Goal: Transaction & Acquisition: Obtain resource

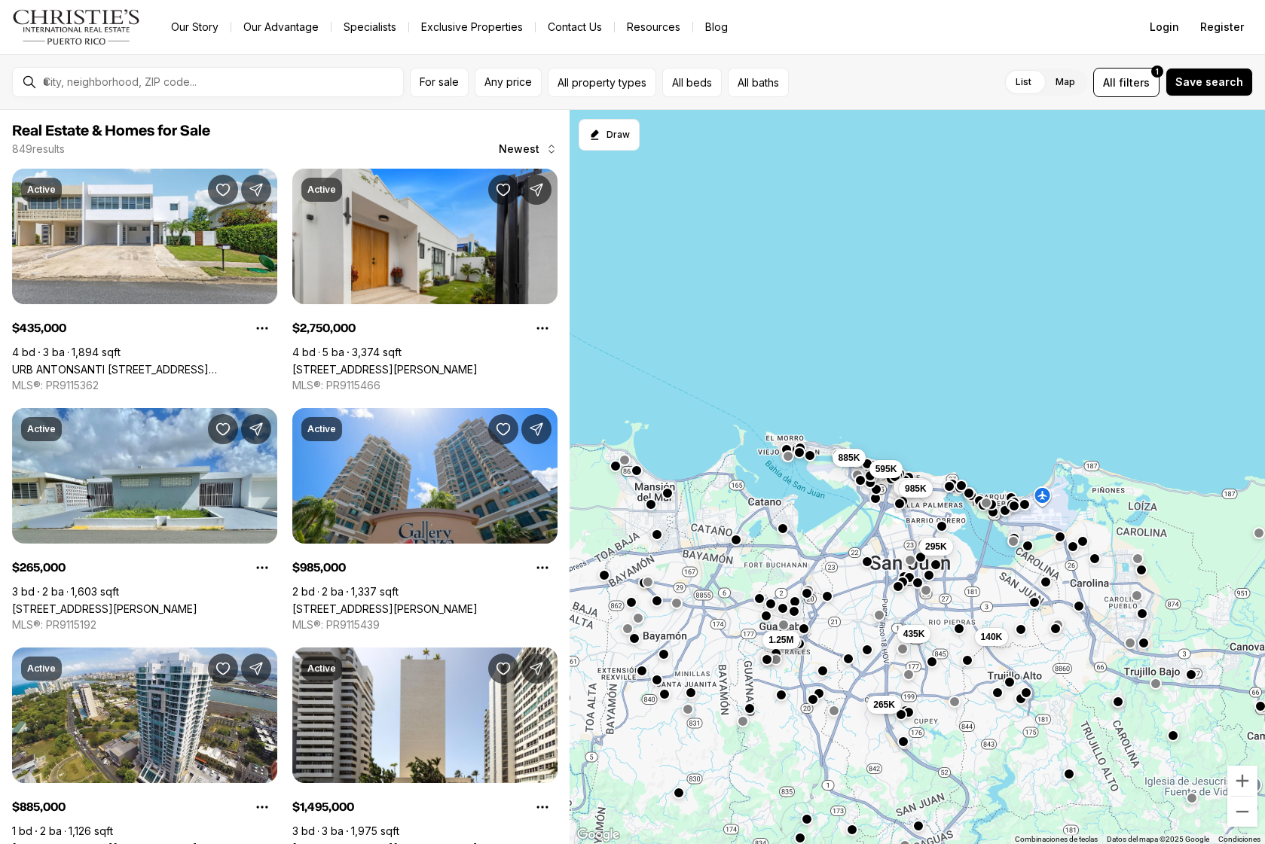
click at [278, 74] on div at bounding box center [220, 82] width 366 height 26
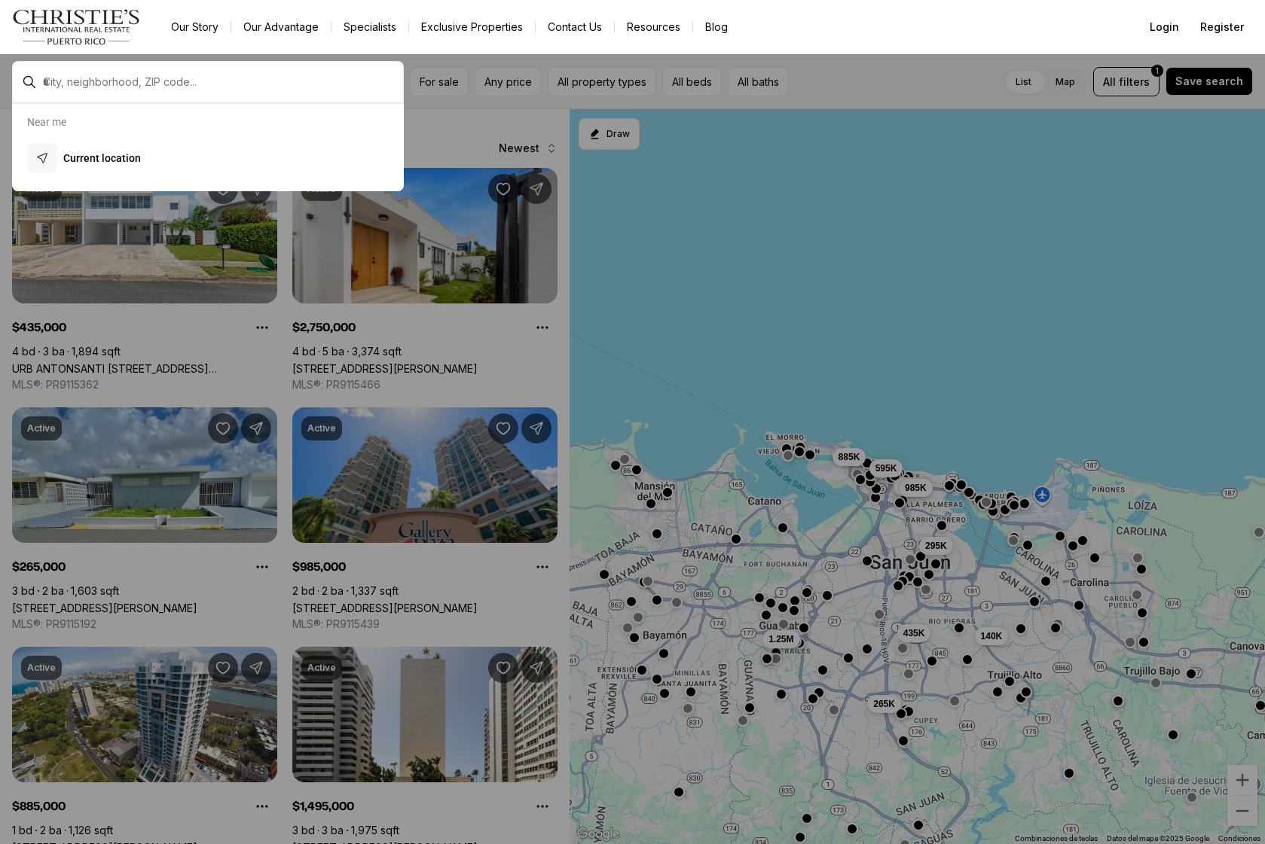
click at [278, 74] on div at bounding box center [220, 82] width 366 height 26
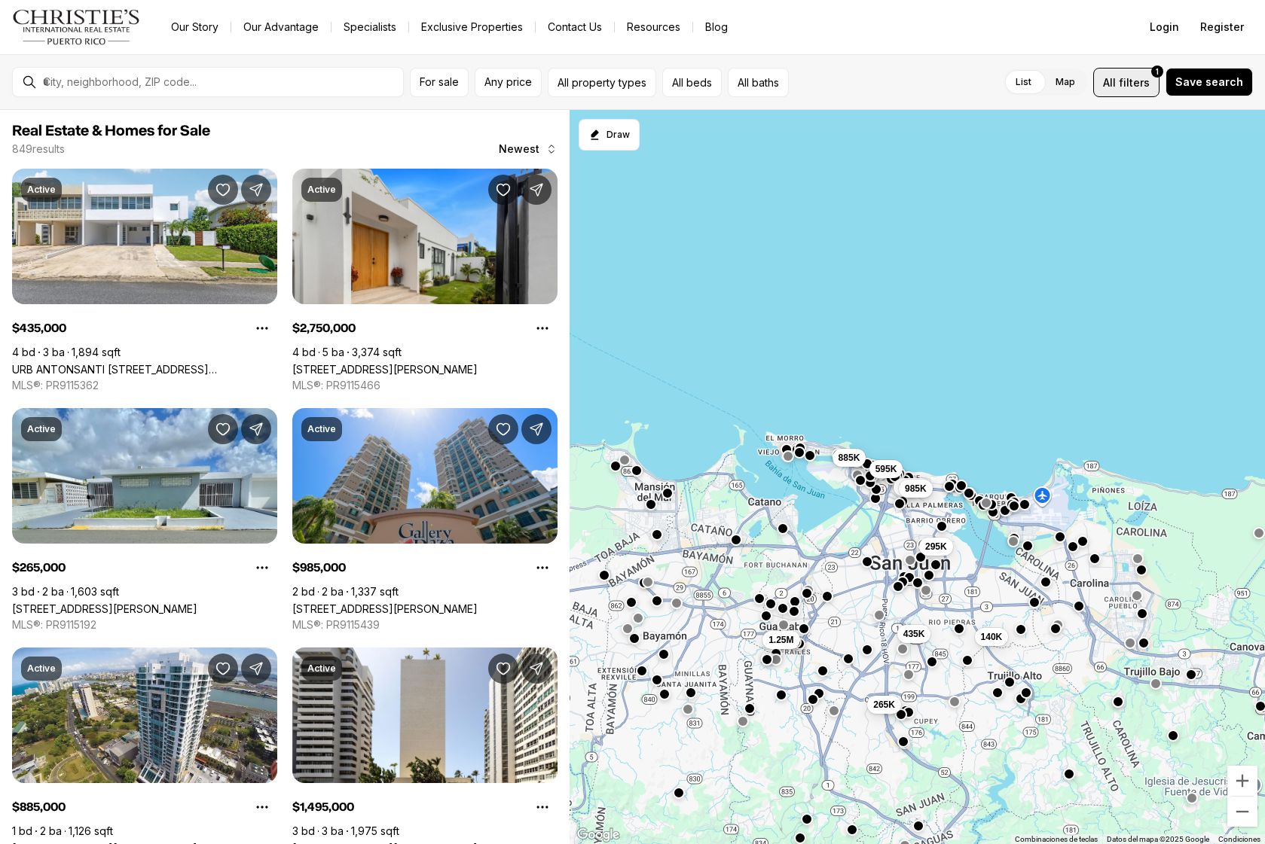
click at [1142, 75] on span "filters" at bounding box center [1134, 83] width 31 height 16
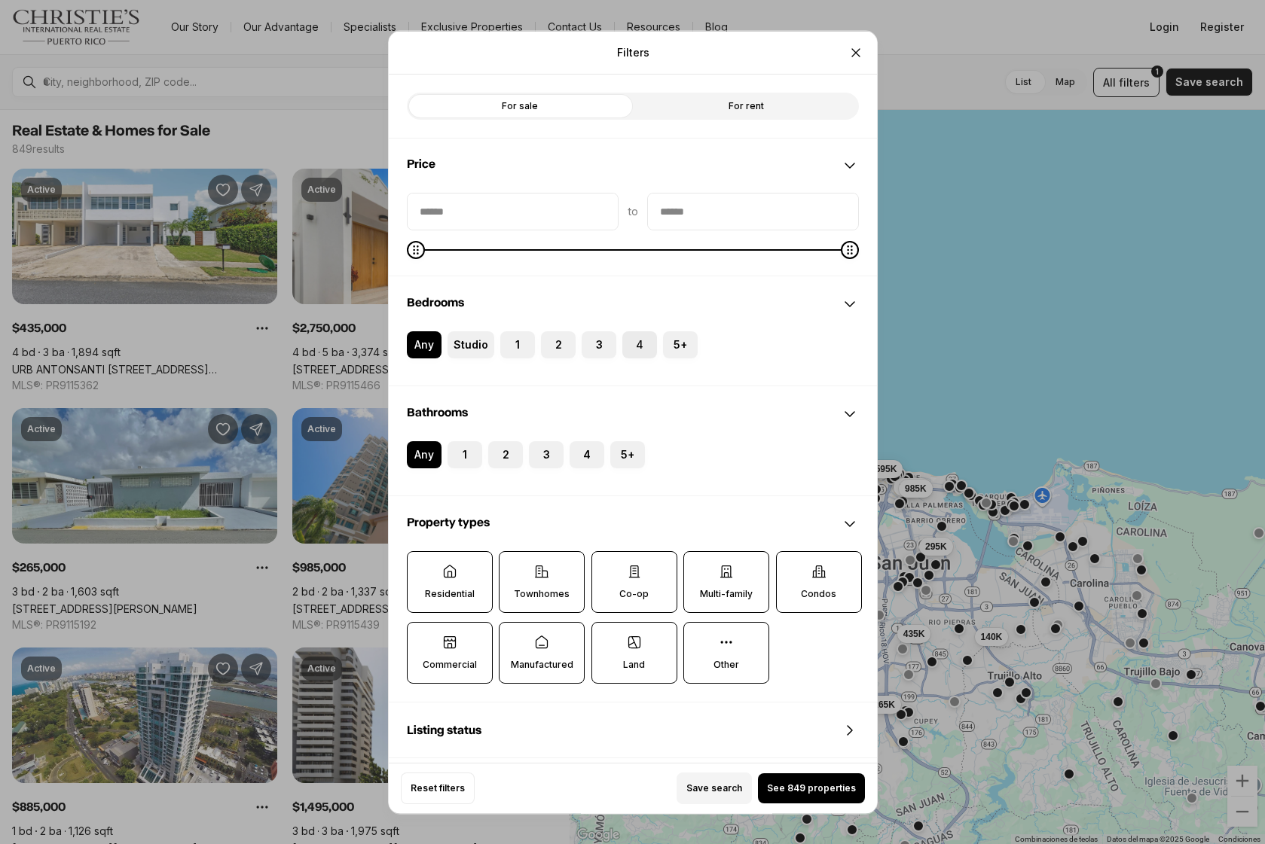
click at [628, 353] on label "4" at bounding box center [639, 344] width 35 height 27
click at [628, 346] on button "4" at bounding box center [629, 338] width 15 height 15
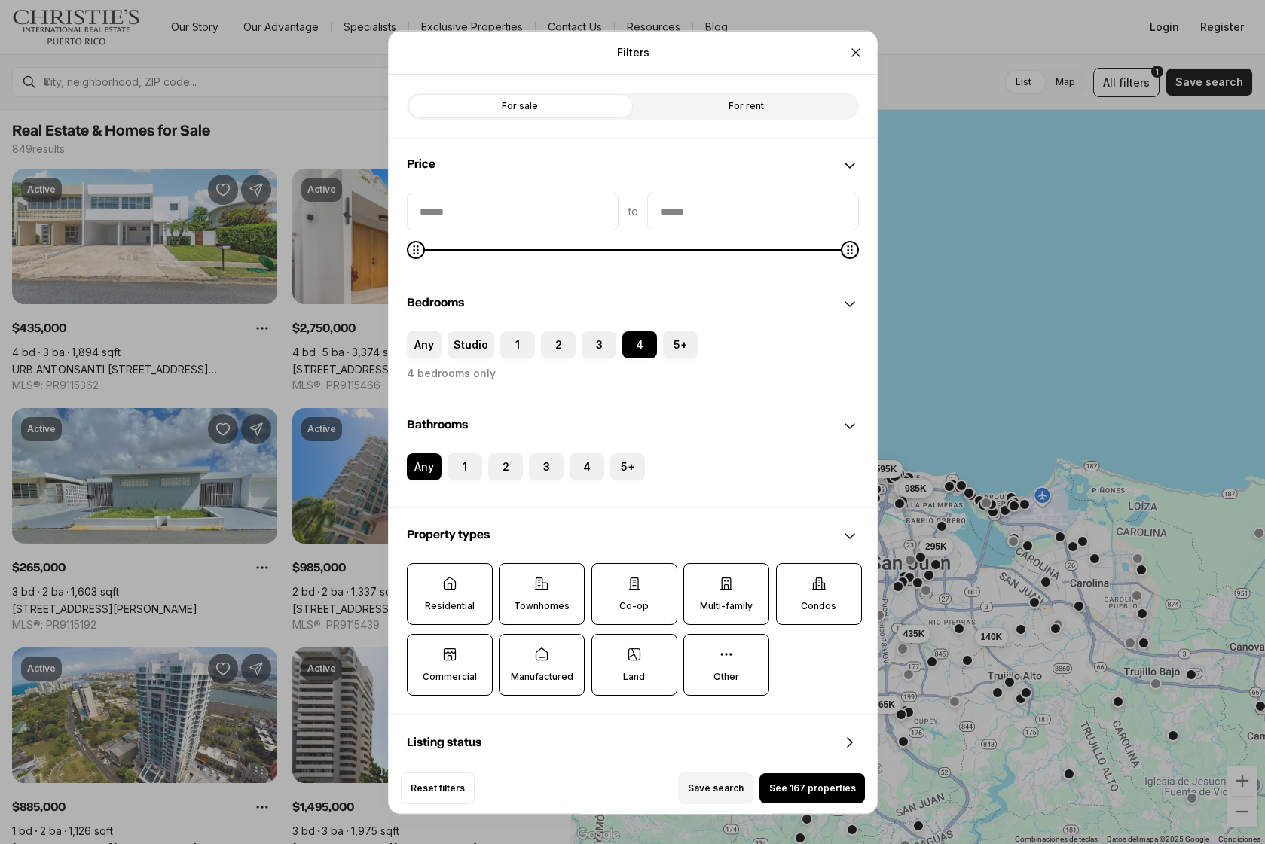
click at [711, 121] on div "For sale For rent" at bounding box center [633, 106] width 488 height 64
click at [710, 111] on label "For rent" at bounding box center [746, 105] width 226 height 27
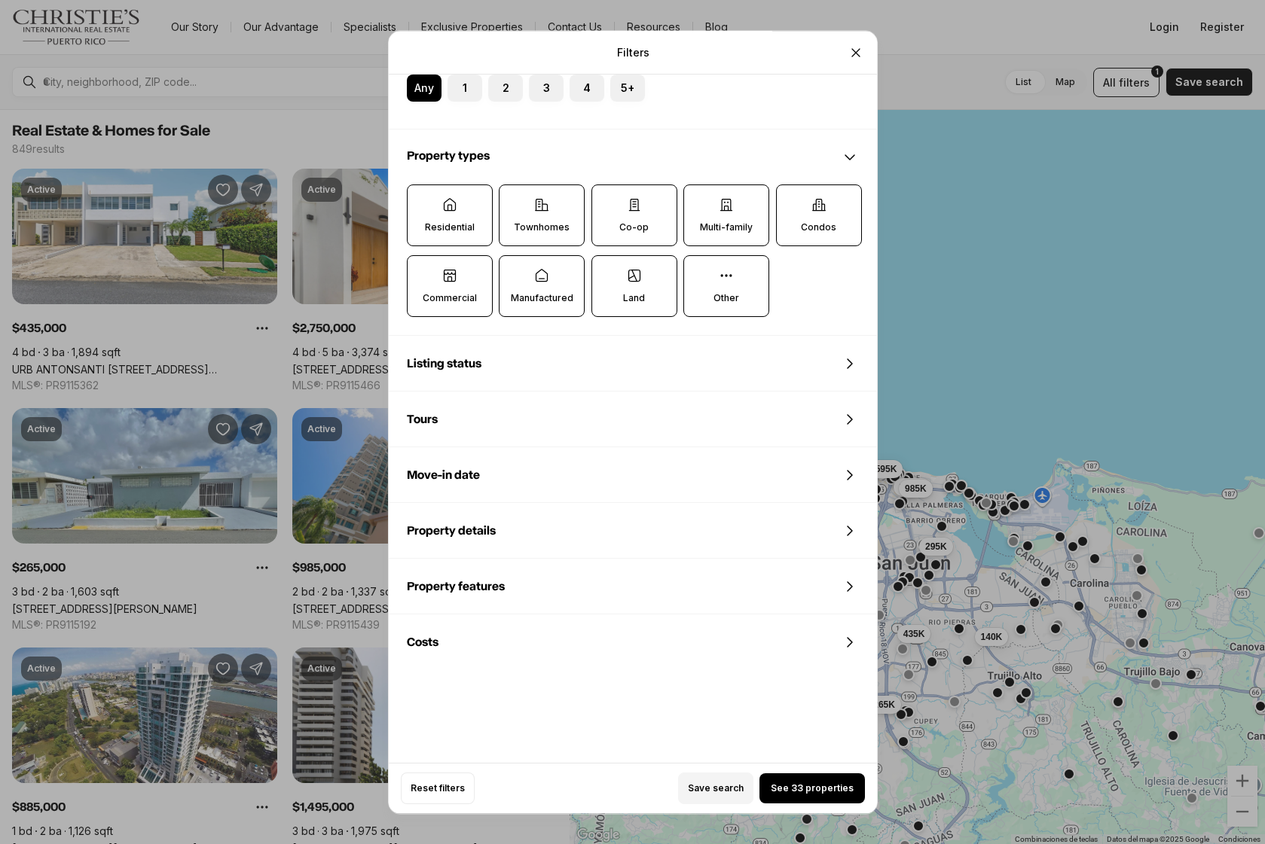
scroll to position [380, 0]
click at [817, 783] on span "See 33 properties" at bounding box center [812, 789] width 83 height 12
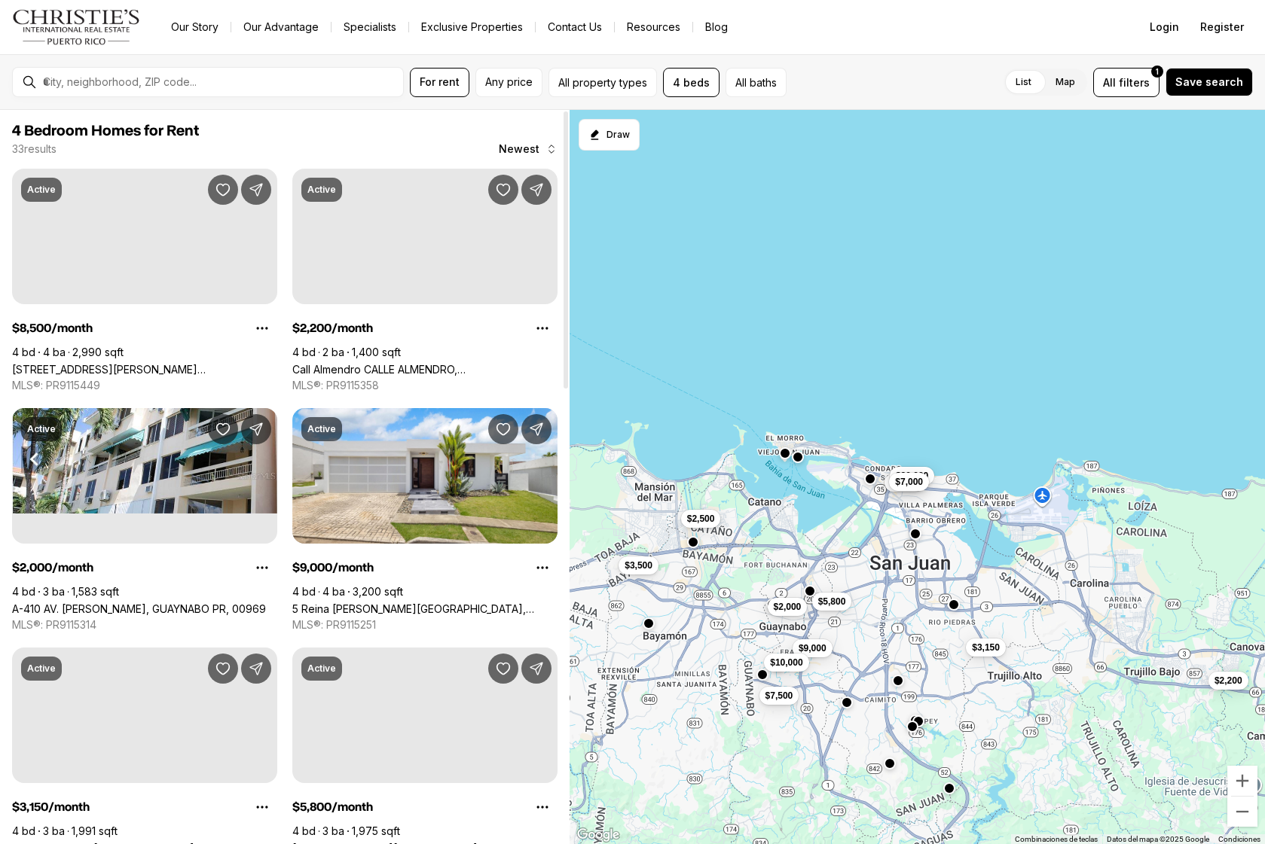
scroll to position [0, 0]
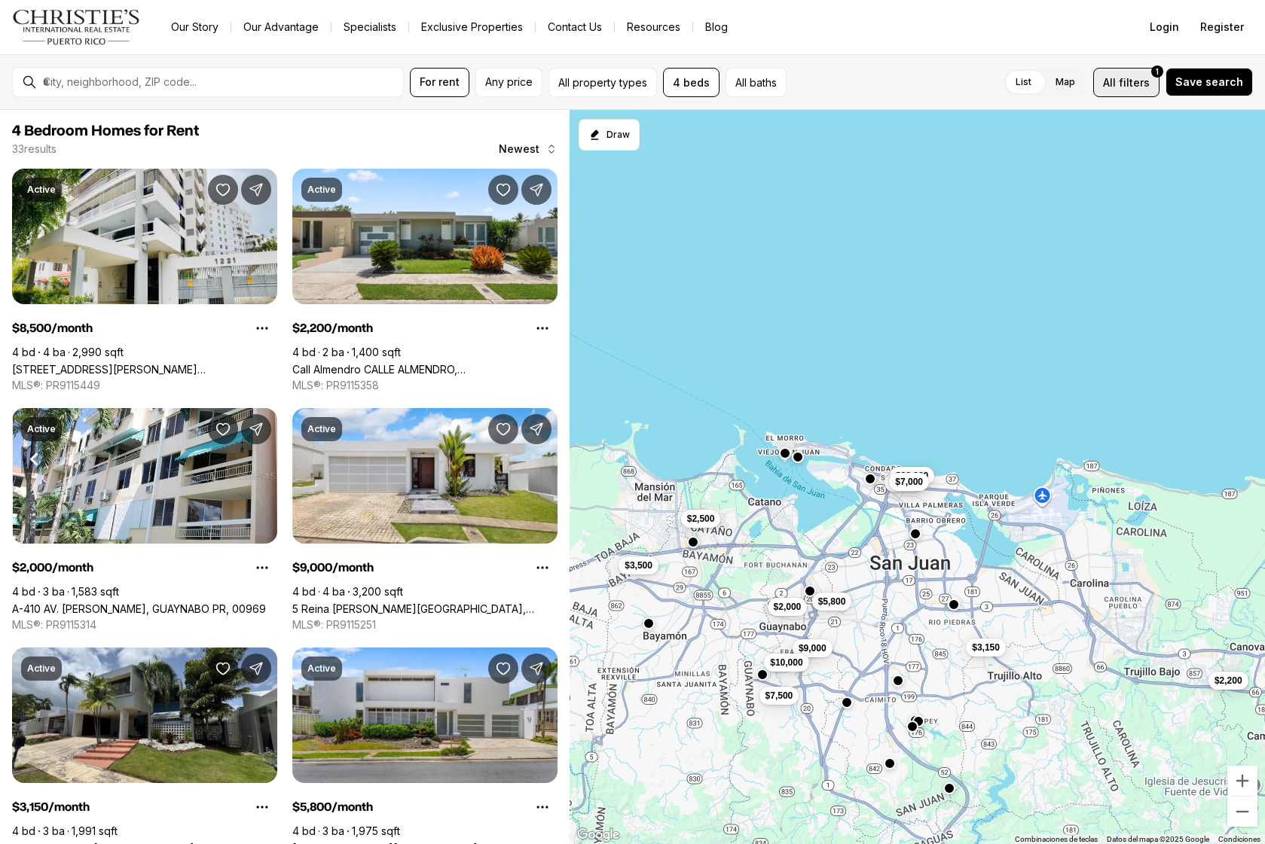
click at [1144, 93] on button "All filters 1" at bounding box center [1126, 82] width 66 height 29
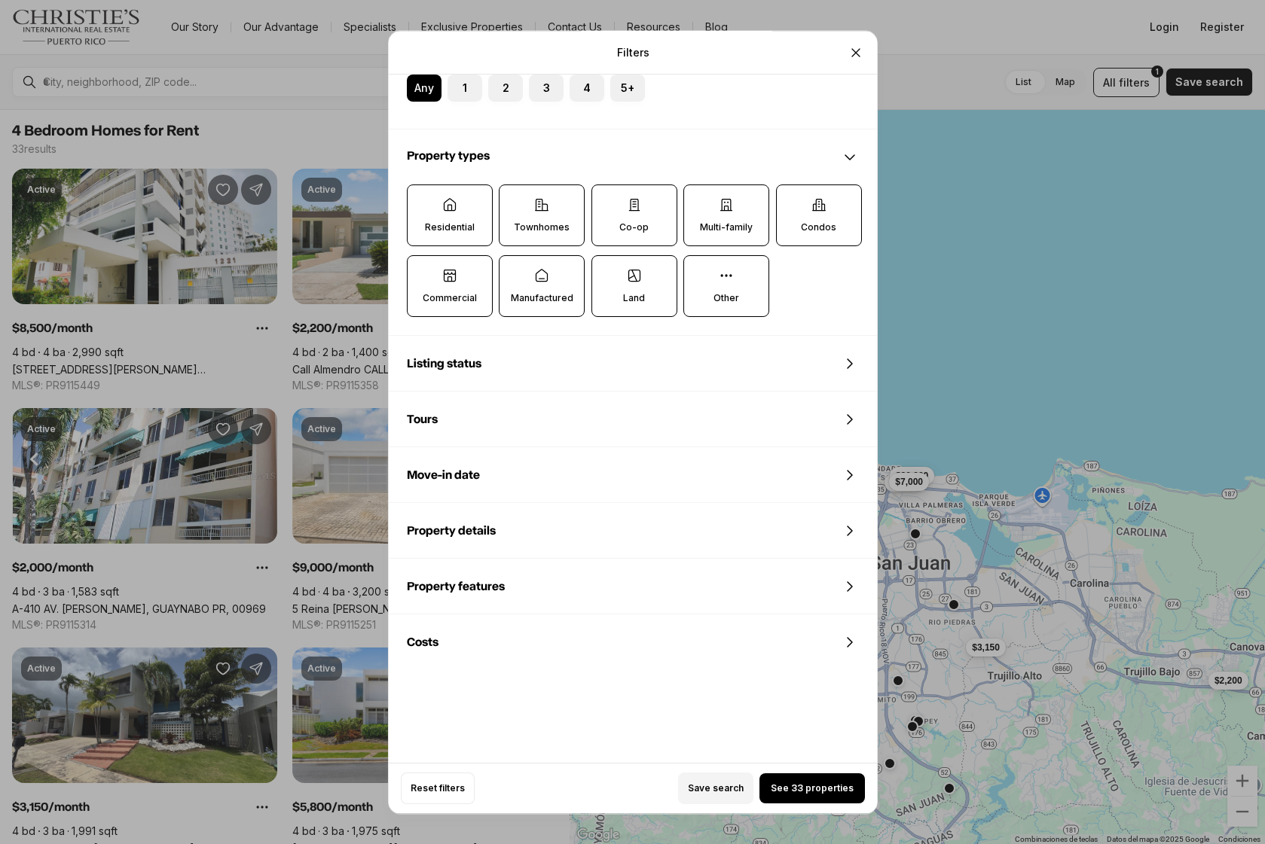
scroll to position [380, 0]
click at [848, 58] on button "Close" at bounding box center [856, 52] width 30 height 30
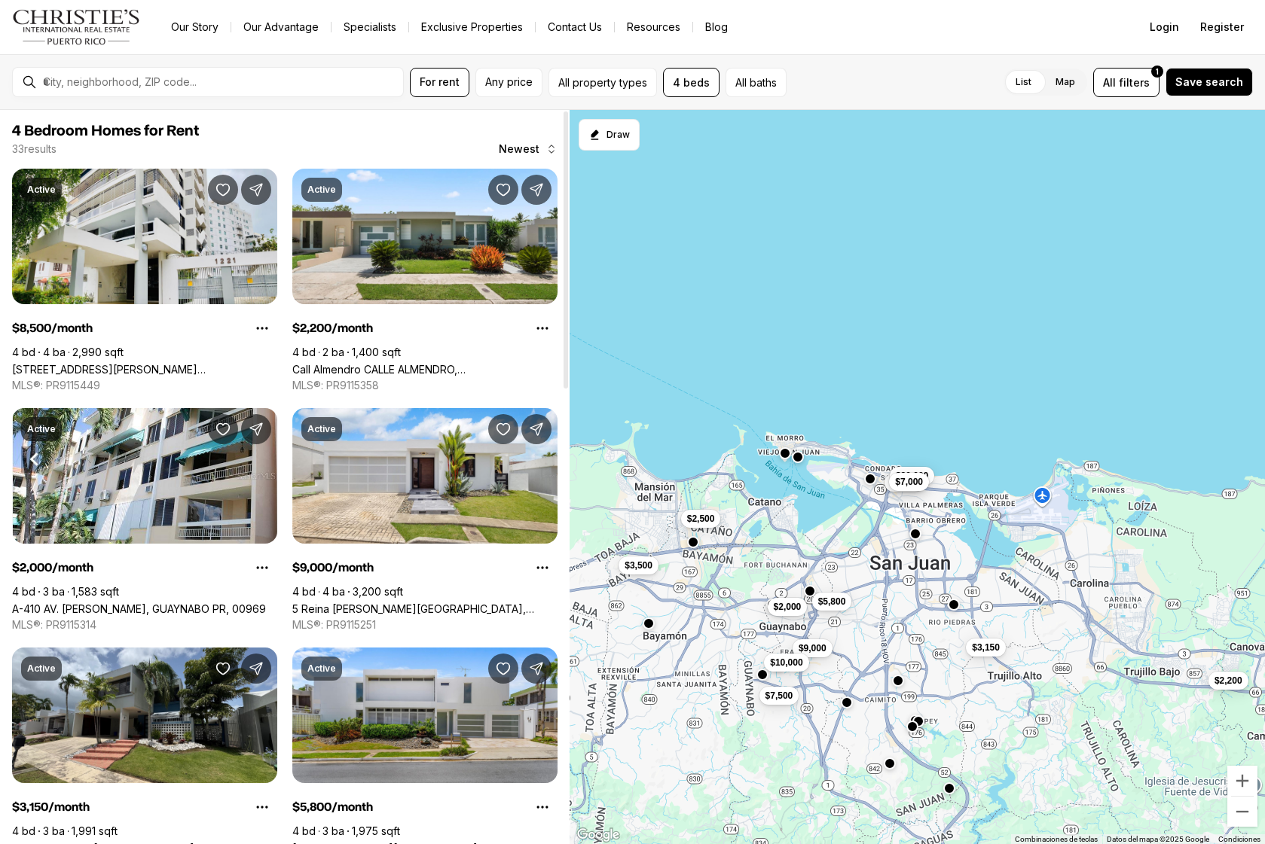
click at [120, 90] on div at bounding box center [220, 82] width 366 height 26
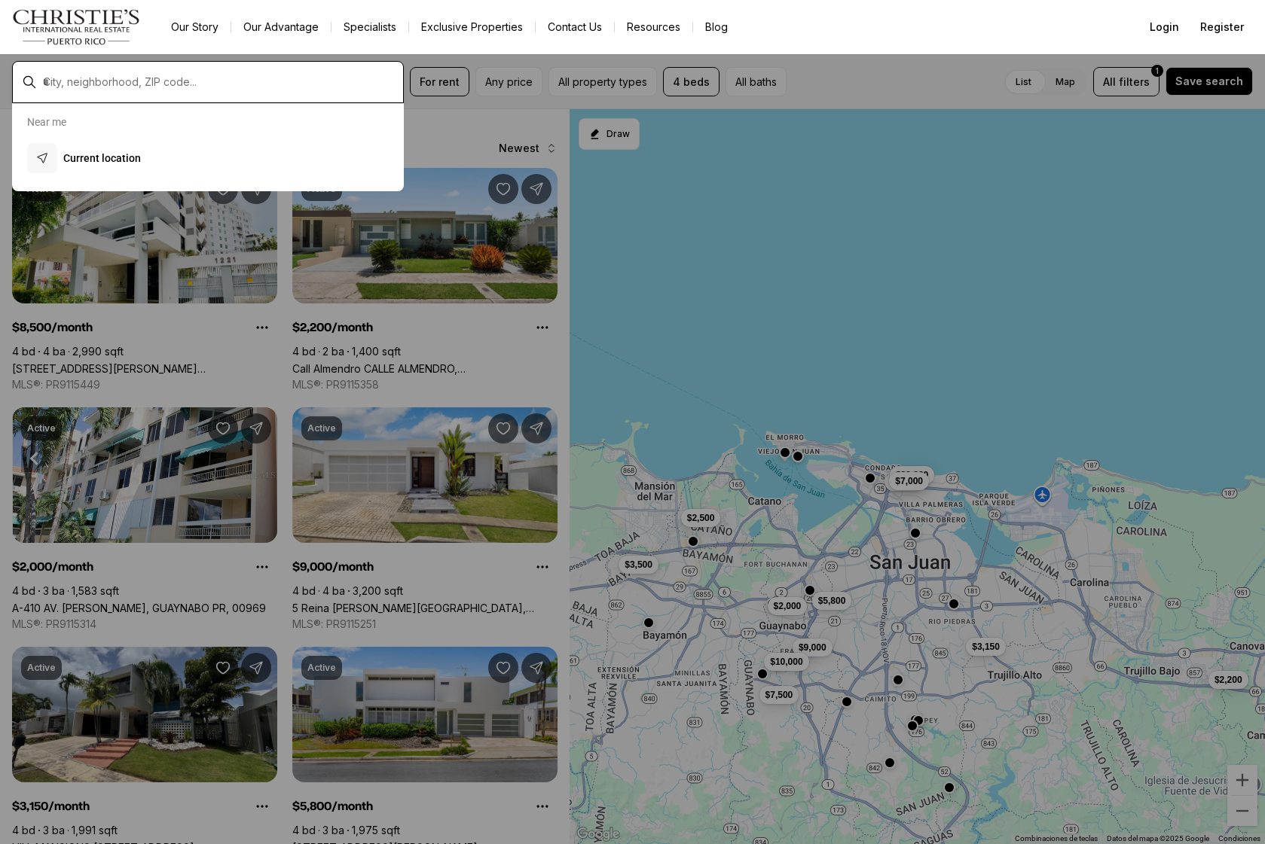
click at [118, 82] on input "text" at bounding box center [220, 82] width 354 height 14
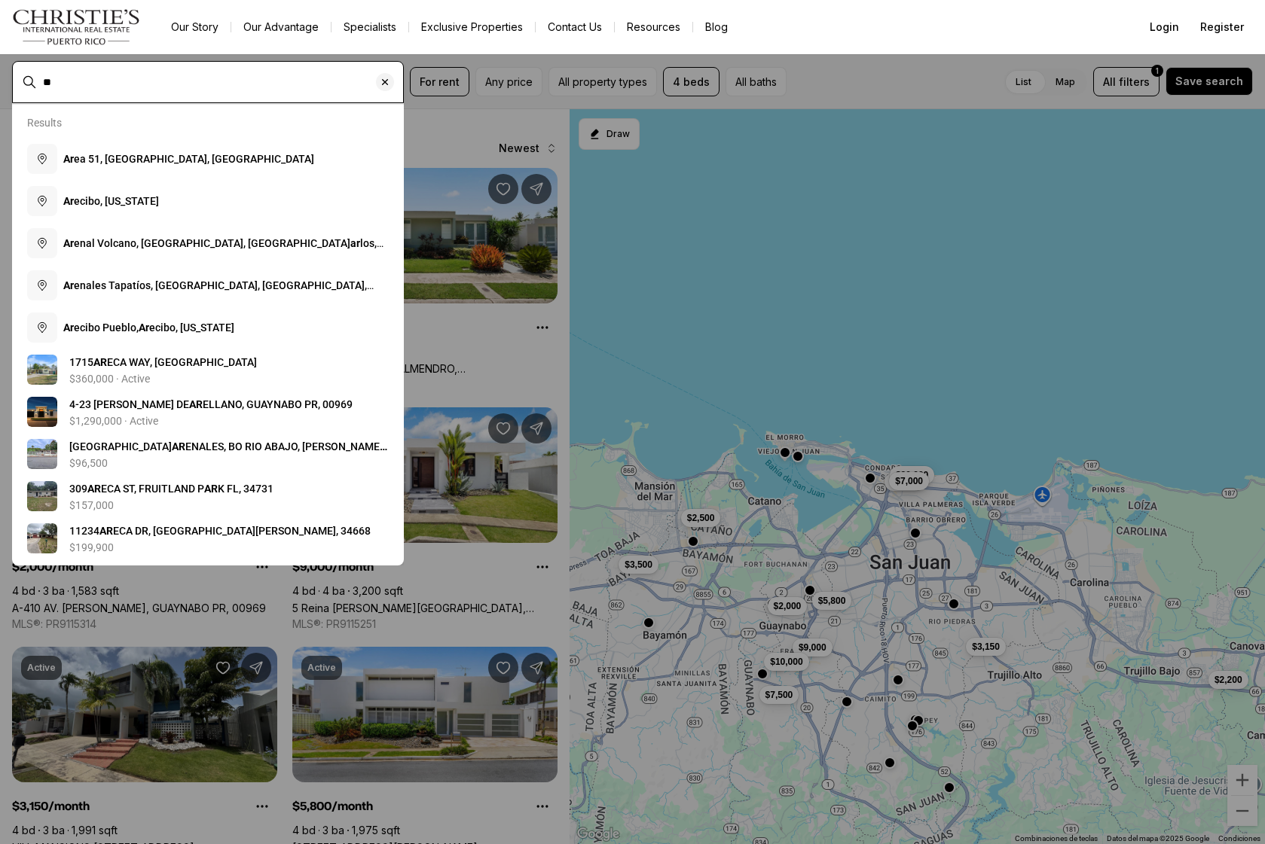
type input "*"
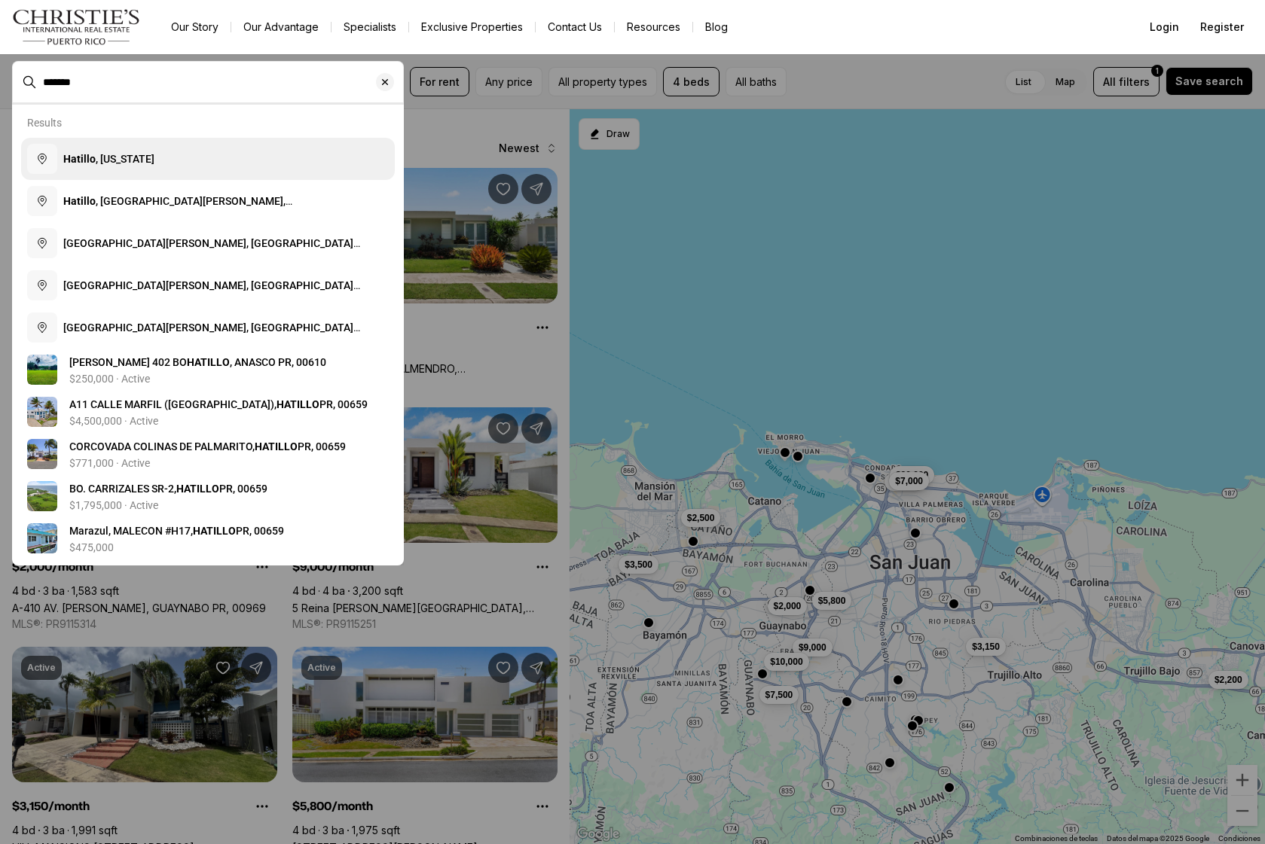
click at [130, 151] on button "Hatillo , Puerto Rico" at bounding box center [208, 159] width 374 height 42
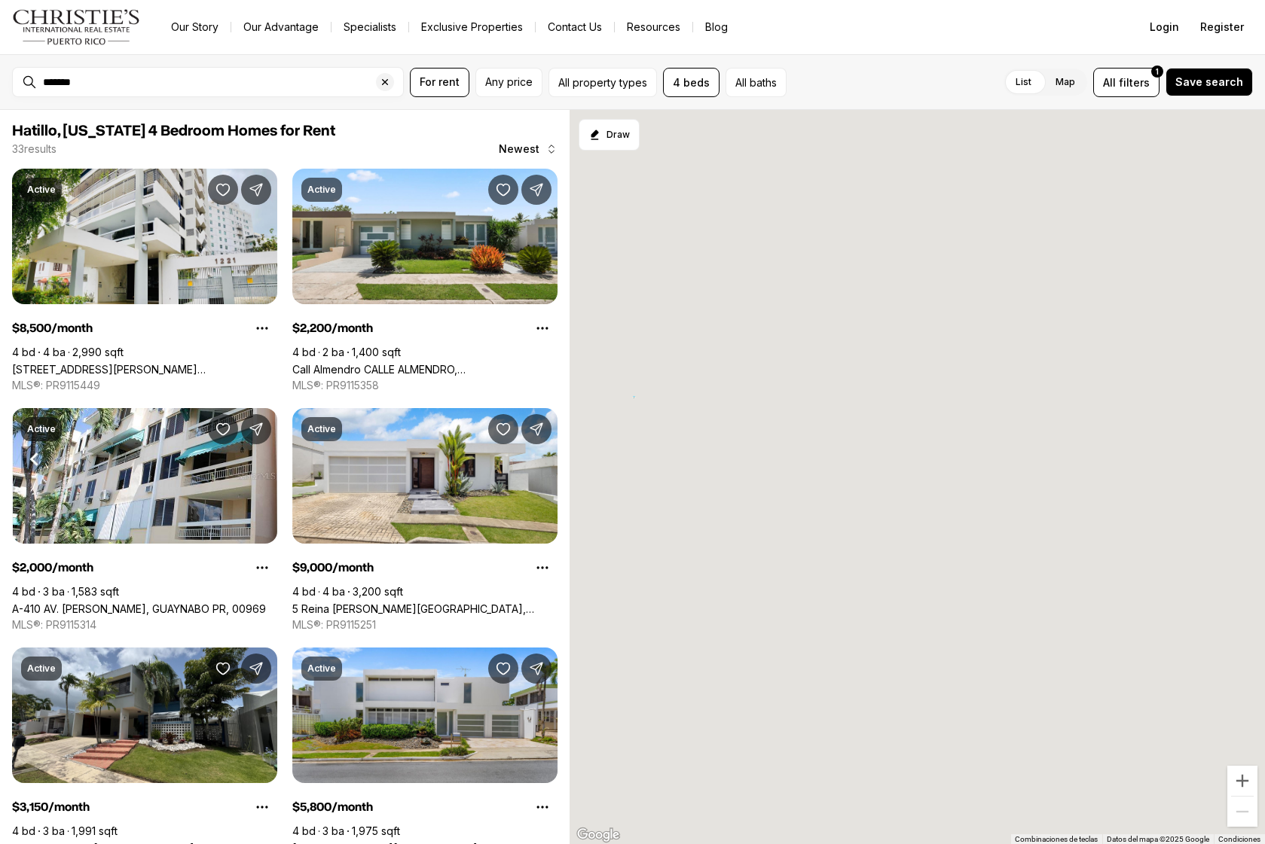
type input "**********"
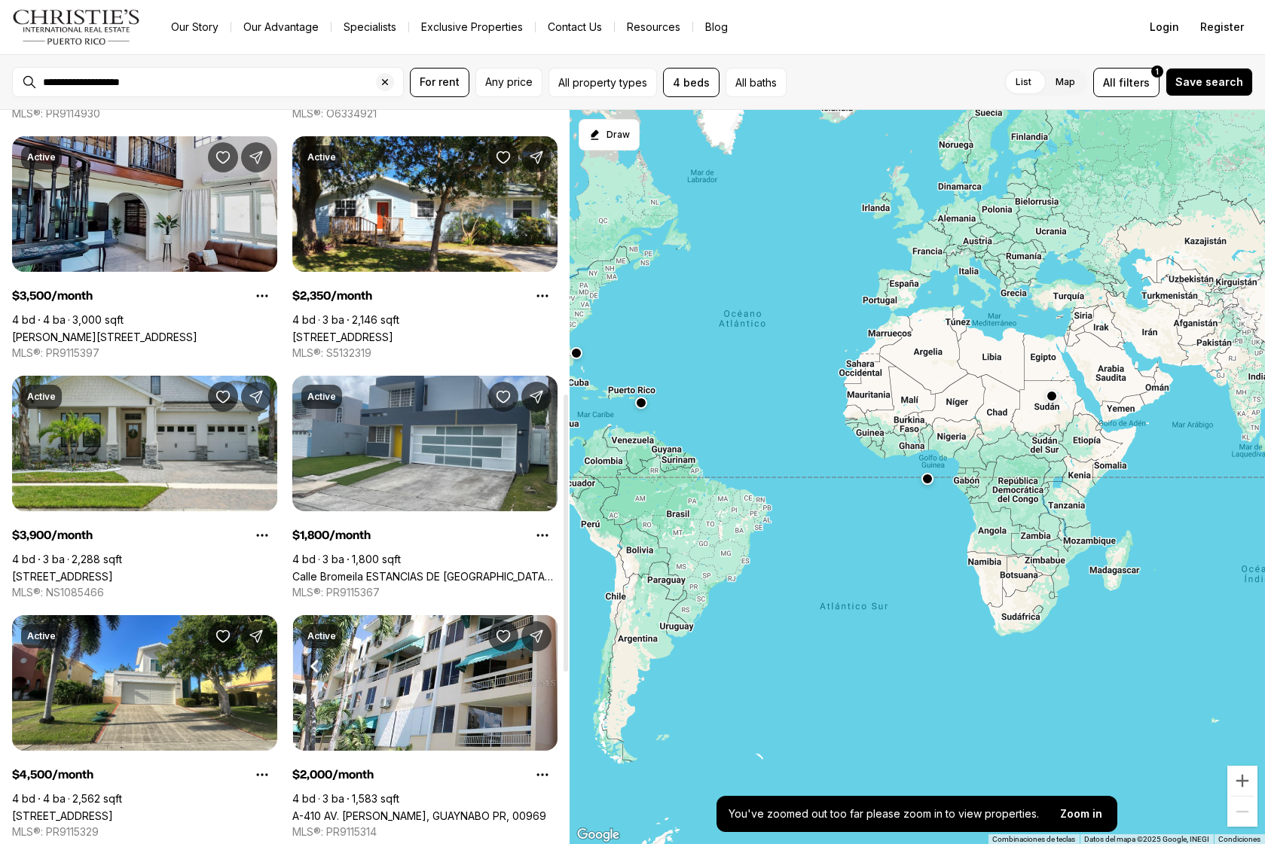
scroll to position [749, 0]
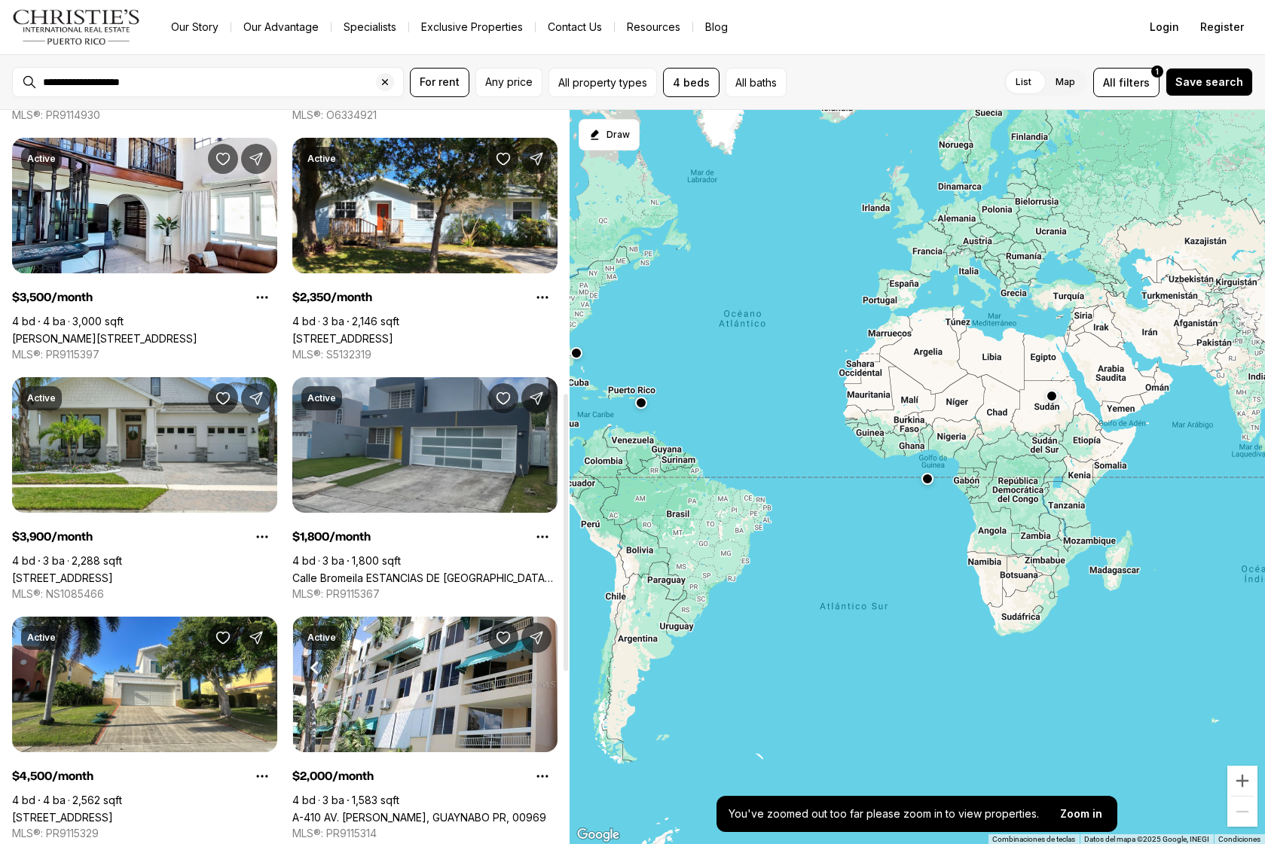
click at [395, 572] on link "Calle Bromeila ESTANCIAS DE BAIROA, CAGUAS PR, 00725" at bounding box center [424, 578] width 265 height 13
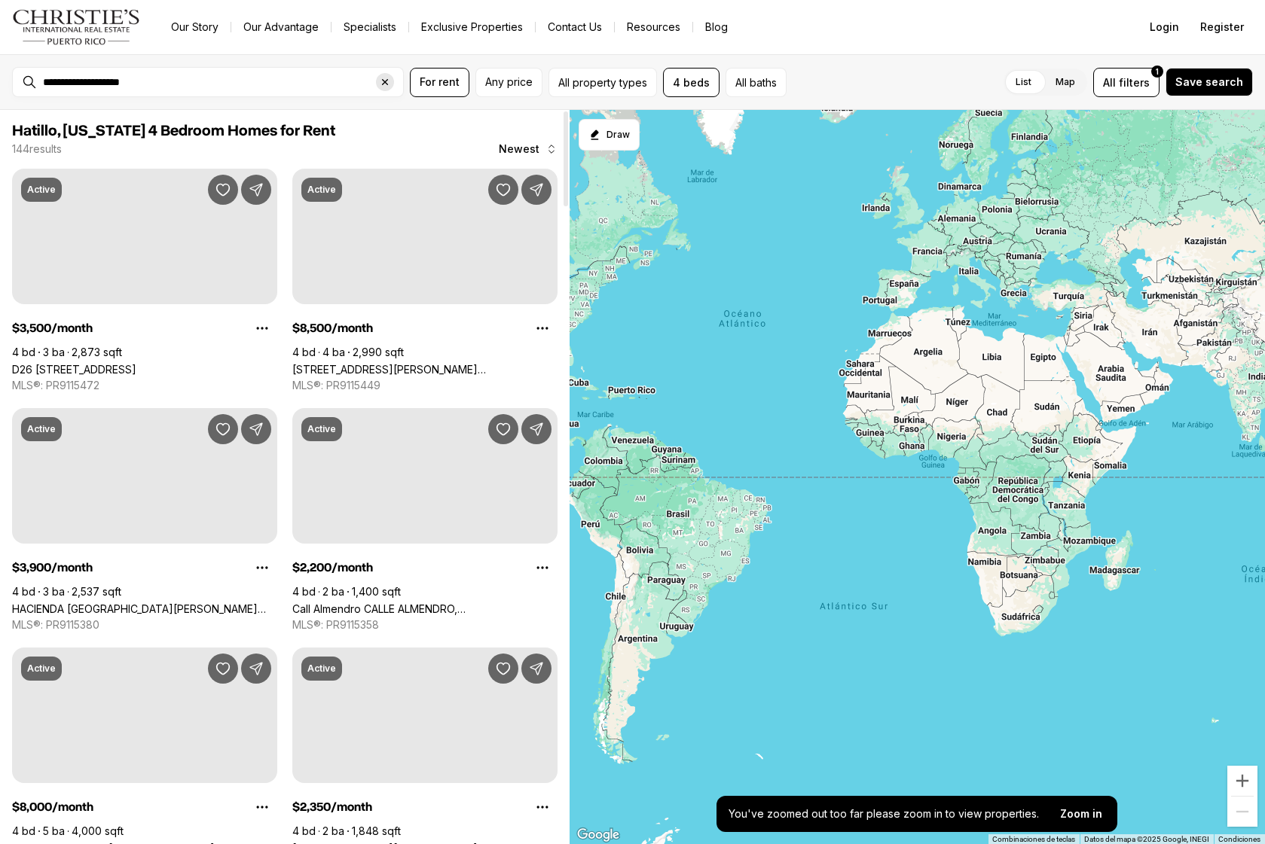
scroll to position [749, 0]
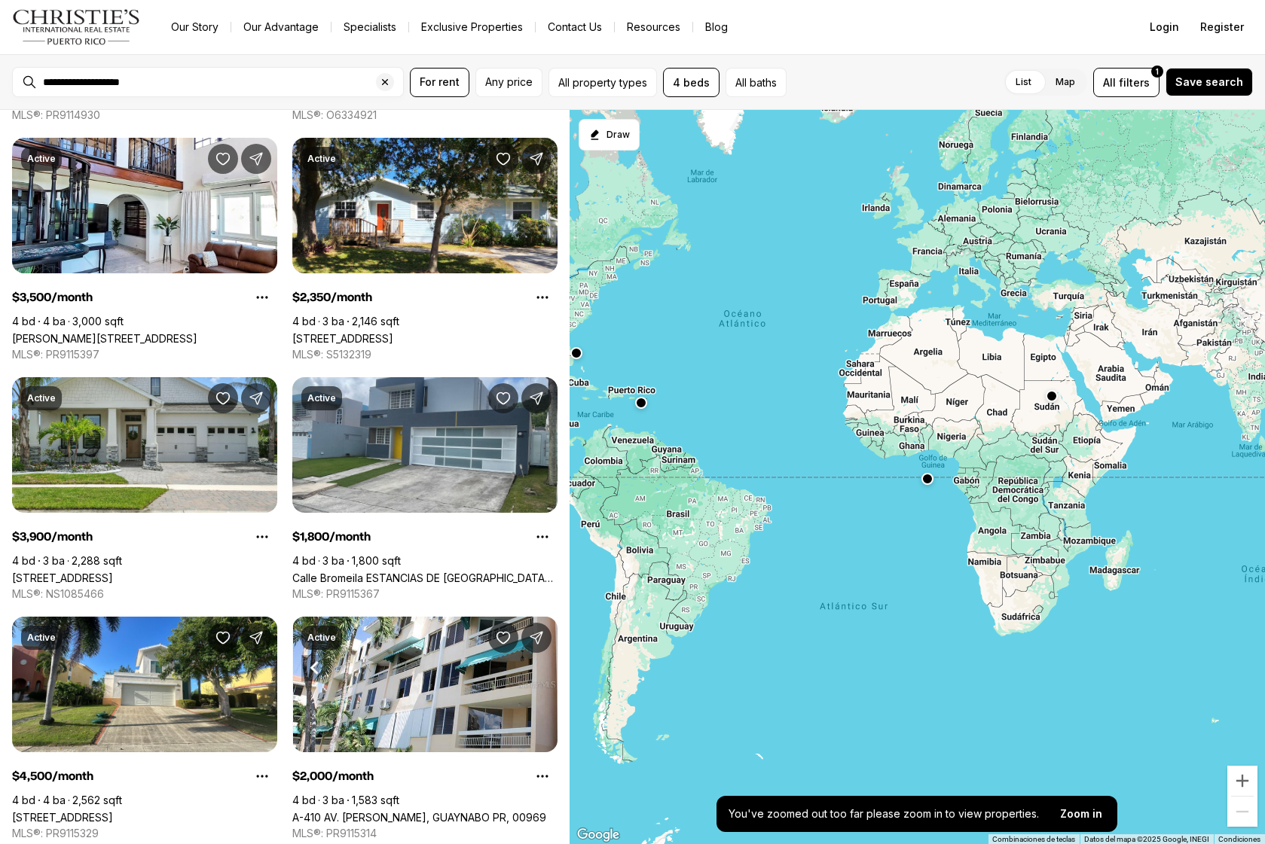
click at [354, 90] on div "**********" at bounding box center [220, 82] width 366 height 26
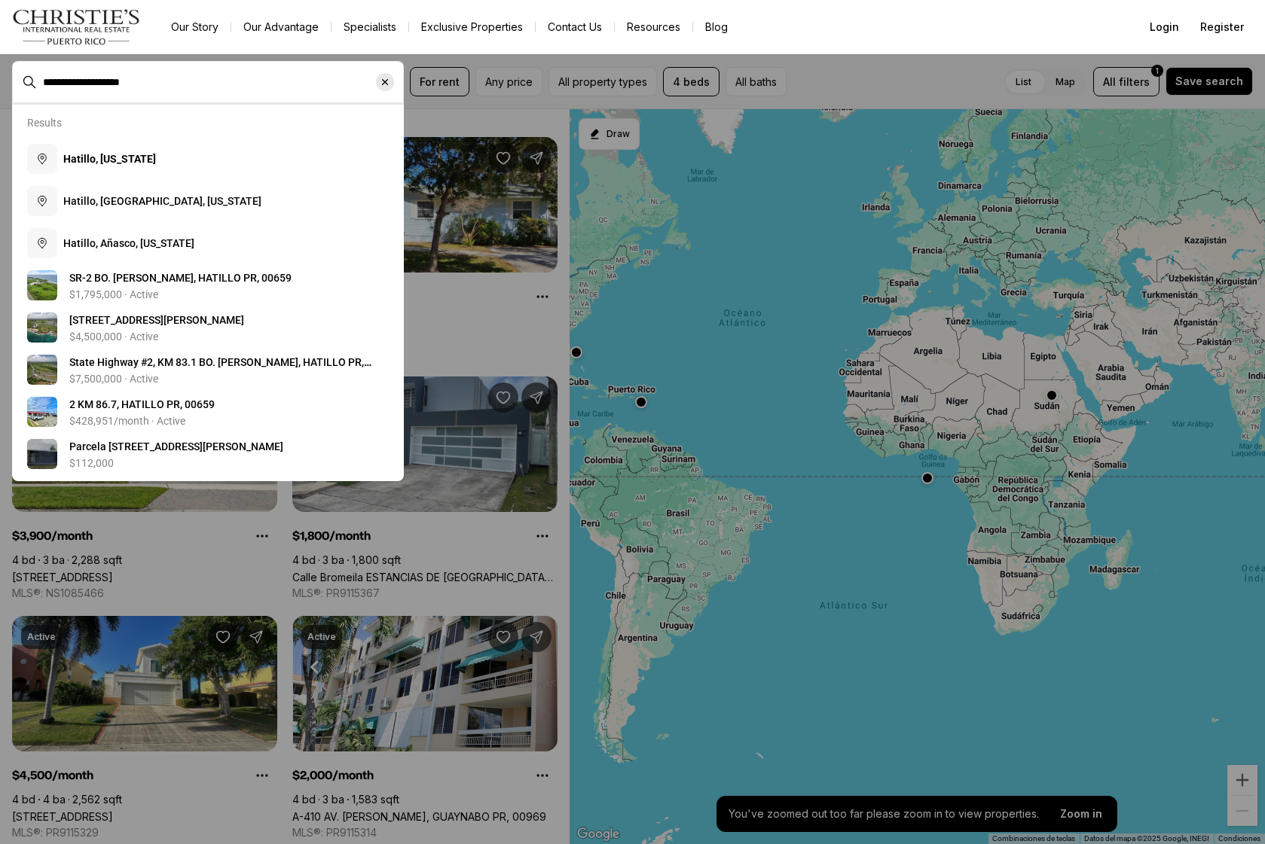
click at [379, 90] on div "Clear search input" at bounding box center [385, 82] width 18 height 18
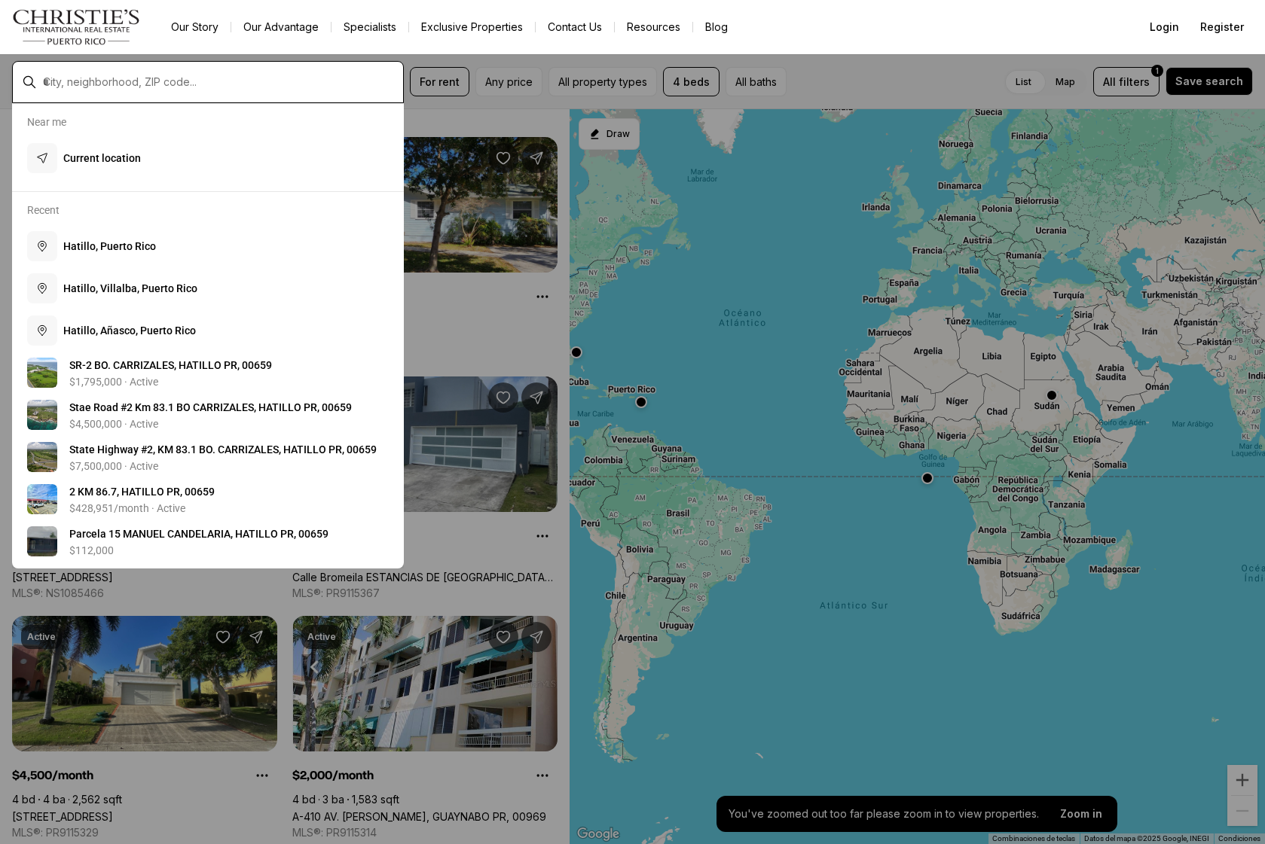
click at [327, 79] on input "text" at bounding box center [220, 82] width 354 height 14
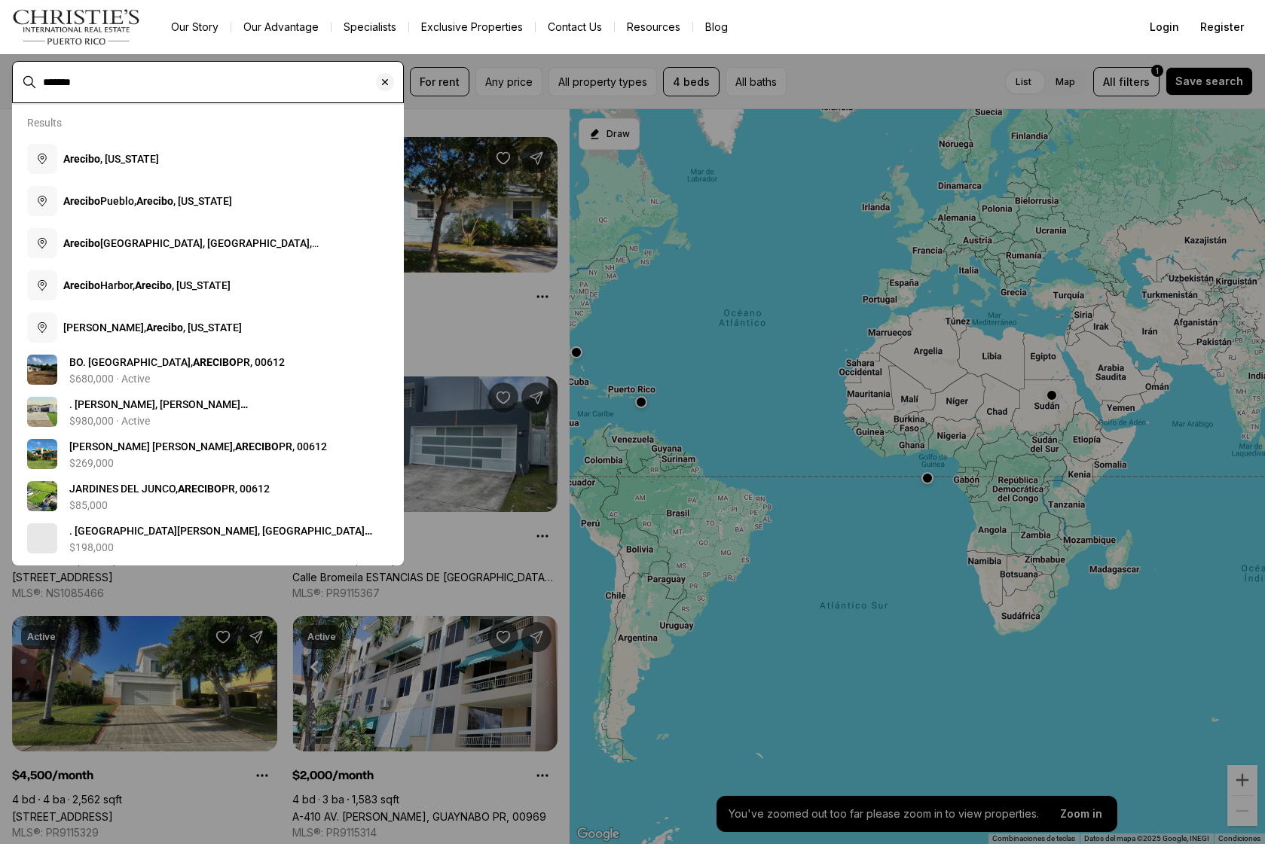
type input "*******"
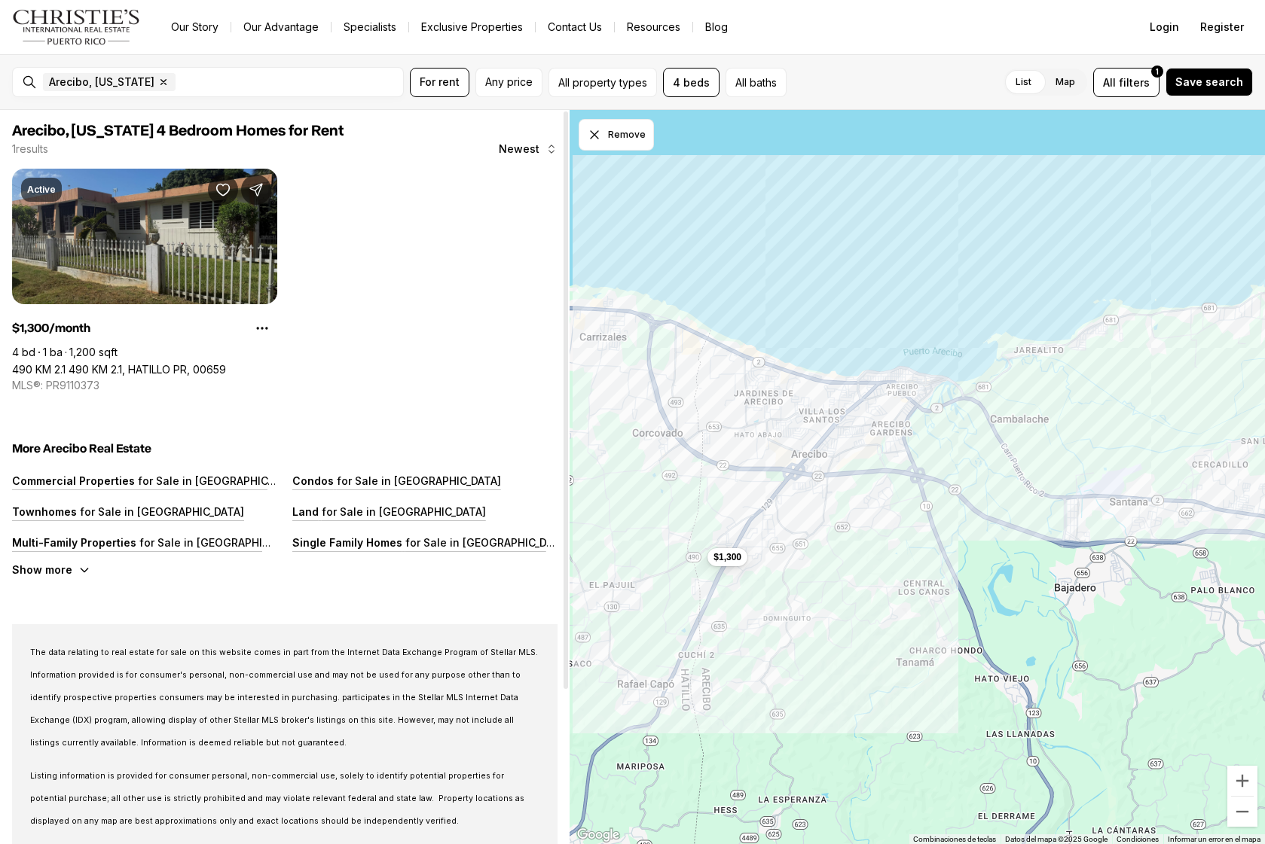
click at [226, 363] on link "490 KM 2.1 490 KM 2.1, HATILLO PR, 00659" at bounding box center [119, 369] width 214 height 13
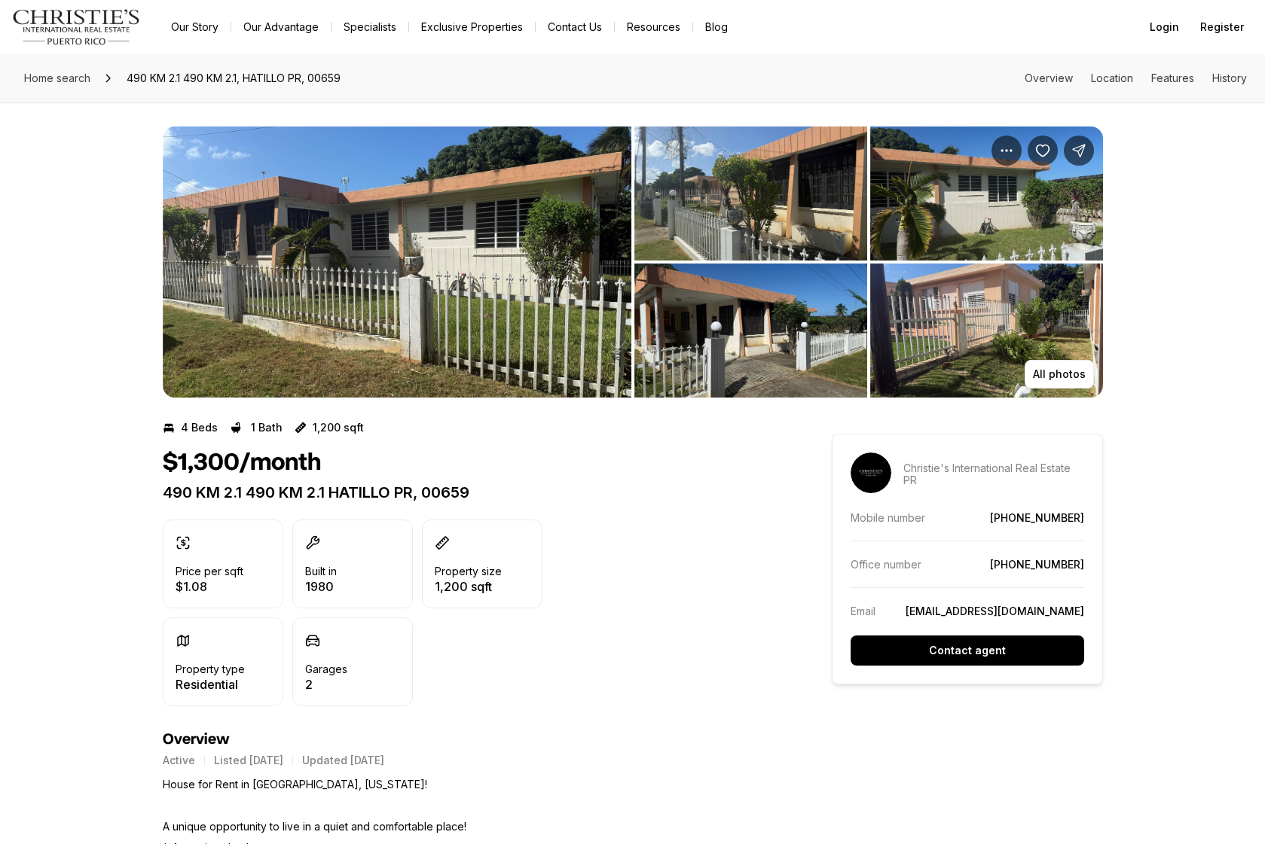
click at [492, 359] on img "View image gallery" at bounding box center [397, 262] width 469 height 271
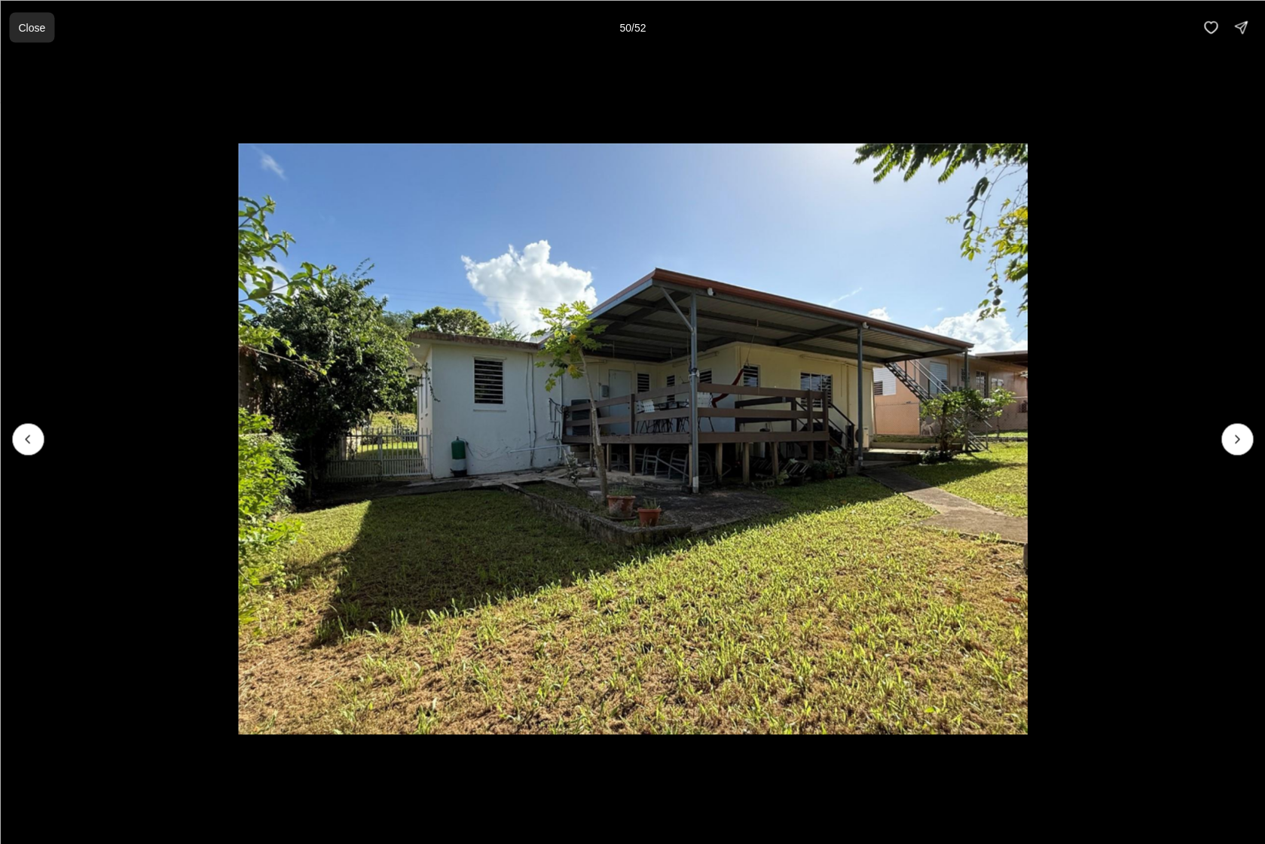
click at [29, 25] on p "Close" at bounding box center [31, 27] width 27 height 12
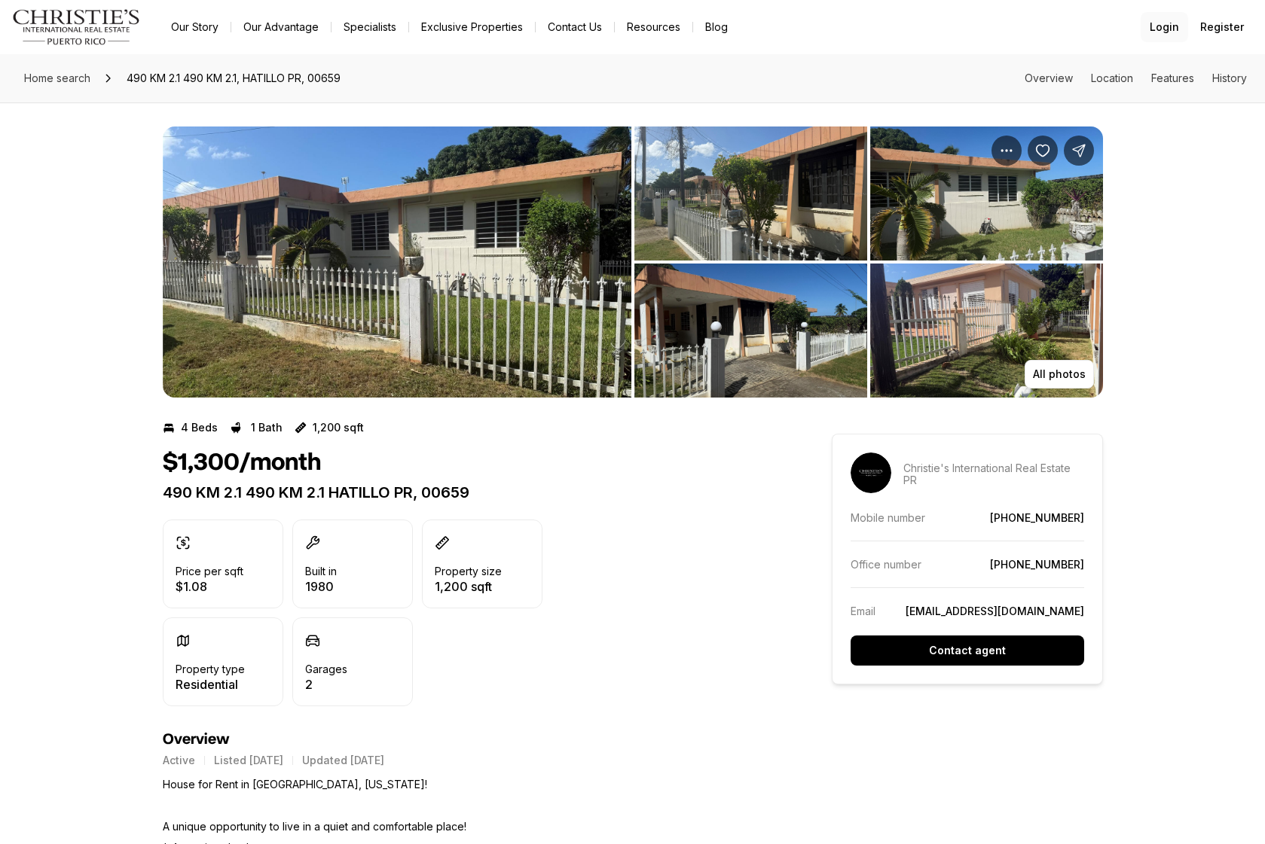
click at [1172, 27] on span "Login" at bounding box center [1163, 27] width 29 height 12
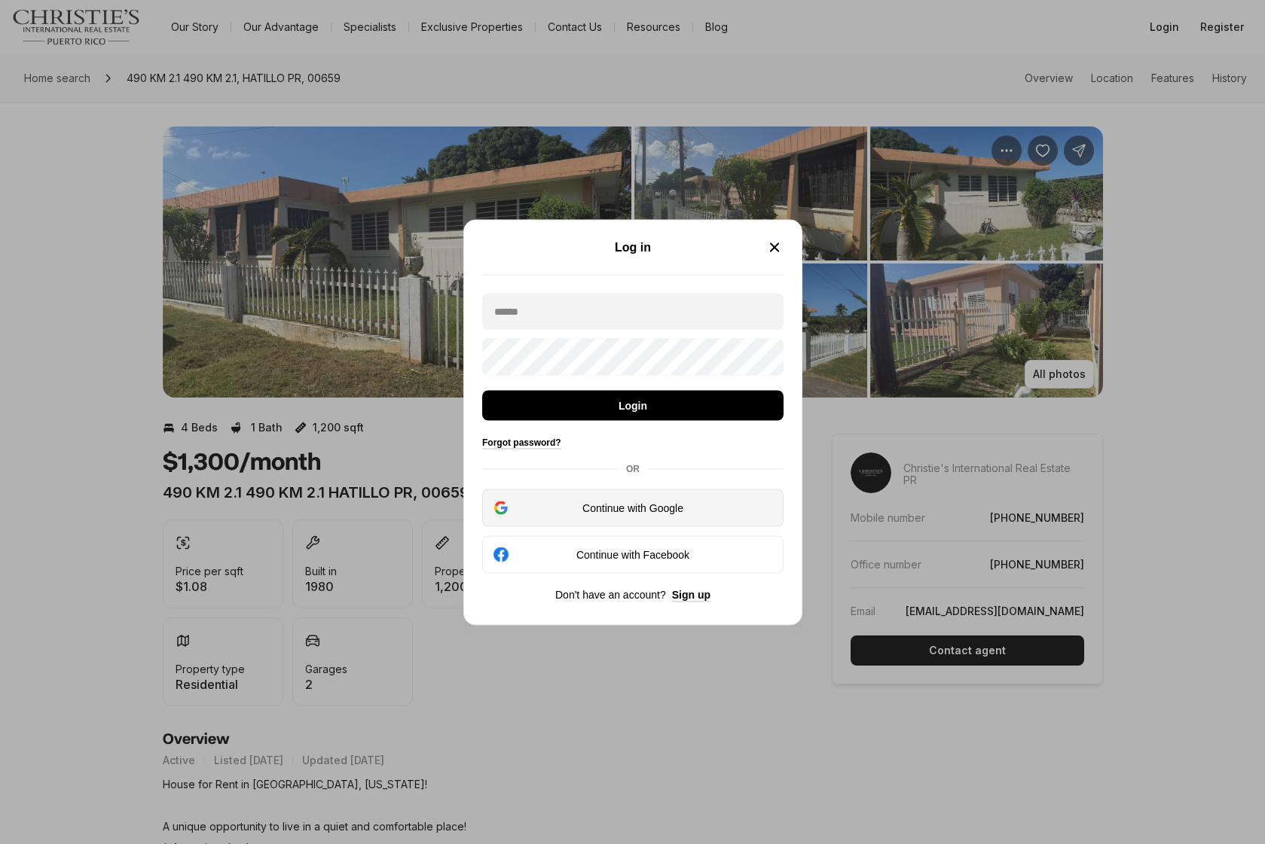
click at [612, 515] on div "Continue with Google" at bounding box center [633, 508] width 282 height 18
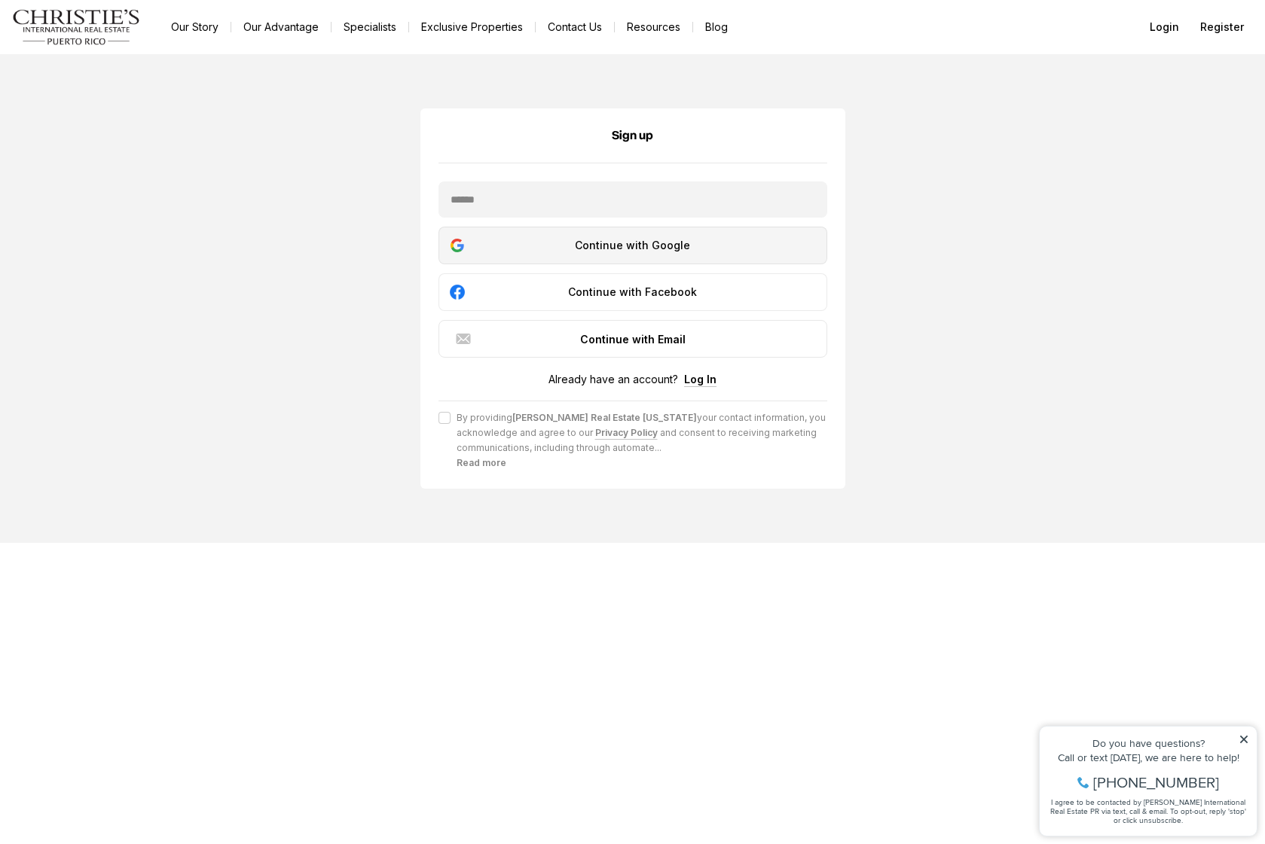
click at [671, 246] on div "Continue with Google" at bounding box center [632, 246] width 369 height 18
click at [661, 240] on div "Continue with Google" at bounding box center [632, 246] width 369 height 18
click at [707, 246] on div "Continue with Google" at bounding box center [632, 246] width 369 height 18
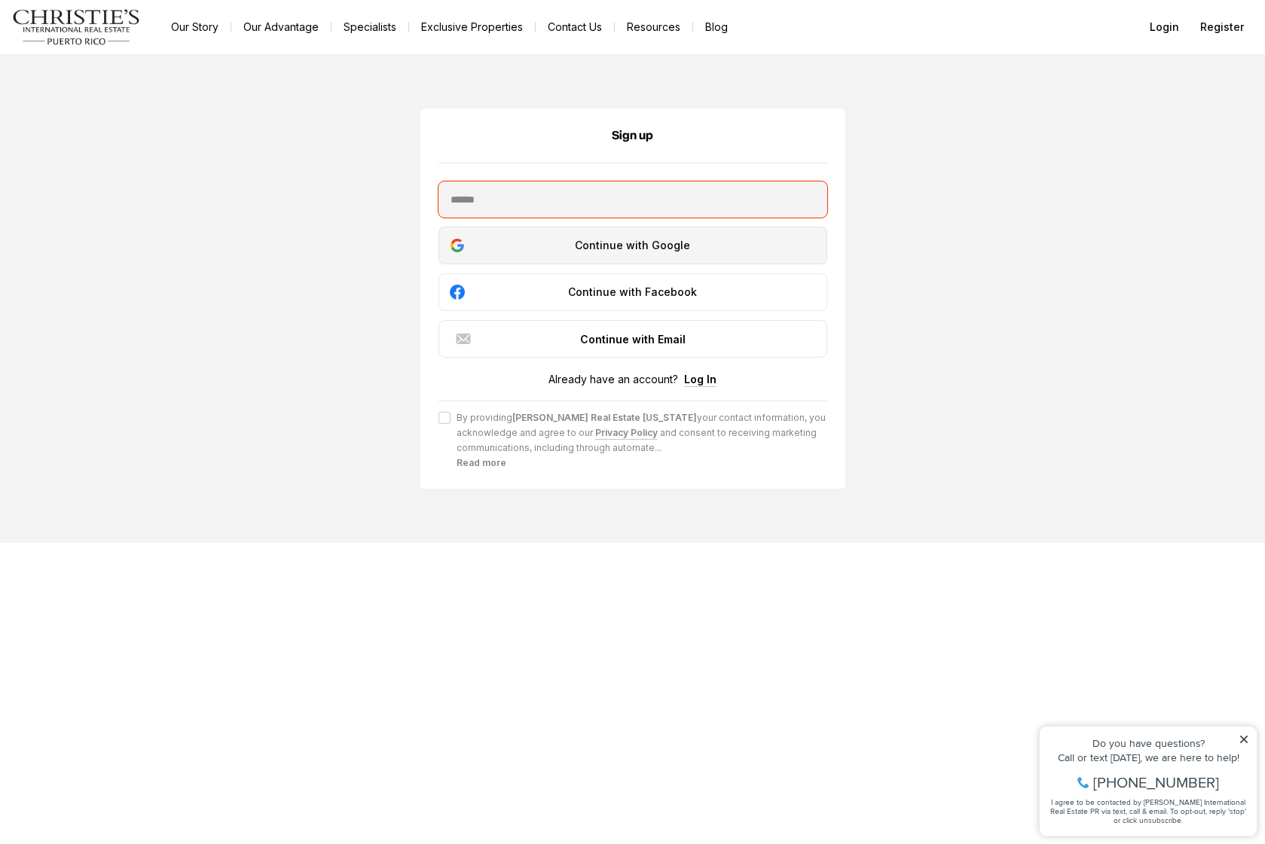
click at [707, 246] on div "Continue with Google" at bounding box center [632, 246] width 369 height 18
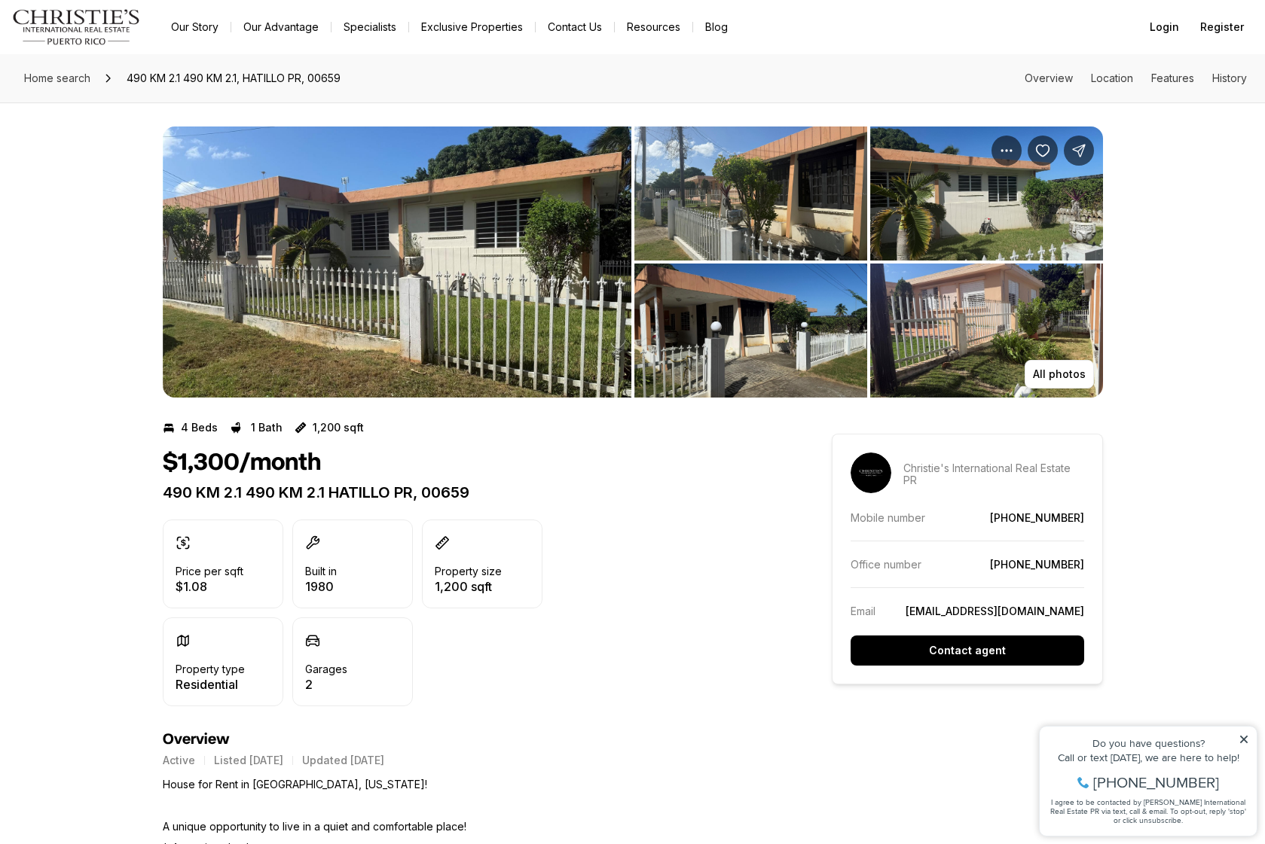
click at [1058, 143] on div at bounding box center [1042, 151] width 102 height 30
click at [1041, 148] on icon "Save Property: 490 KM 2.1 490 KM 2.1" at bounding box center [1042, 150] width 15 height 15
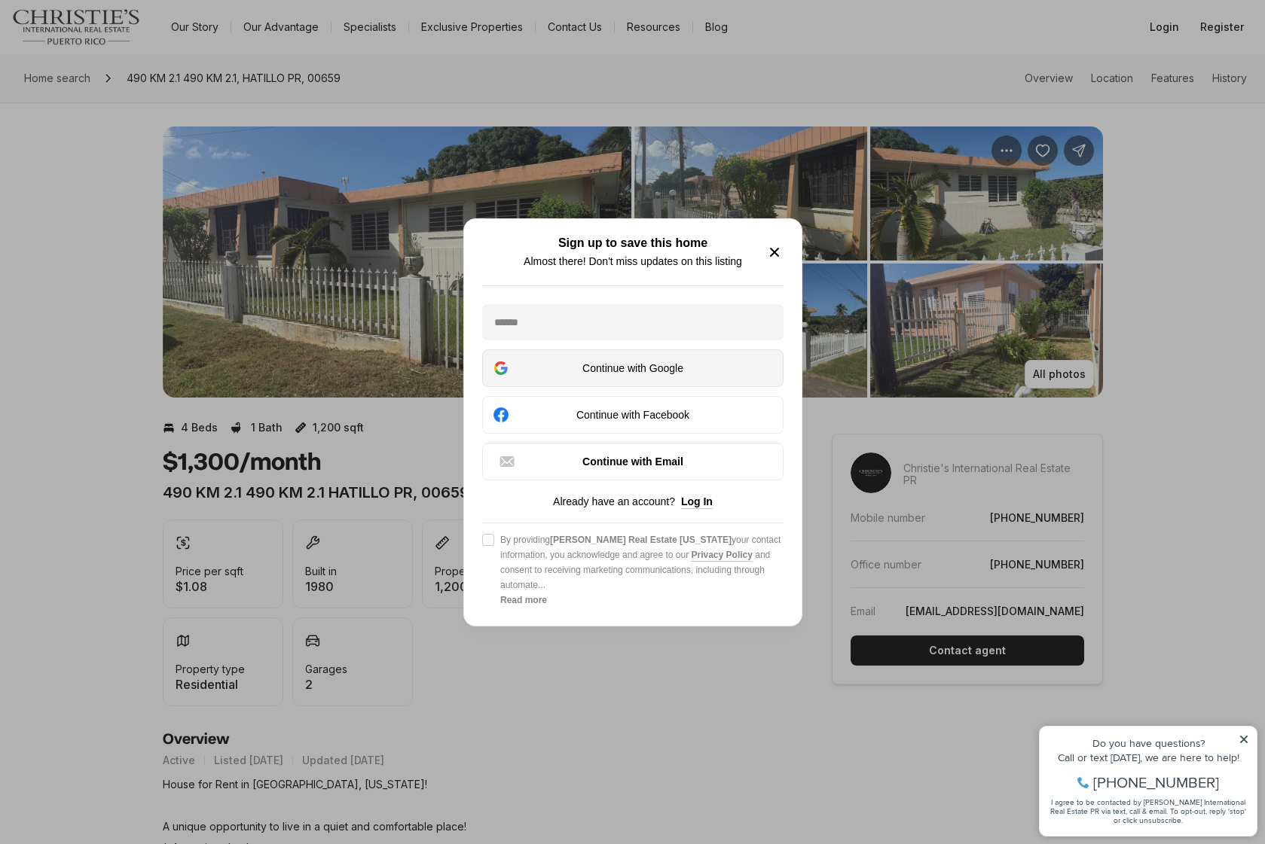
click at [681, 377] on div "Continue with Google" at bounding box center [633, 368] width 282 height 18
click at [645, 304] on div "Sign up to save this home Almost there! Don't miss updates on this listing Cont…" at bounding box center [632, 422] width 301 height 371
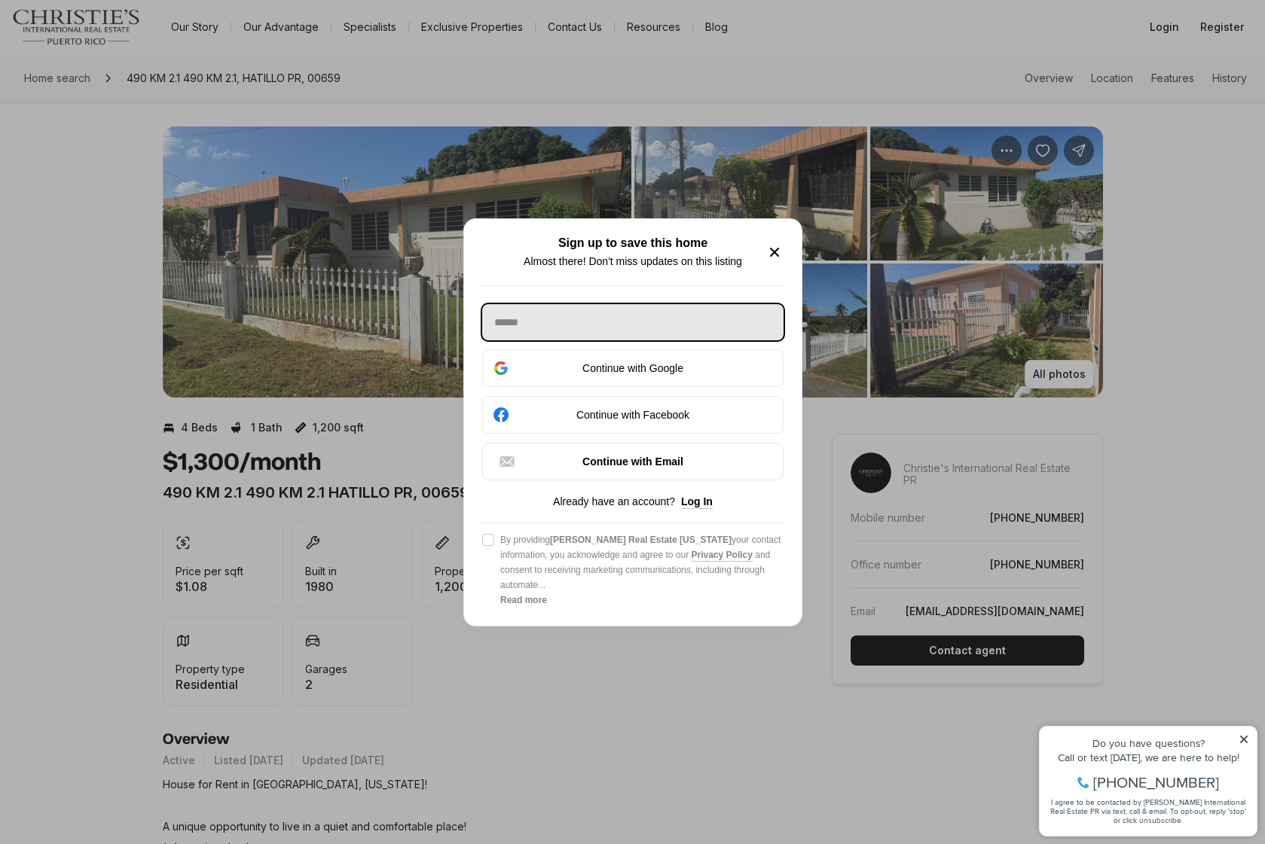
click at [645, 316] on input "text" at bounding box center [632, 322] width 301 height 36
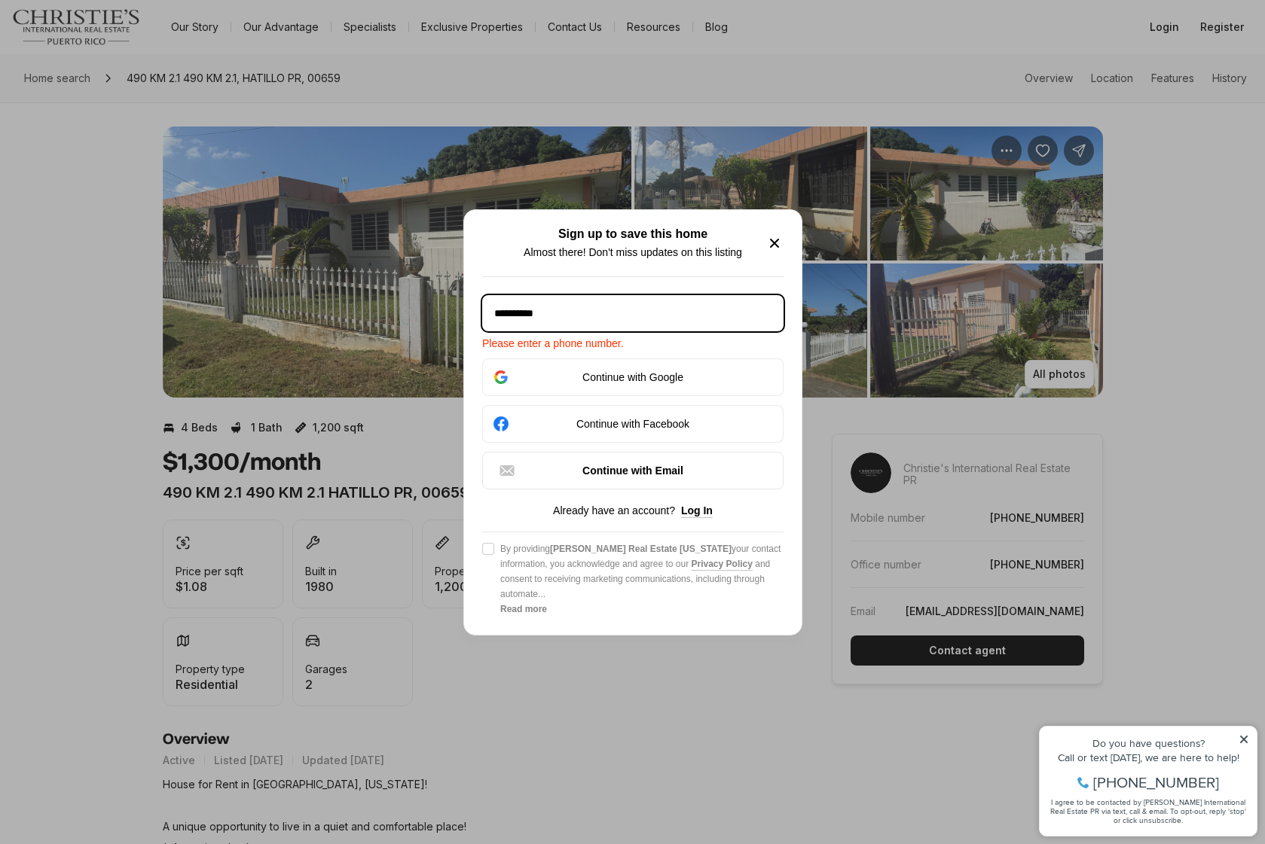
type input "**********"
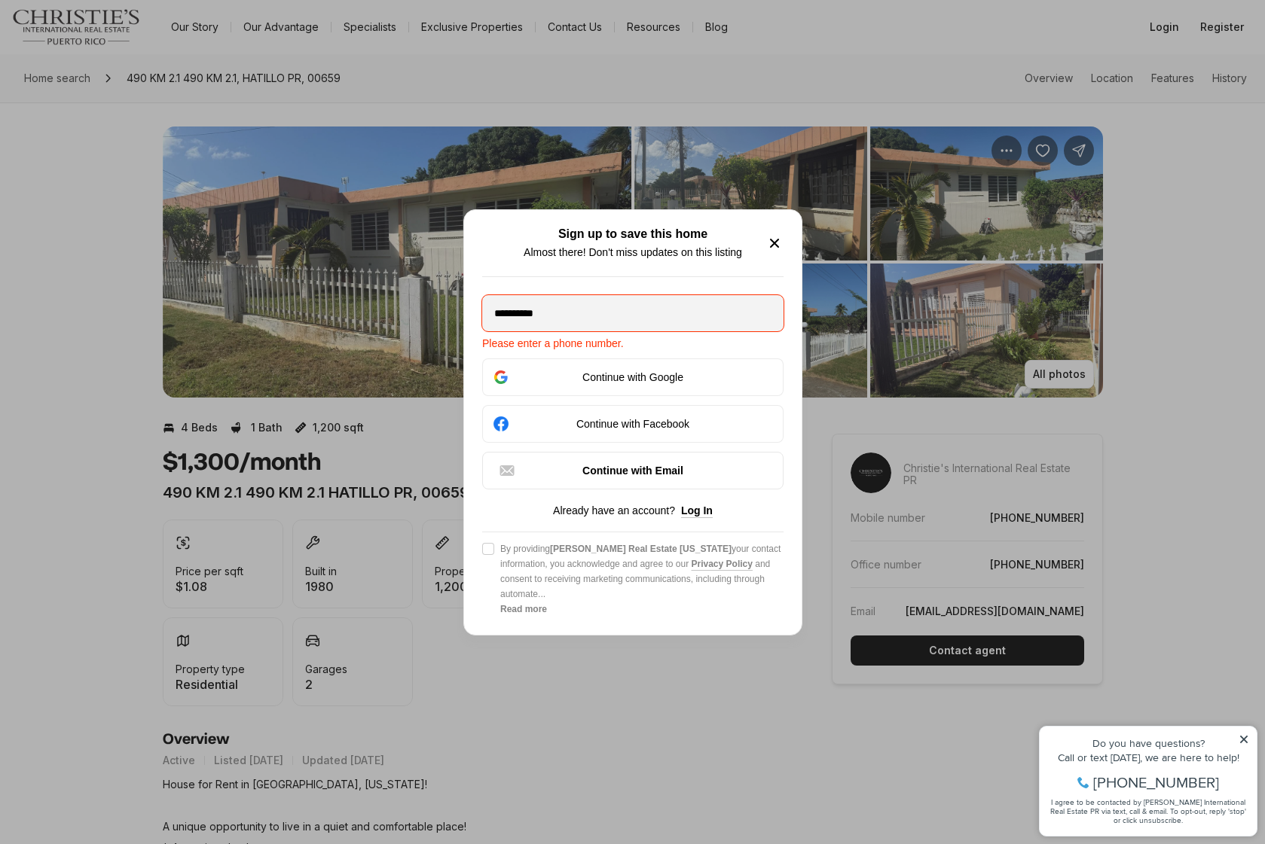
click at [597, 350] on span "Please enter a phone number." at bounding box center [632, 343] width 301 height 12
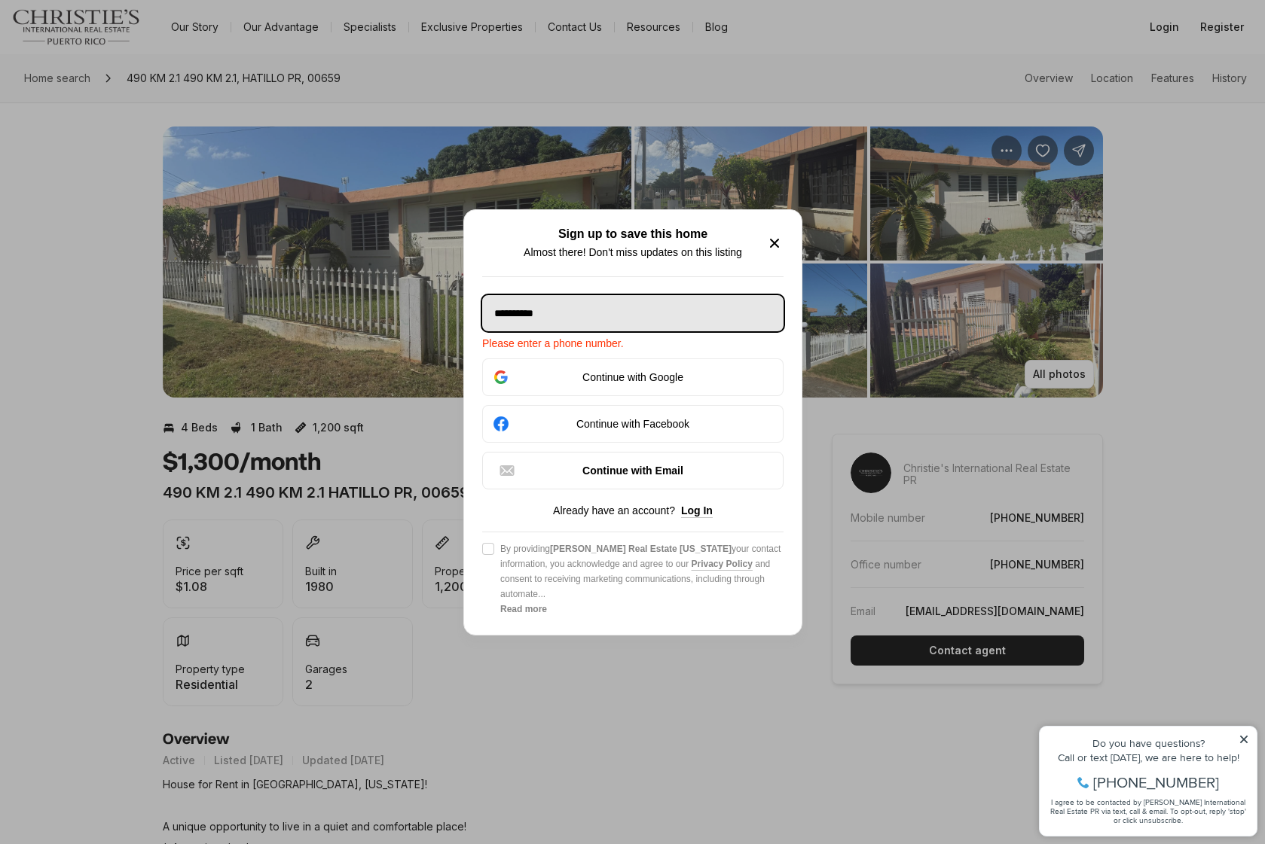
click at [582, 331] on input "**********" at bounding box center [632, 313] width 301 height 36
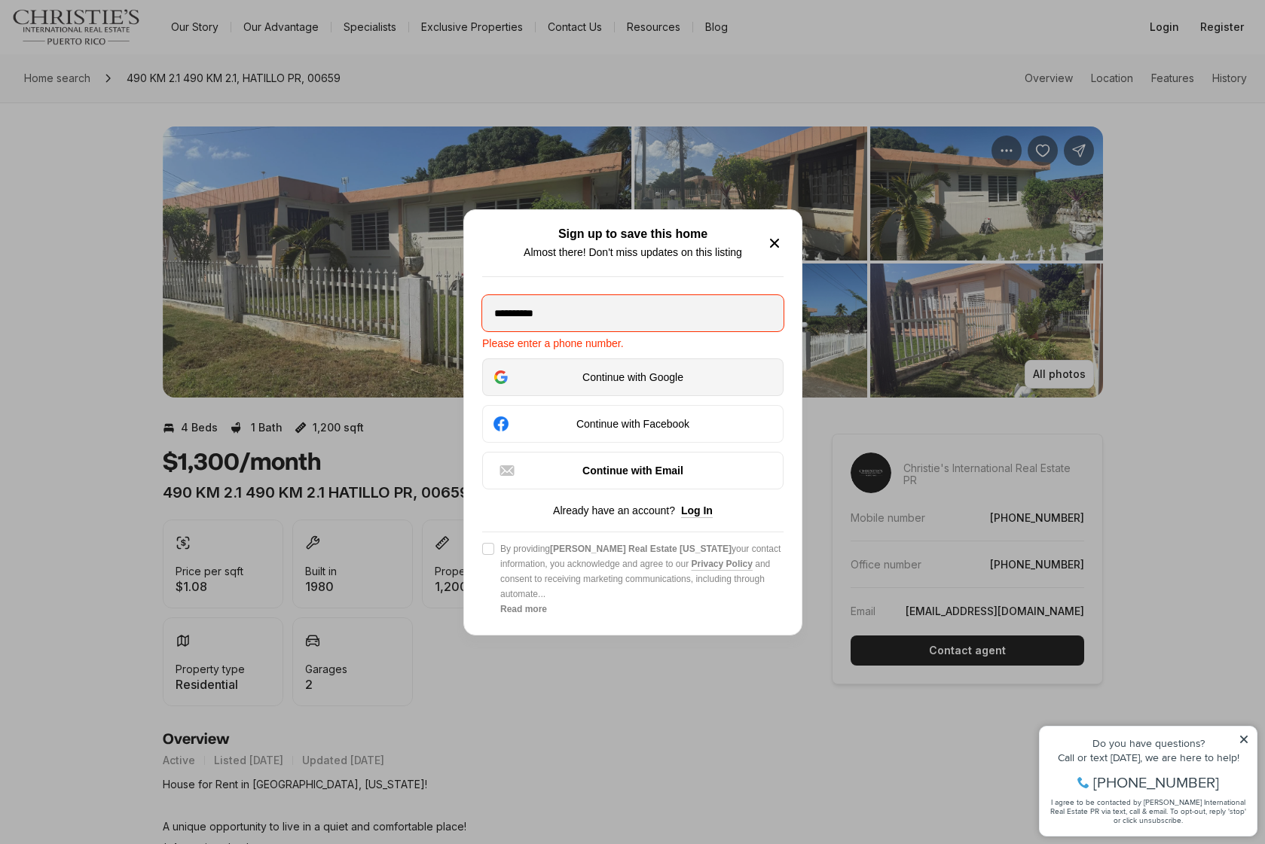
click at [603, 375] on div "Continue with Google" at bounding box center [633, 377] width 282 height 18
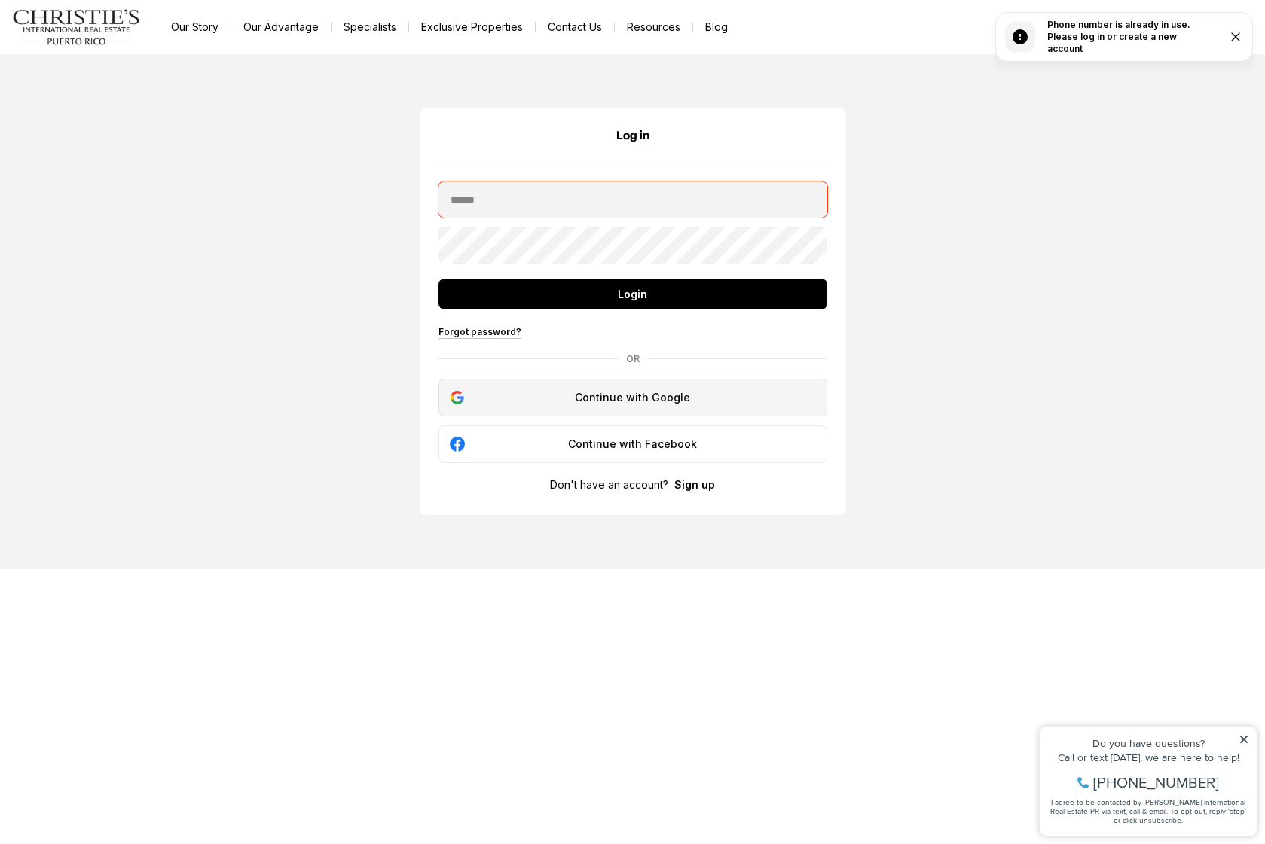
click at [582, 398] on div "Continue with Google" at bounding box center [632, 398] width 369 height 18
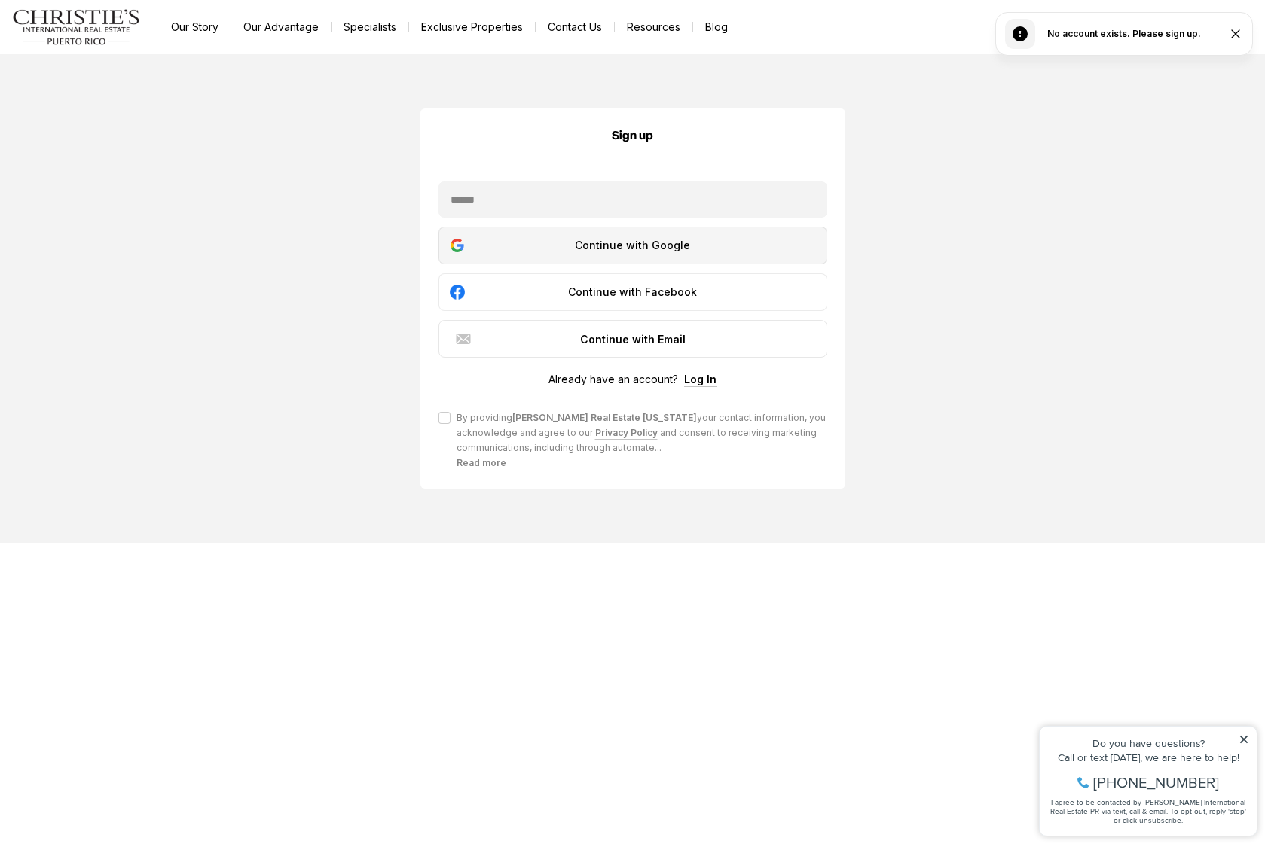
click at [713, 257] on button "Continue with Google" at bounding box center [632, 246] width 389 height 38
click at [704, 229] on button "Continue with Google" at bounding box center [632, 246] width 389 height 38
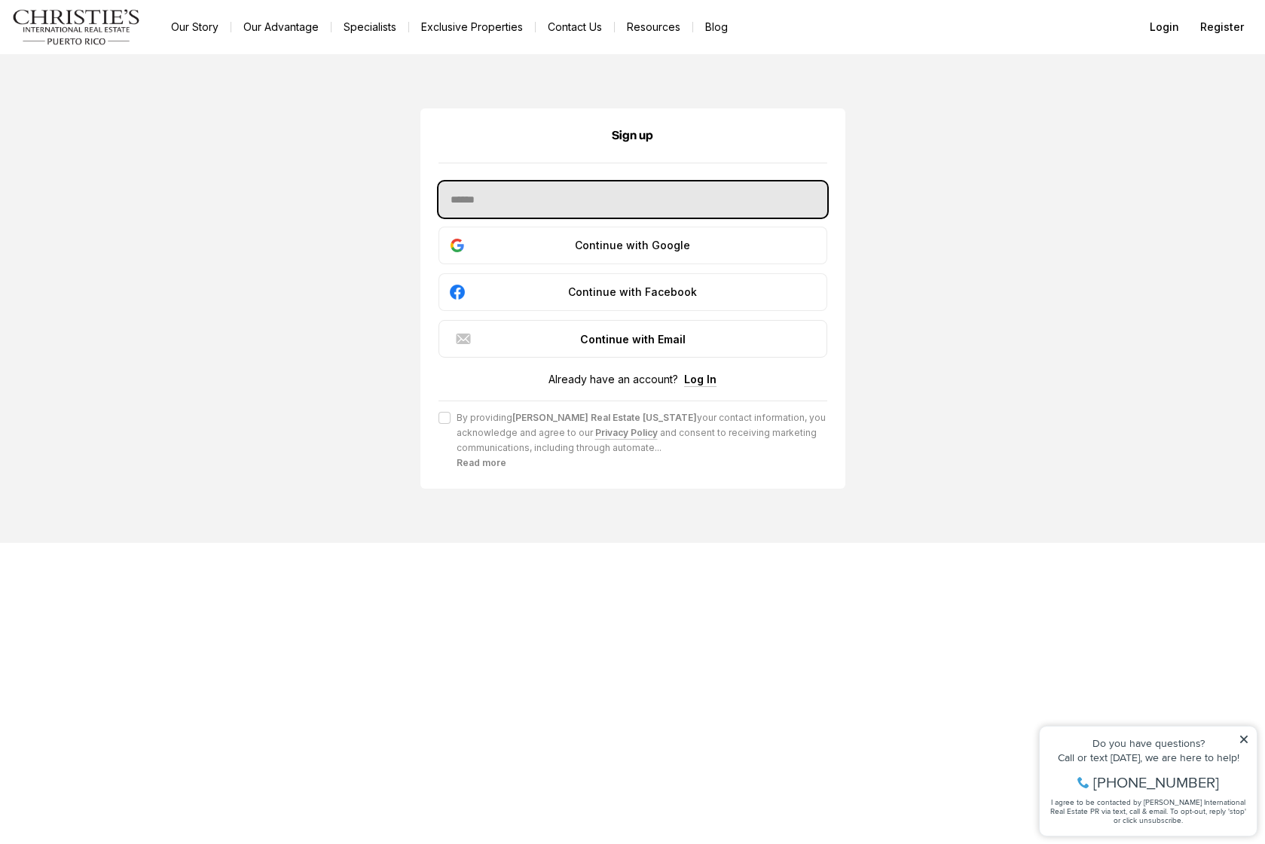
click at [704, 216] on input "text" at bounding box center [632, 200] width 389 height 36
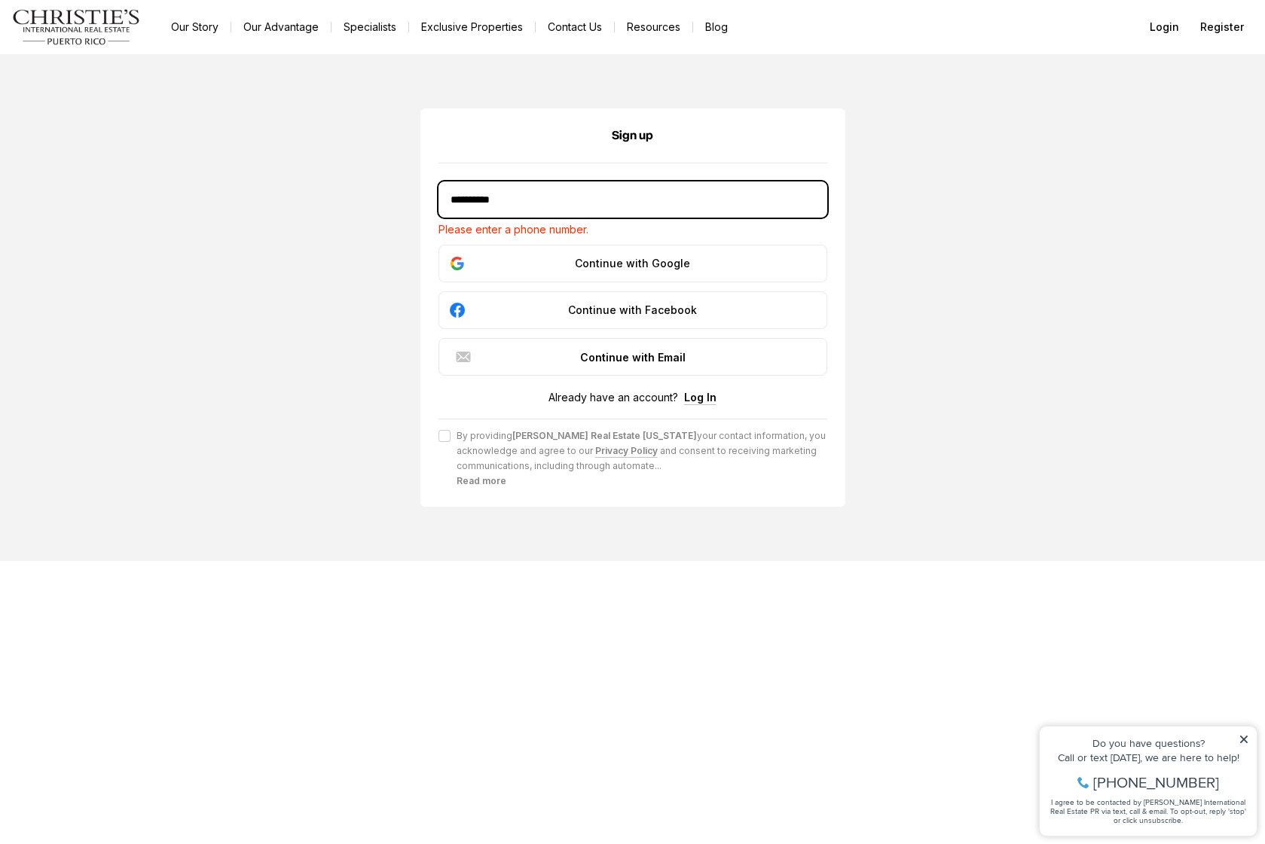
type input "**********"
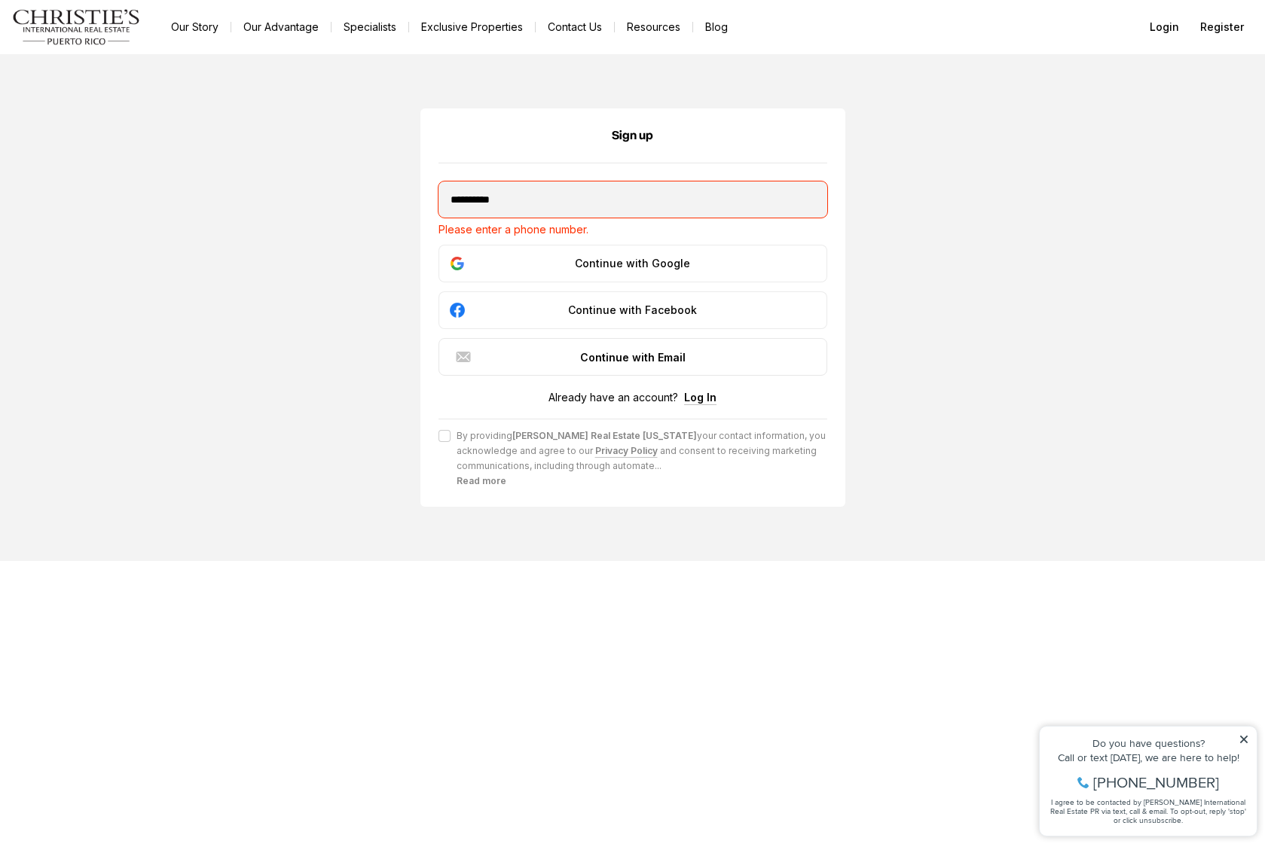
click at [611, 245] on div "**********" at bounding box center [632, 335] width 389 height 307
click at [609, 261] on div "Continue with Google" at bounding box center [632, 264] width 369 height 18
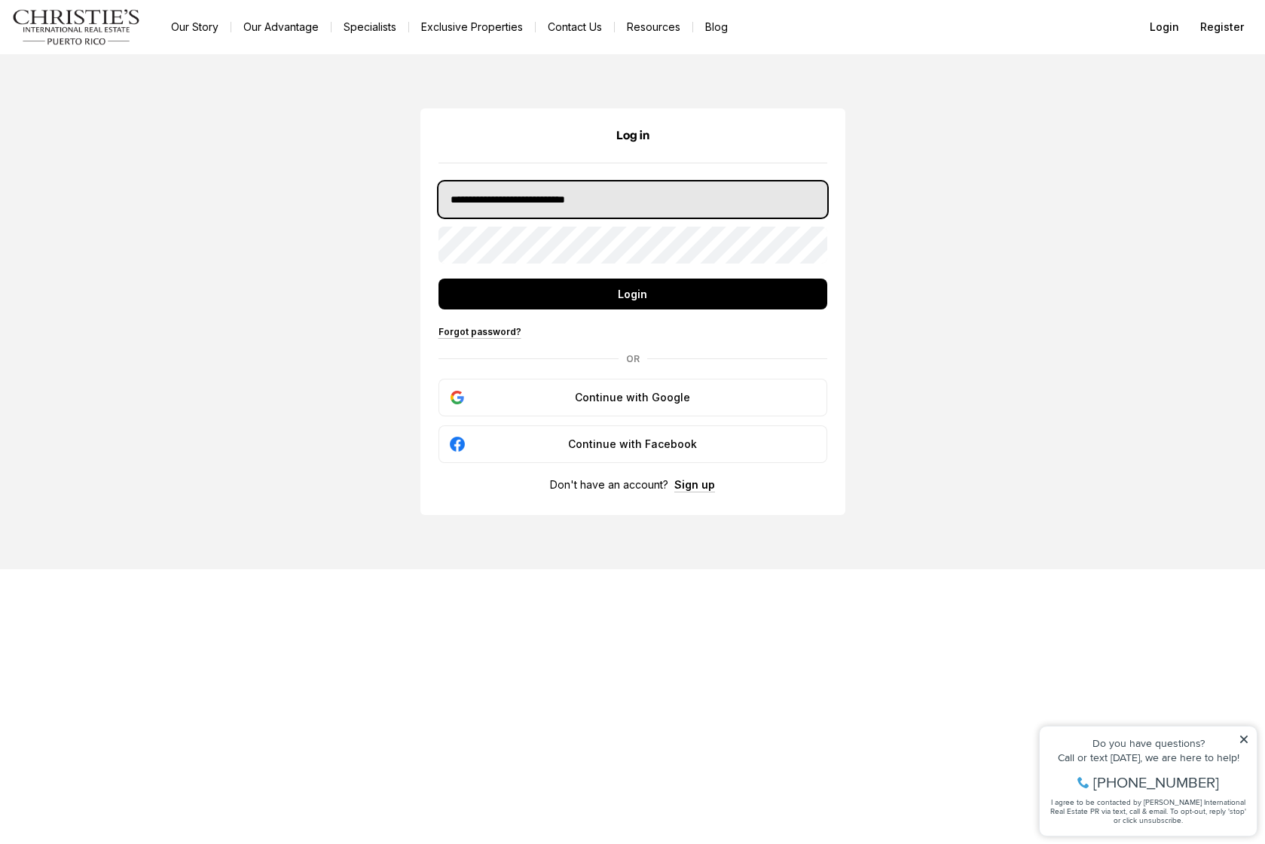
type input "**********"
click at [632, 295] on button "Login" at bounding box center [632, 294] width 389 height 31
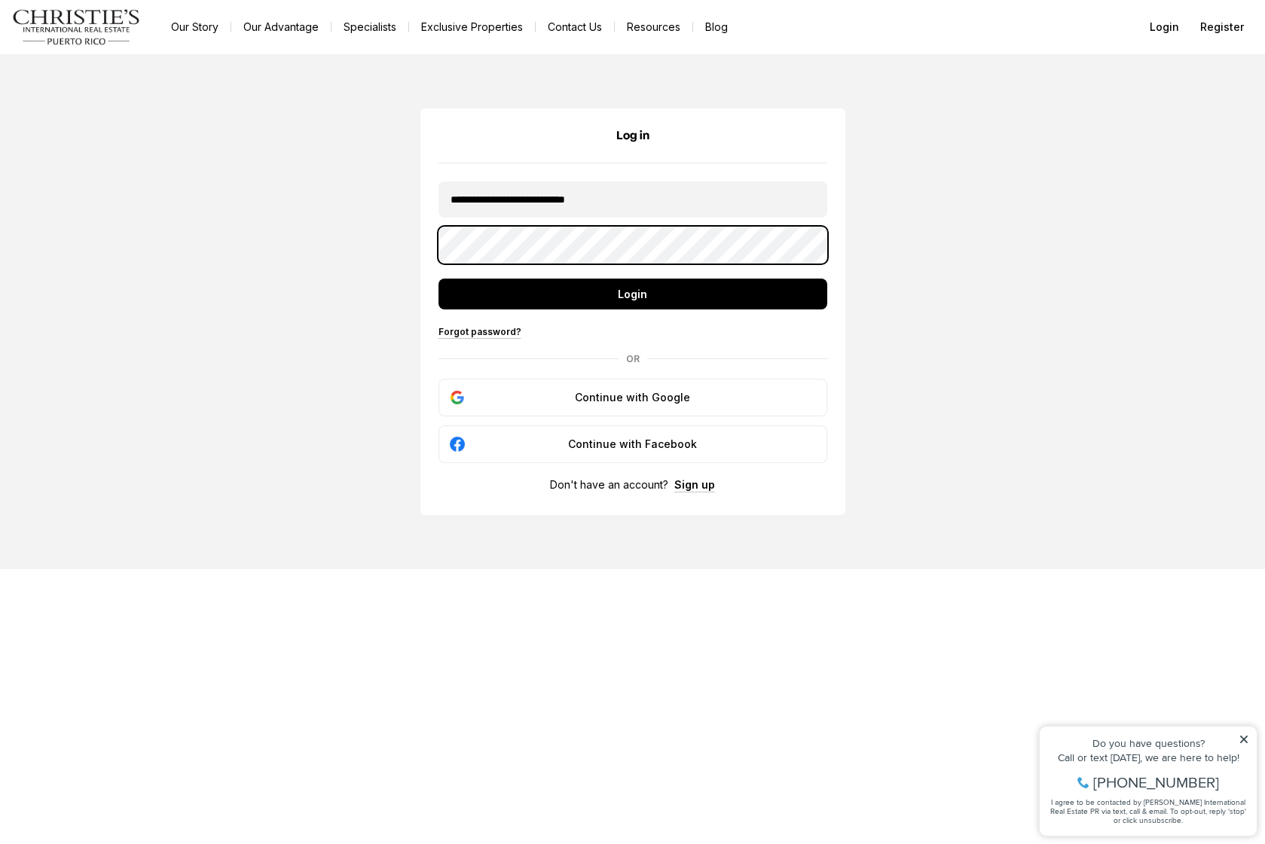
click at [632, 295] on button "Login" at bounding box center [632, 294] width 389 height 31
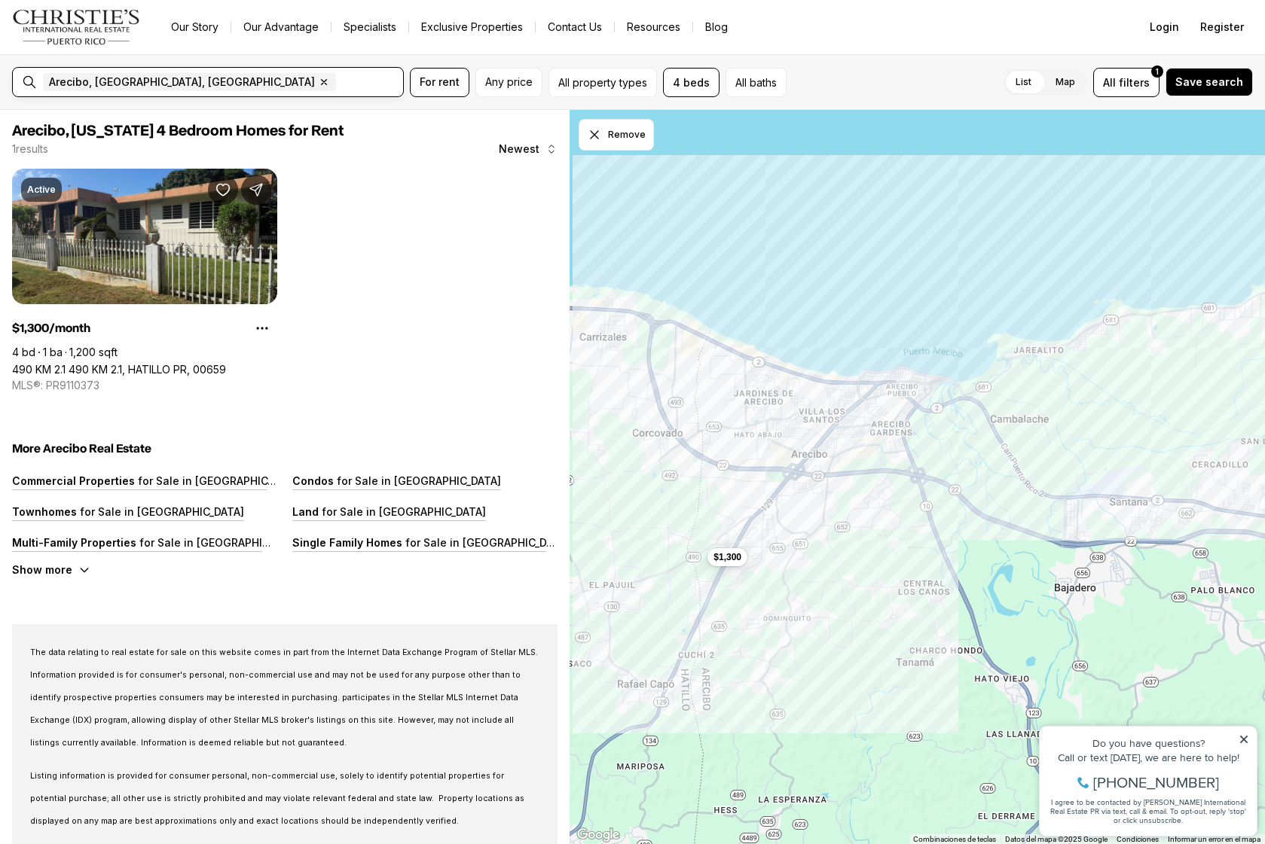
drag, startPoint x: 144, startPoint y: 81, endPoint x: 181, endPoint y: 90, distance: 38.0
click at [181, 90] on div "Arecibo, PR, US Remove Arecibo, PR, US" at bounding box center [244, 82] width 403 height 18
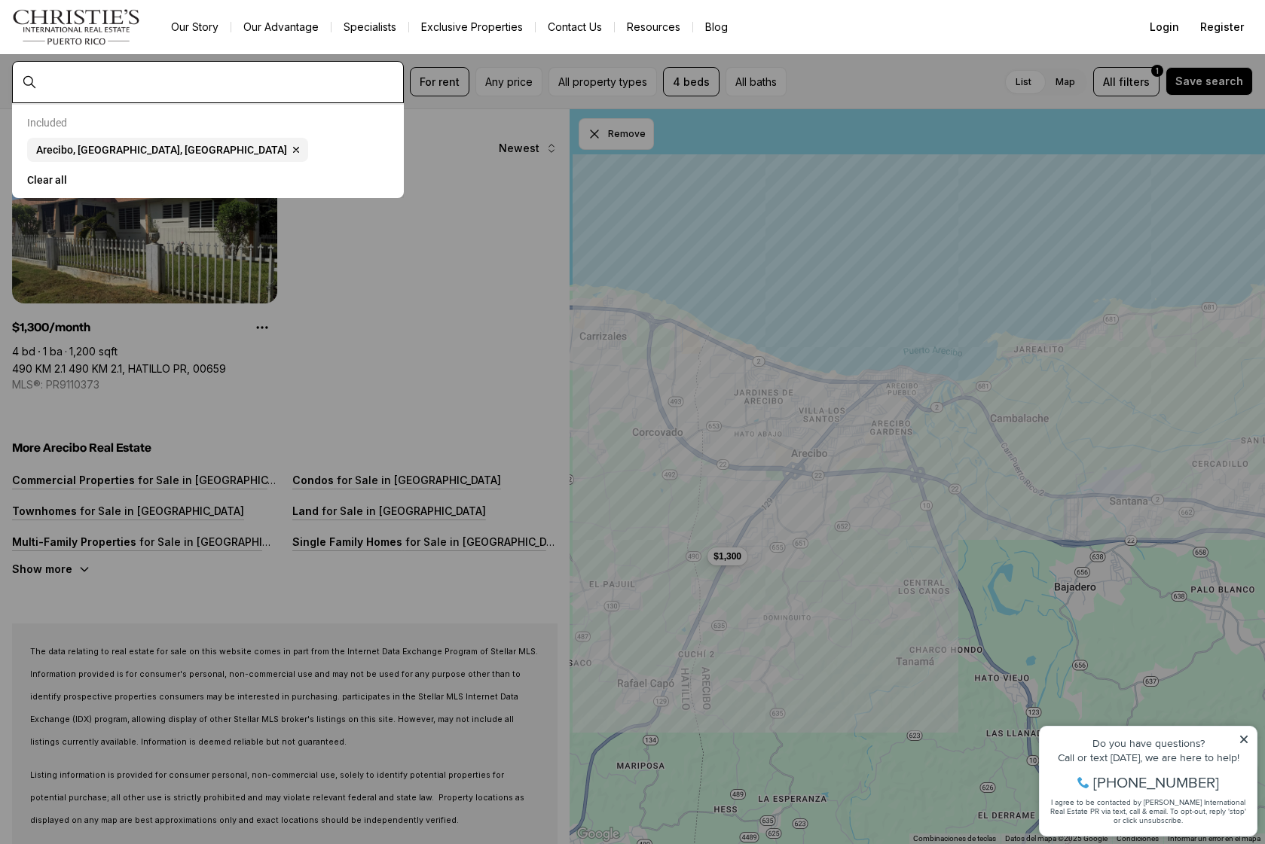
click at [181, 90] on div at bounding box center [220, 82] width 366 height 26
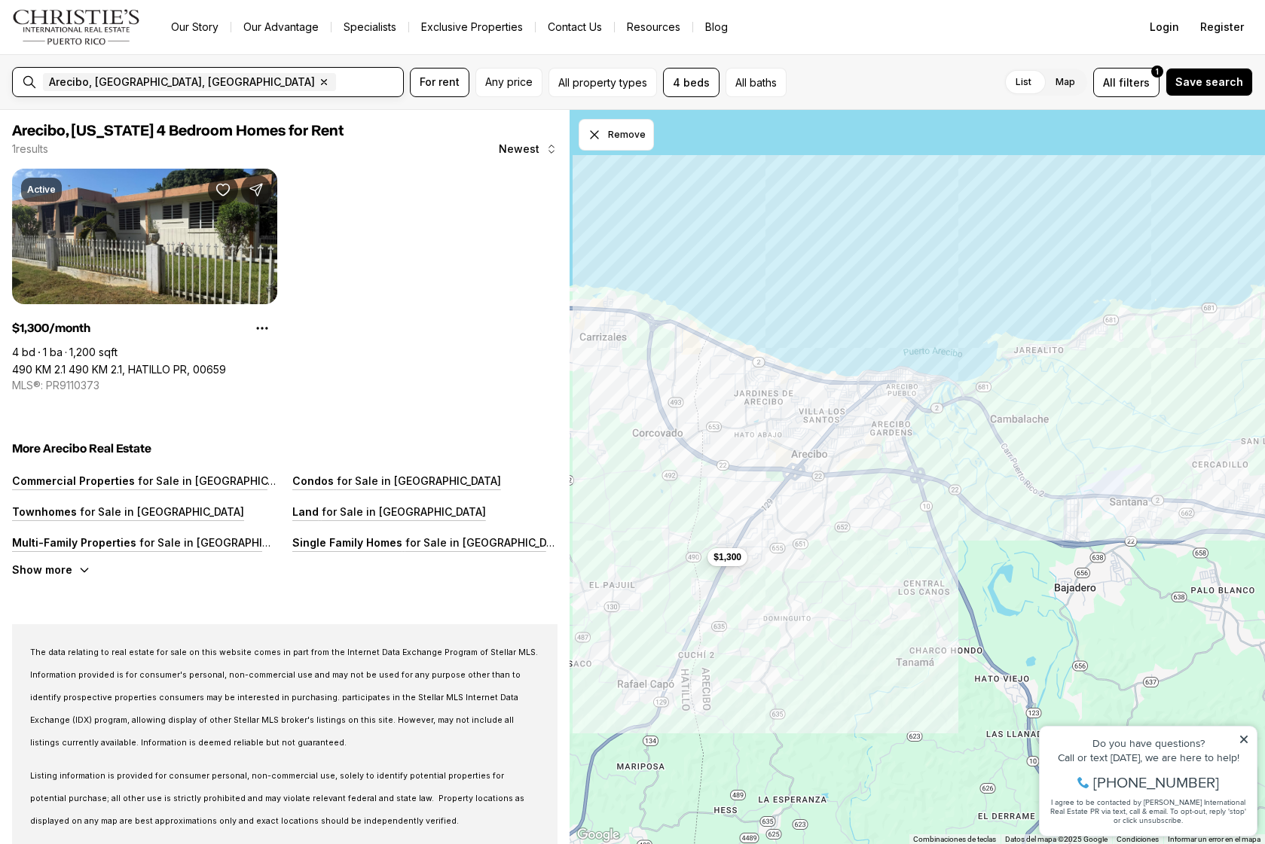
click at [181, 90] on div "Arecibo, PR, US Remove Arecibo, PR, US" at bounding box center [220, 82] width 366 height 30
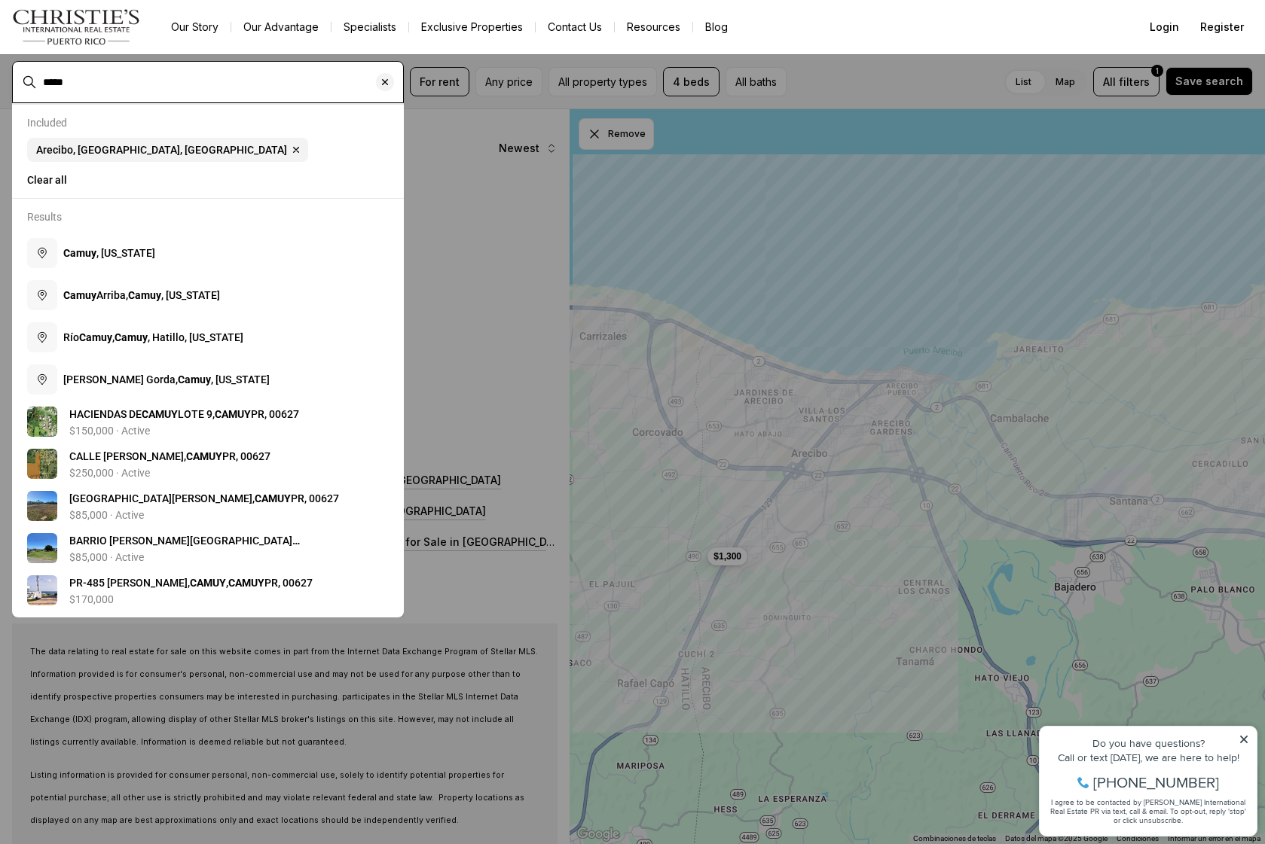
type input "*****"
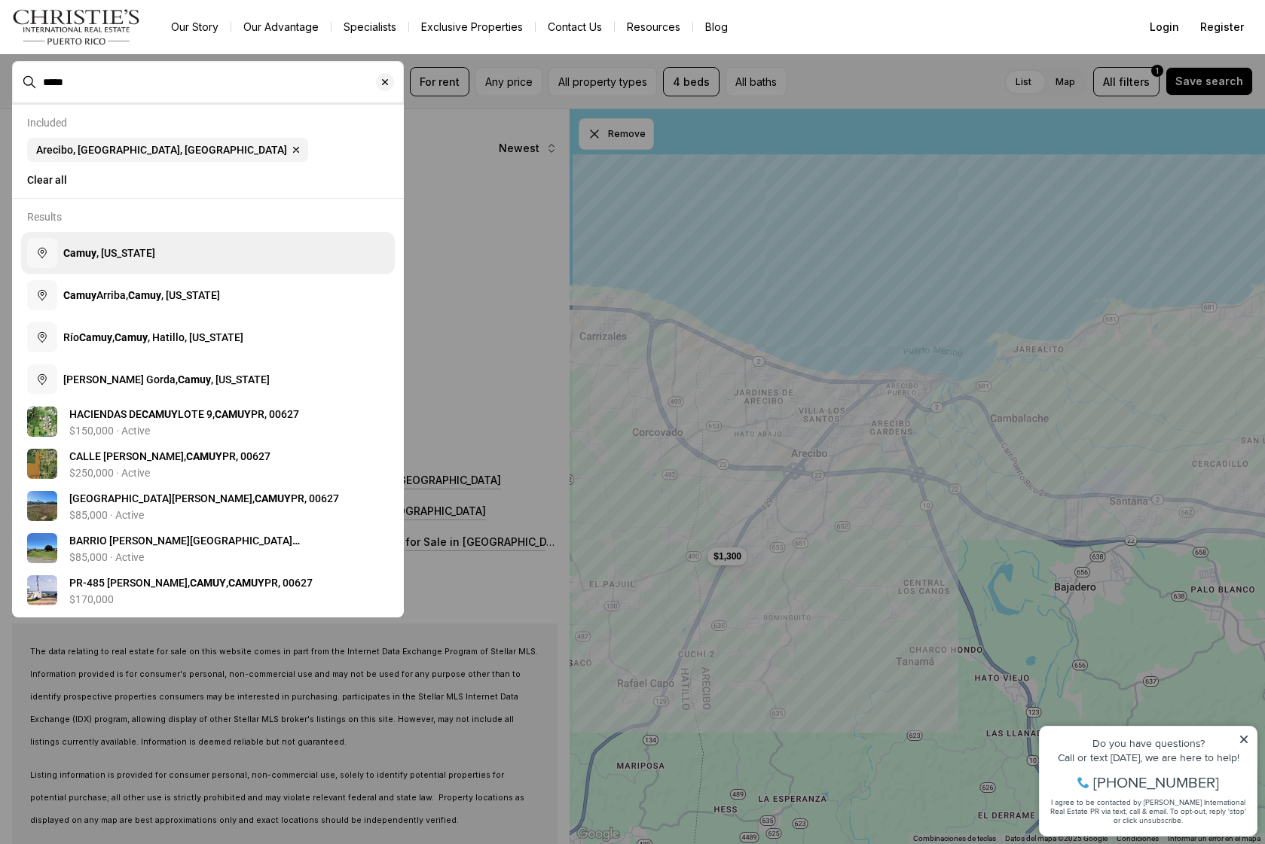
drag, startPoint x: 181, startPoint y: 90, endPoint x: 136, endPoint y: 261, distance: 176.1
click at [136, 259] on span "Camuy , Puerto Rico" at bounding box center [109, 253] width 92 height 12
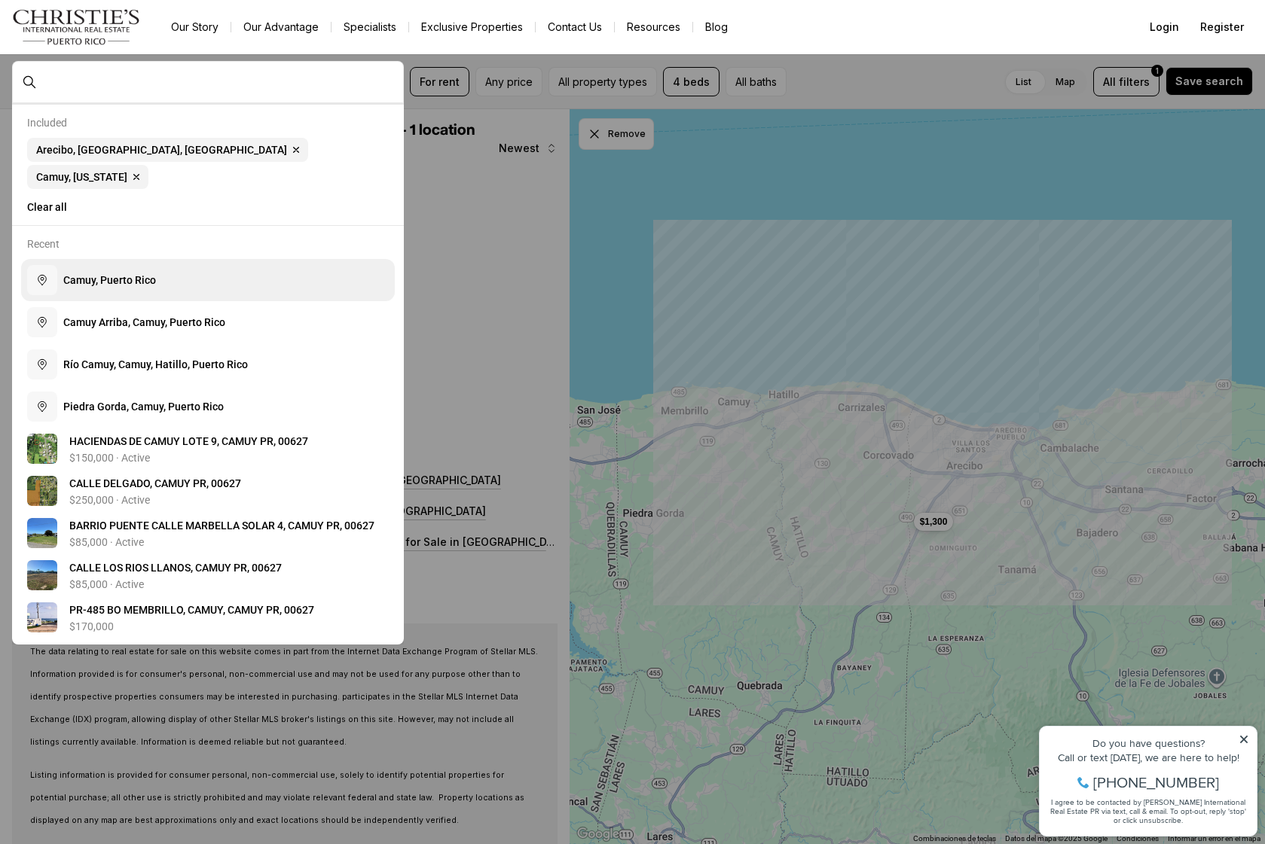
click at [128, 274] on span "C a m u y , P u e r t o R i c o" at bounding box center [109, 280] width 93 height 12
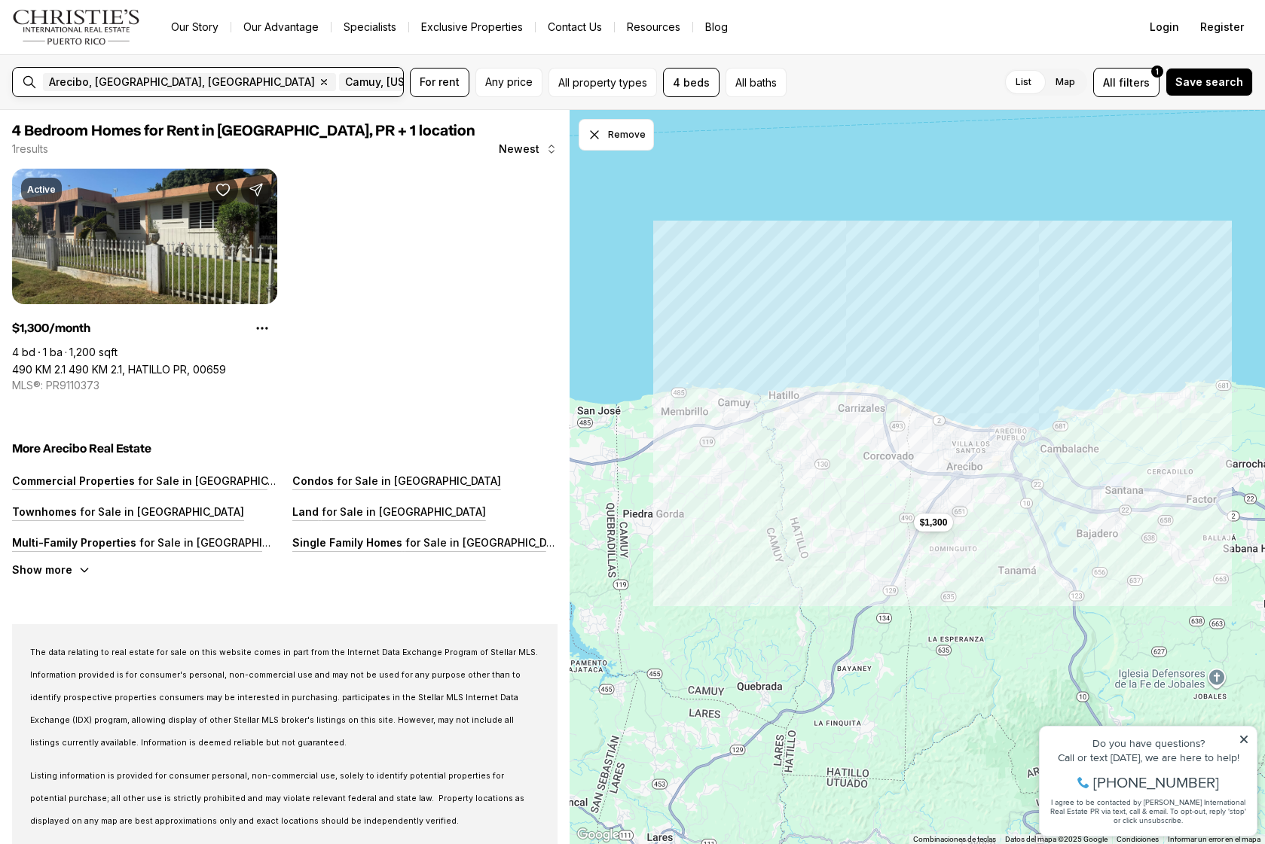
click at [470, 84] on input "text" at bounding box center [523, 82] width 107 height 18
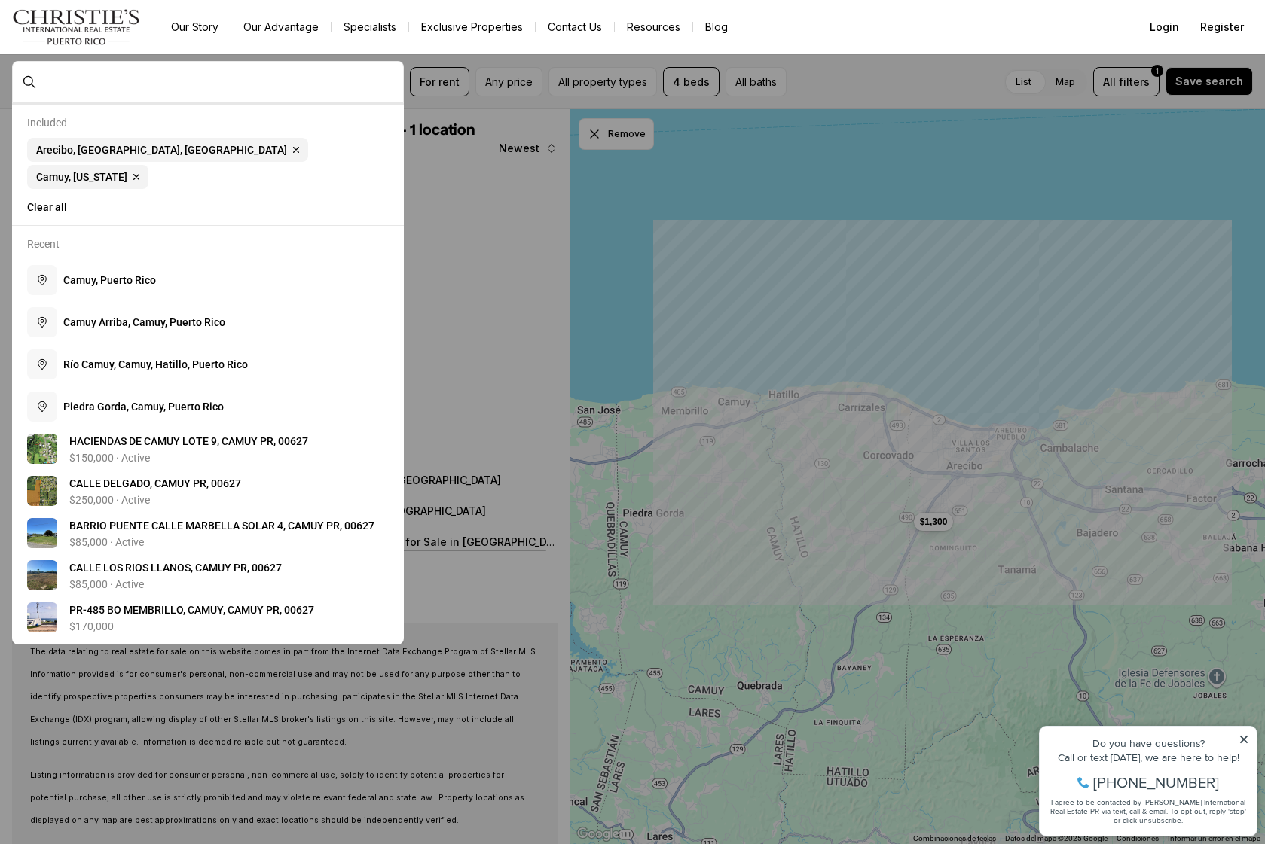
click at [337, 137] on div "Included Arecibo, PR, US Remove Arecibo, PR, US Camuy, Puerto Rico Remove Camuy…" at bounding box center [208, 164] width 392 height 121
click at [127, 171] on span "Camuy, Puerto Rico" at bounding box center [81, 177] width 91 height 12
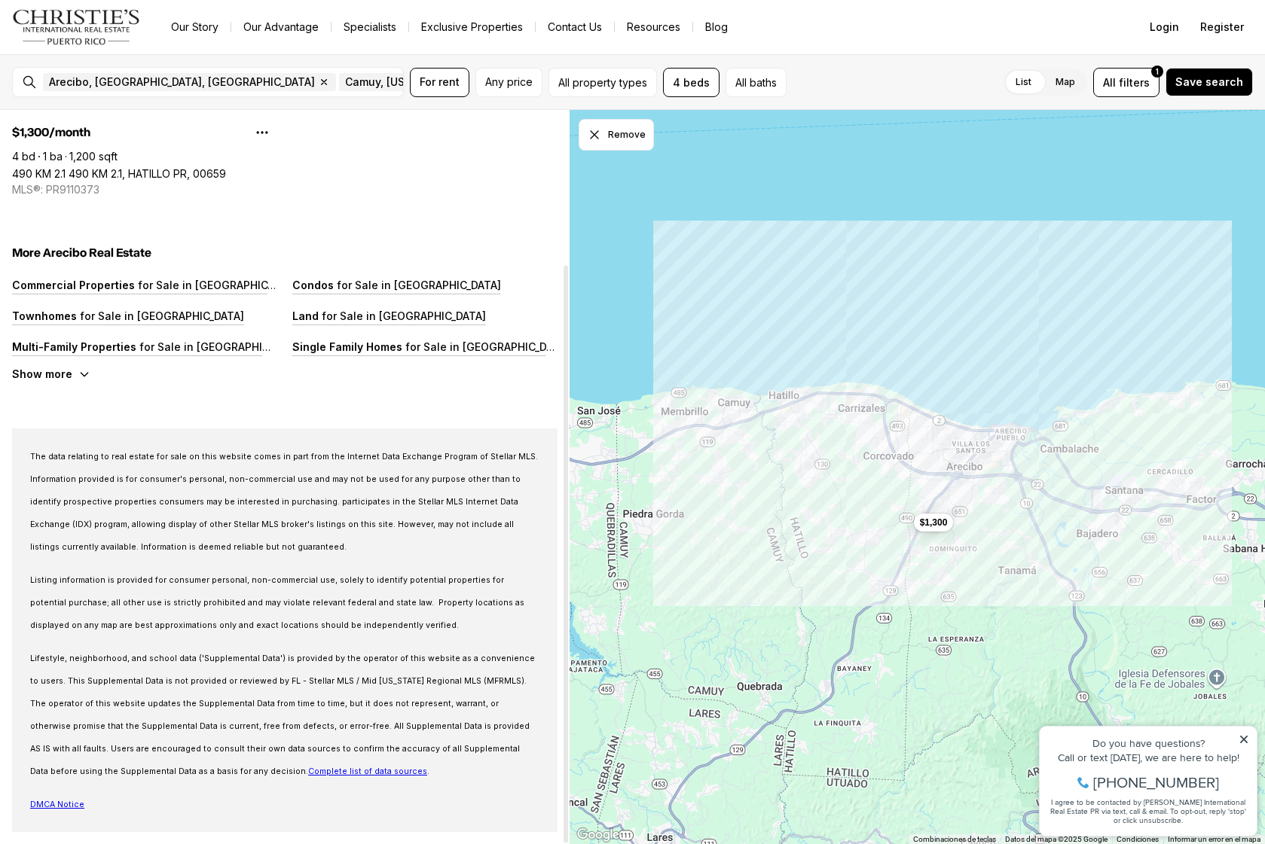
scroll to position [196, 0]
click at [339, 81] on input "text" at bounding box center [220, 82] width 354 height 14
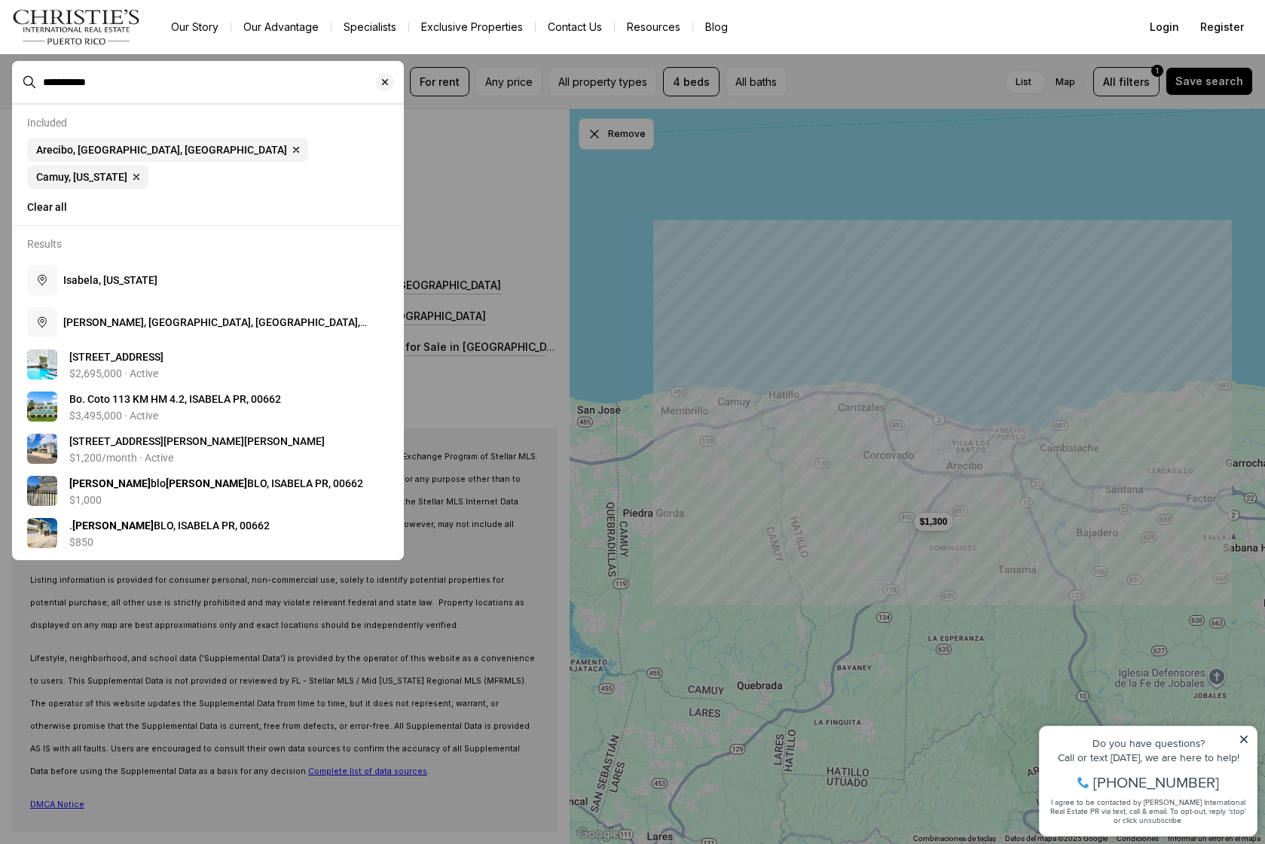
type input "**********"
click at [140, 259] on button "Isabela, Puerto Rico" at bounding box center [208, 280] width 374 height 42
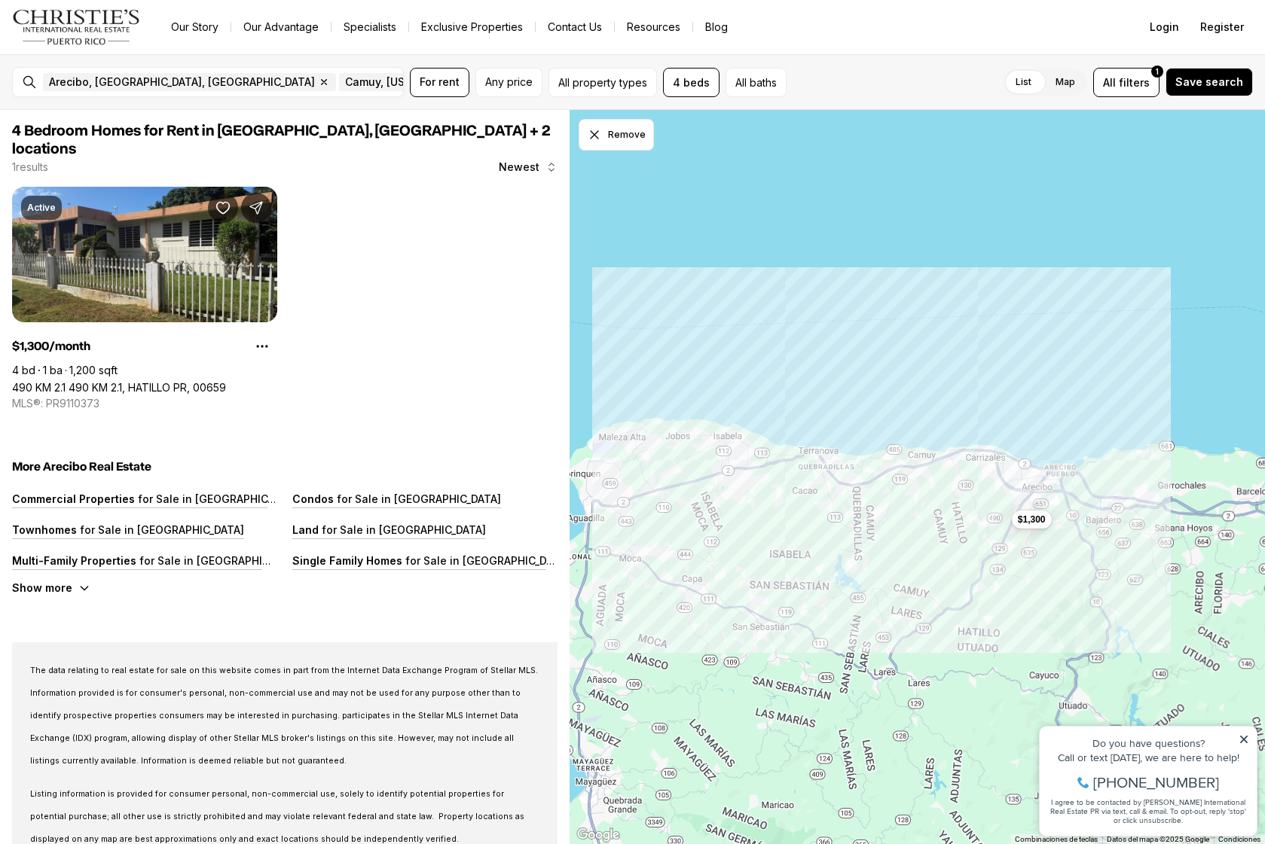
click at [588, 82] on icon "button" at bounding box center [590, 82] width 5 height 5
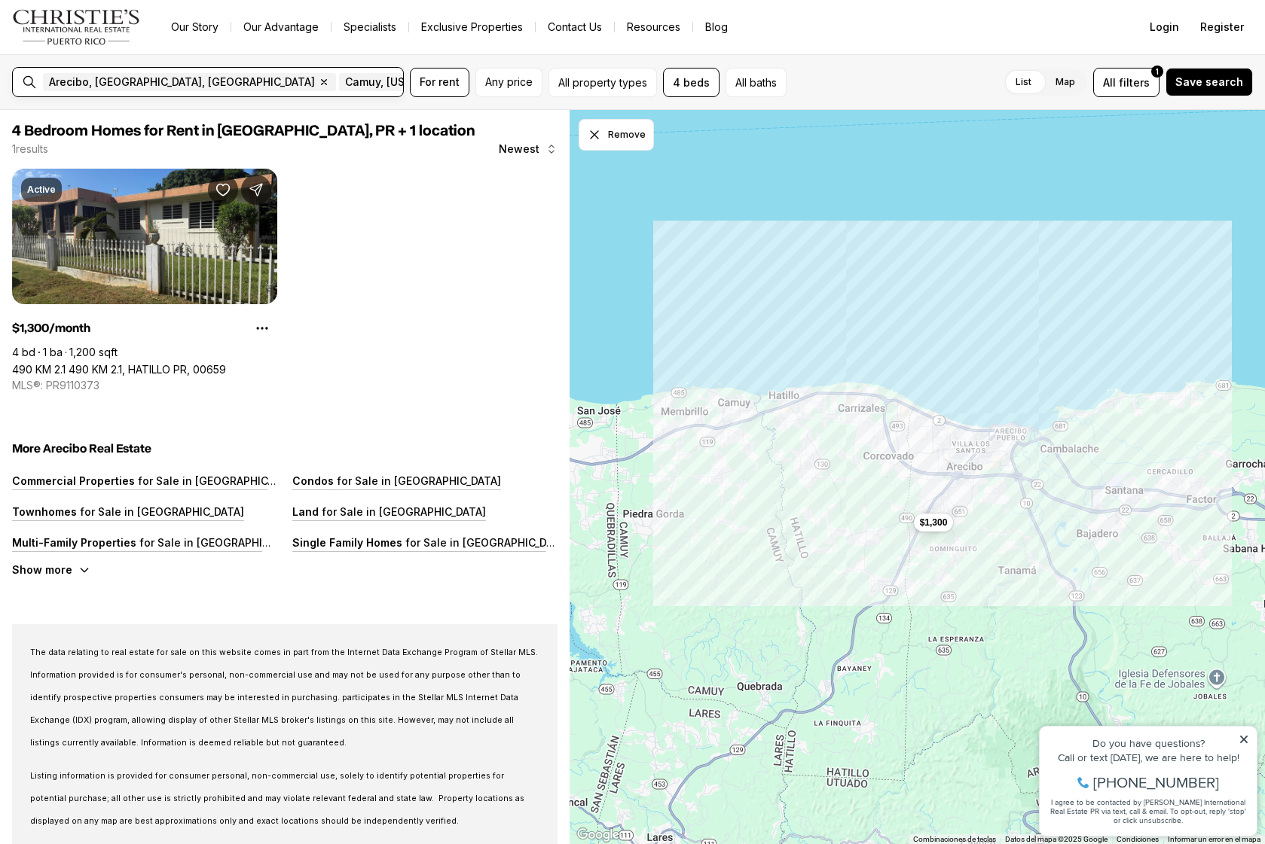
click at [369, 74] on div "Arecibo, PR, US Remove Arecibo, PR, US 1+ Camuy, Puerto Rico Remove Camuy, Puer…" at bounding box center [220, 82] width 366 height 30
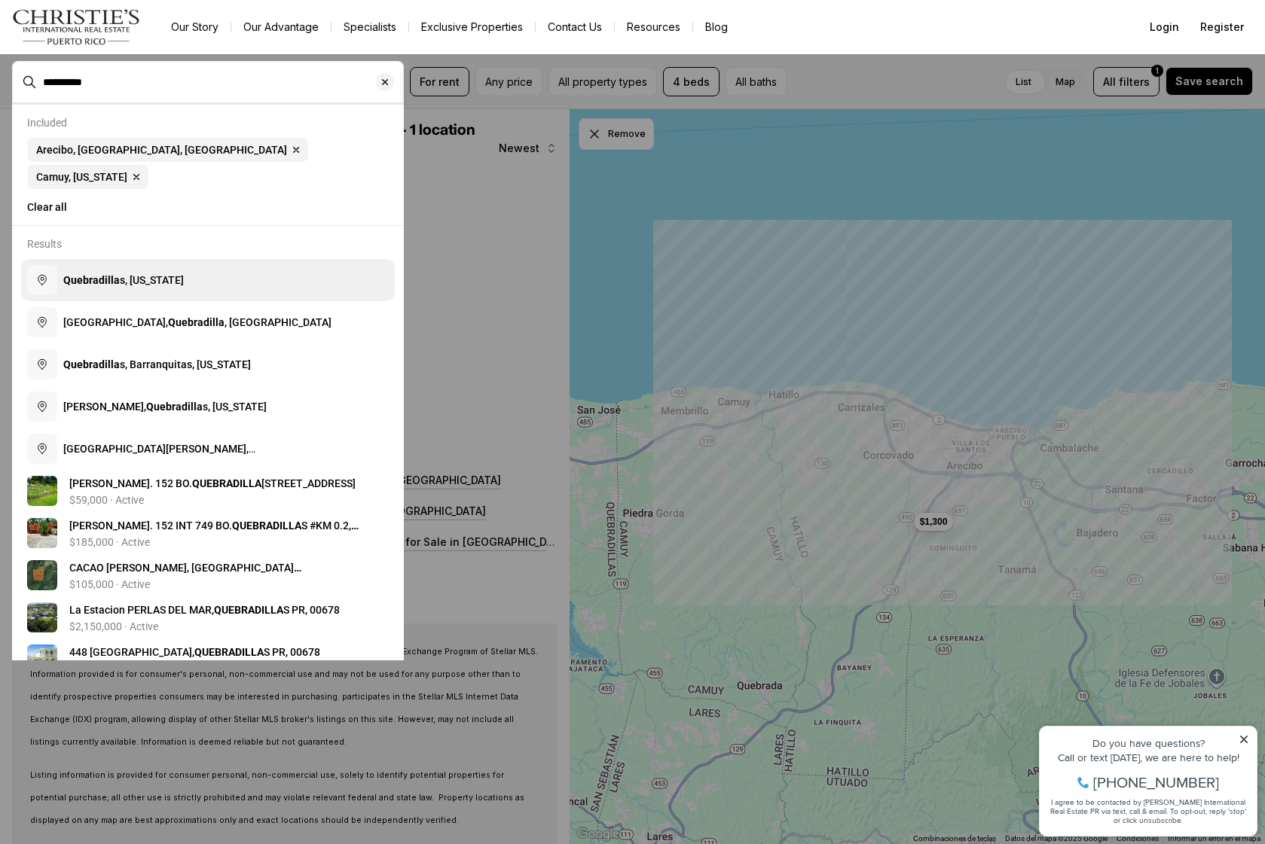
drag, startPoint x: 311, startPoint y: 73, endPoint x: 163, endPoint y: 243, distance: 225.3
click at [163, 259] on button "Quebradilla s, Puerto Rico" at bounding box center [208, 280] width 374 height 42
type input "**********"
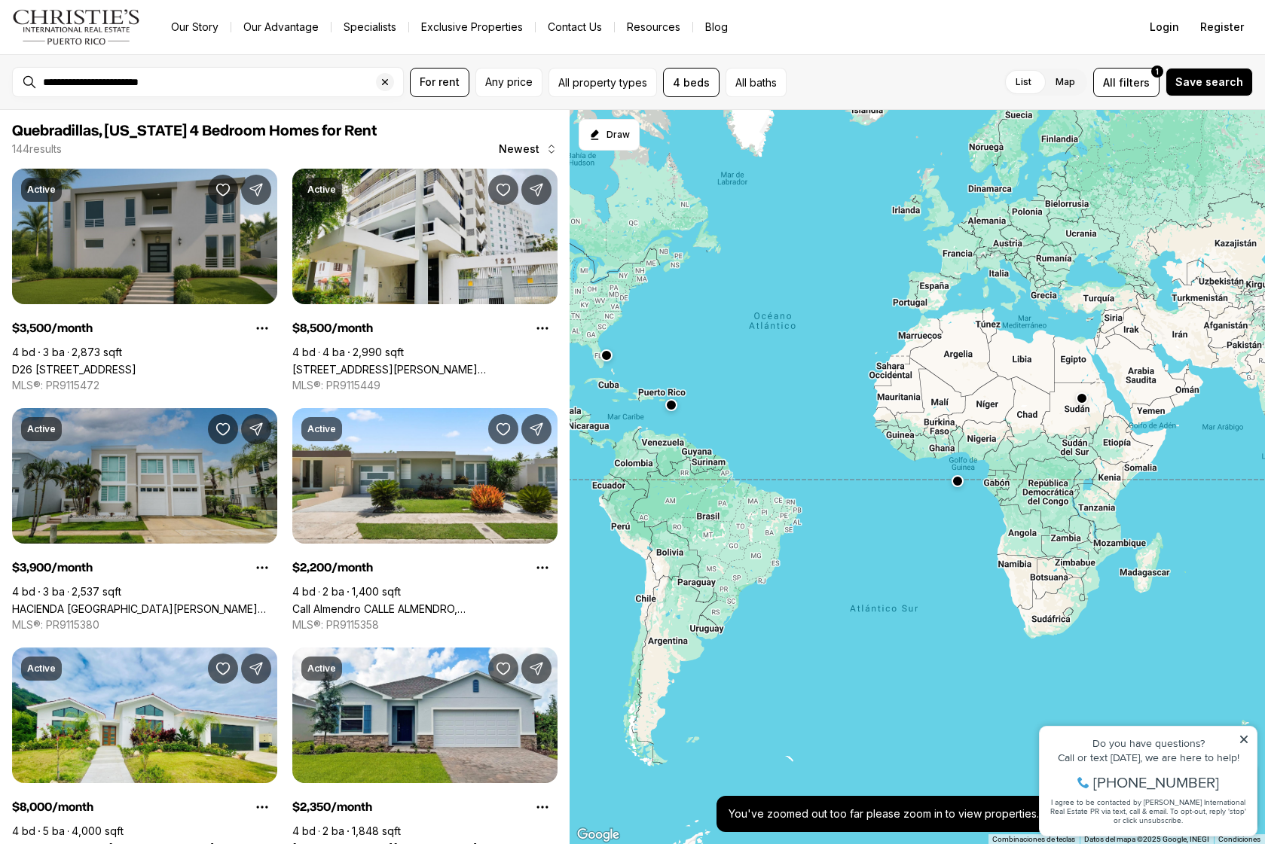
drag, startPoint x: 931, startPoint y: 486, endPoint x: 1058, endPoint y: 515, distance: 129.9
click at [1056, 515] on div at bounding box center [916, 477] width 695 height 735
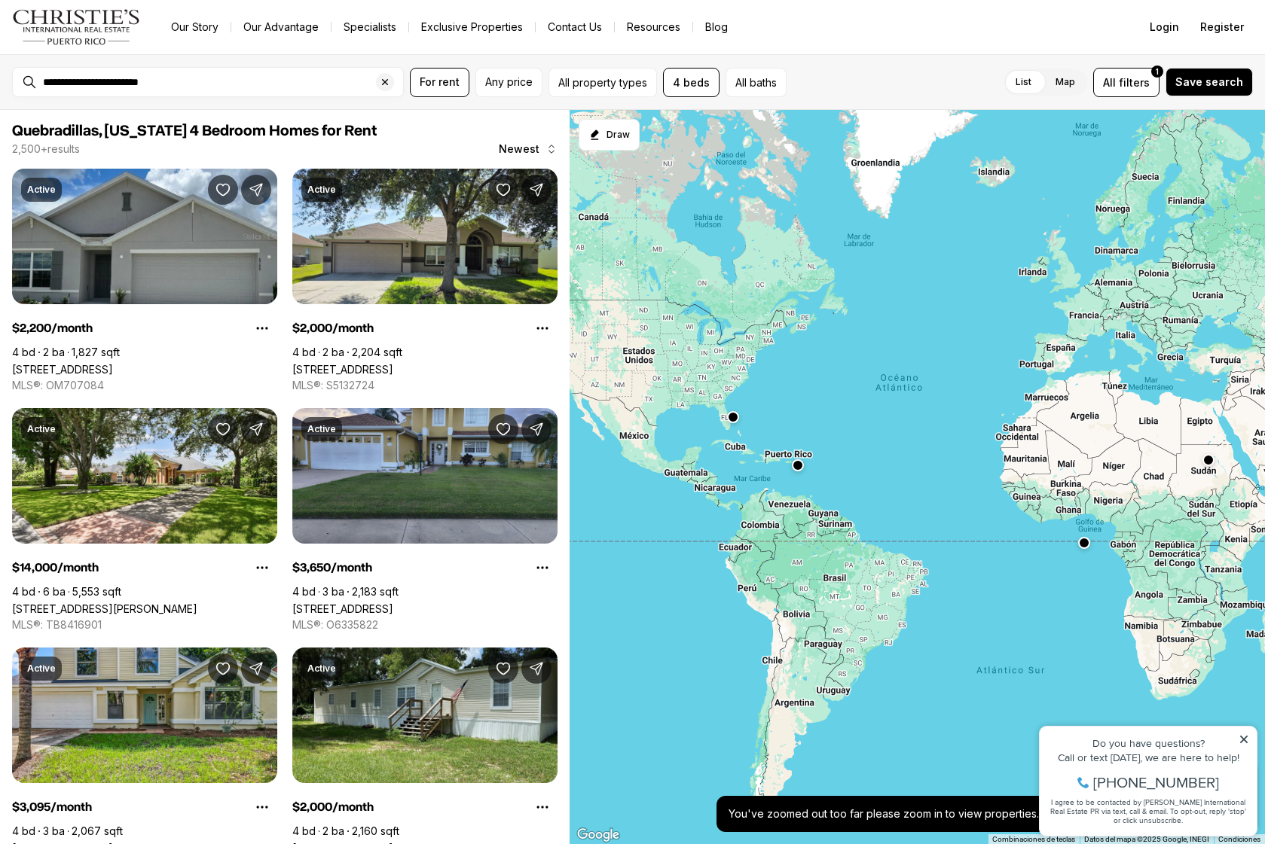
click at [798, 471] on button "button" at bounding box center [798, 465] width 12 height 12
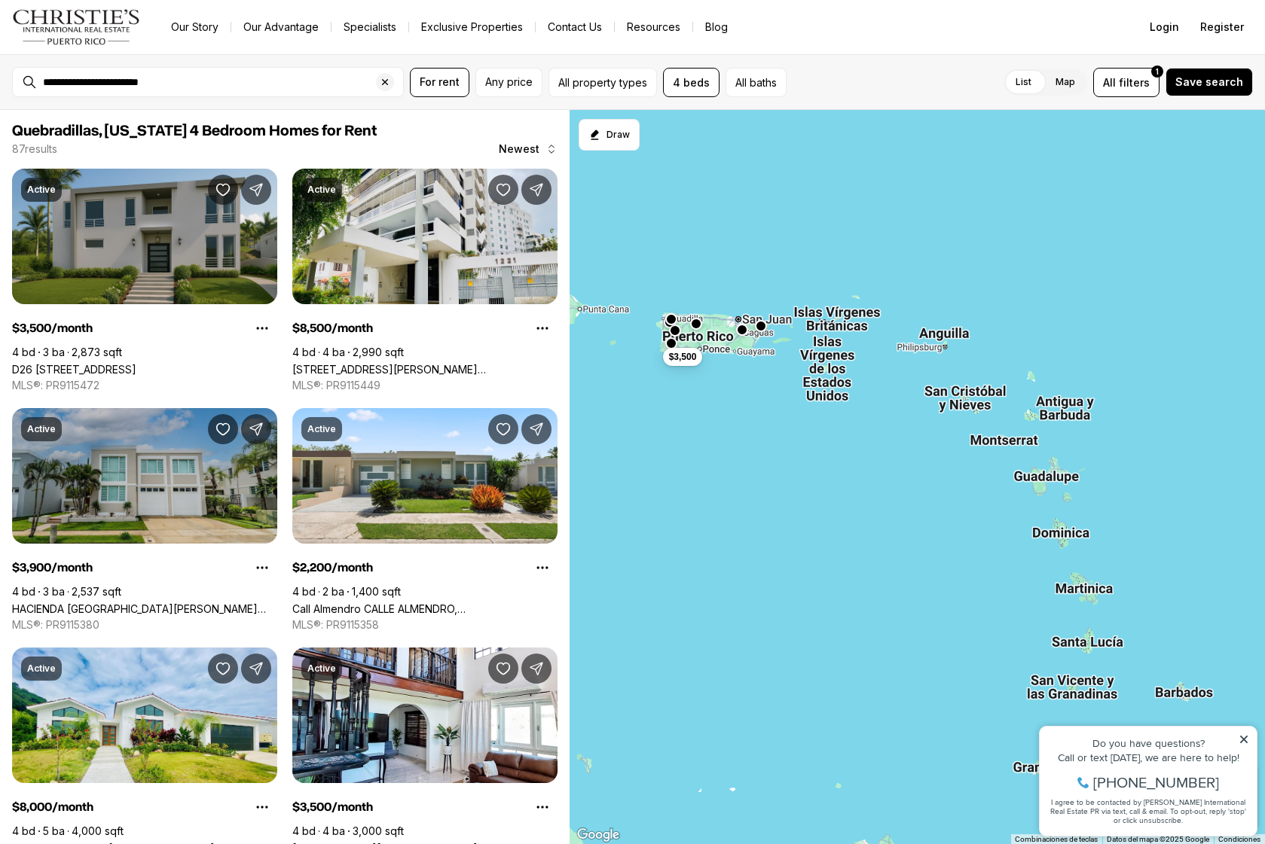
drag, startPoint x: 784, startPoint y: 408, endPoint x: 912, endPoint y: 428, distance: 129.5
click at [912, 428] on div "$3,500" at bounding box center [916, 477] width 695 height 735
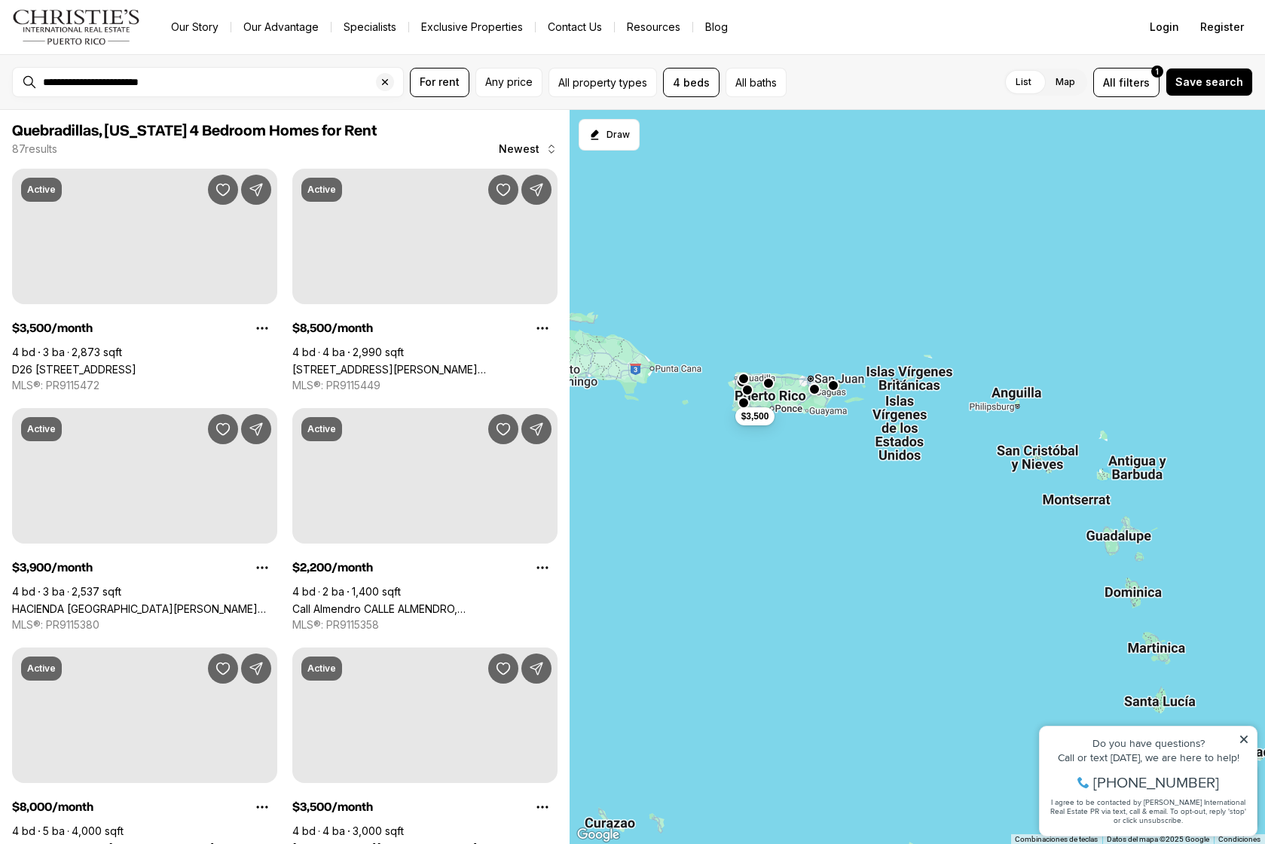
drag, startPoint x: 845, startPoint y: 404, endPoint x: 789, endPoint y: 450, distance: 72.7
click at [789, 450] on div "$3,500" at bounding box center [916, 477] width 695 height 735
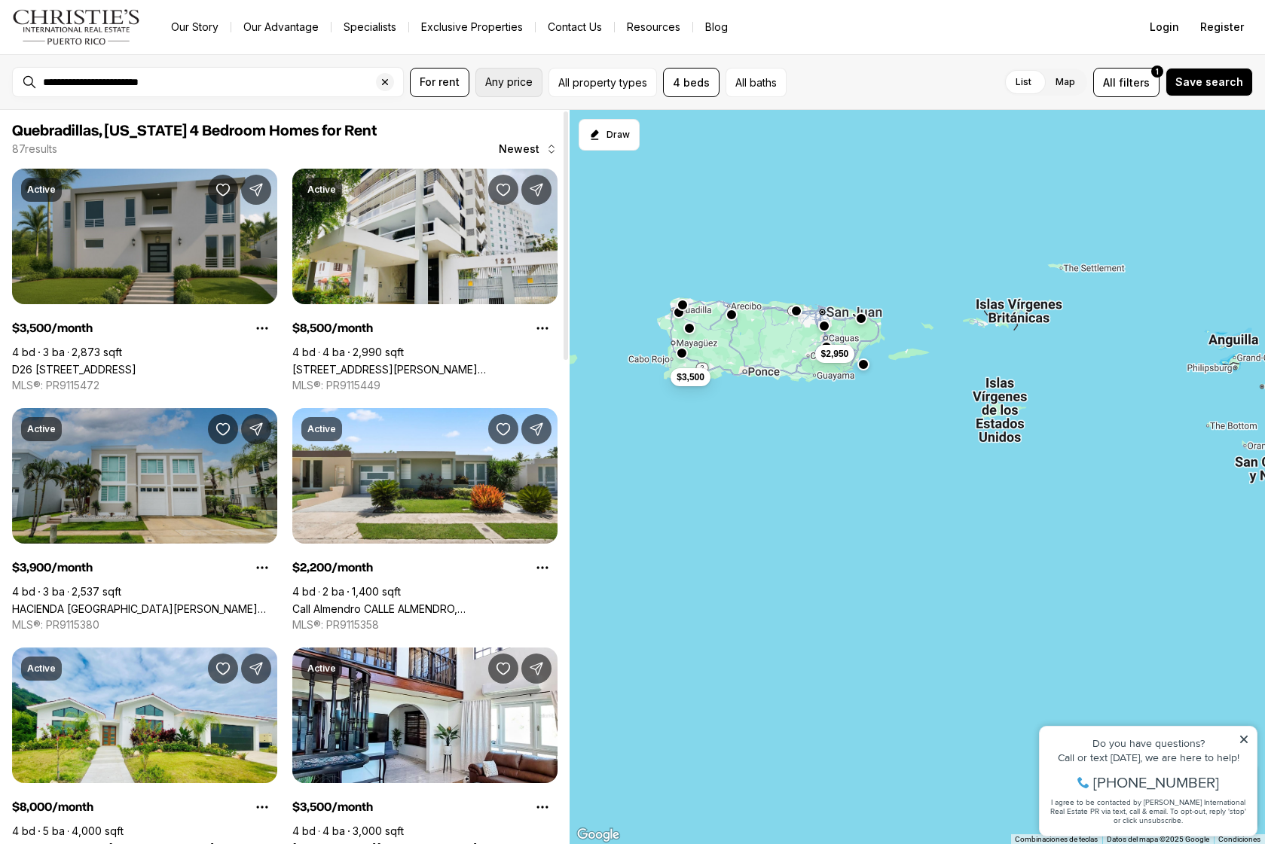
click at [487, 92] on button "Any price" at bounding box center [508, 82] width 67 height 29
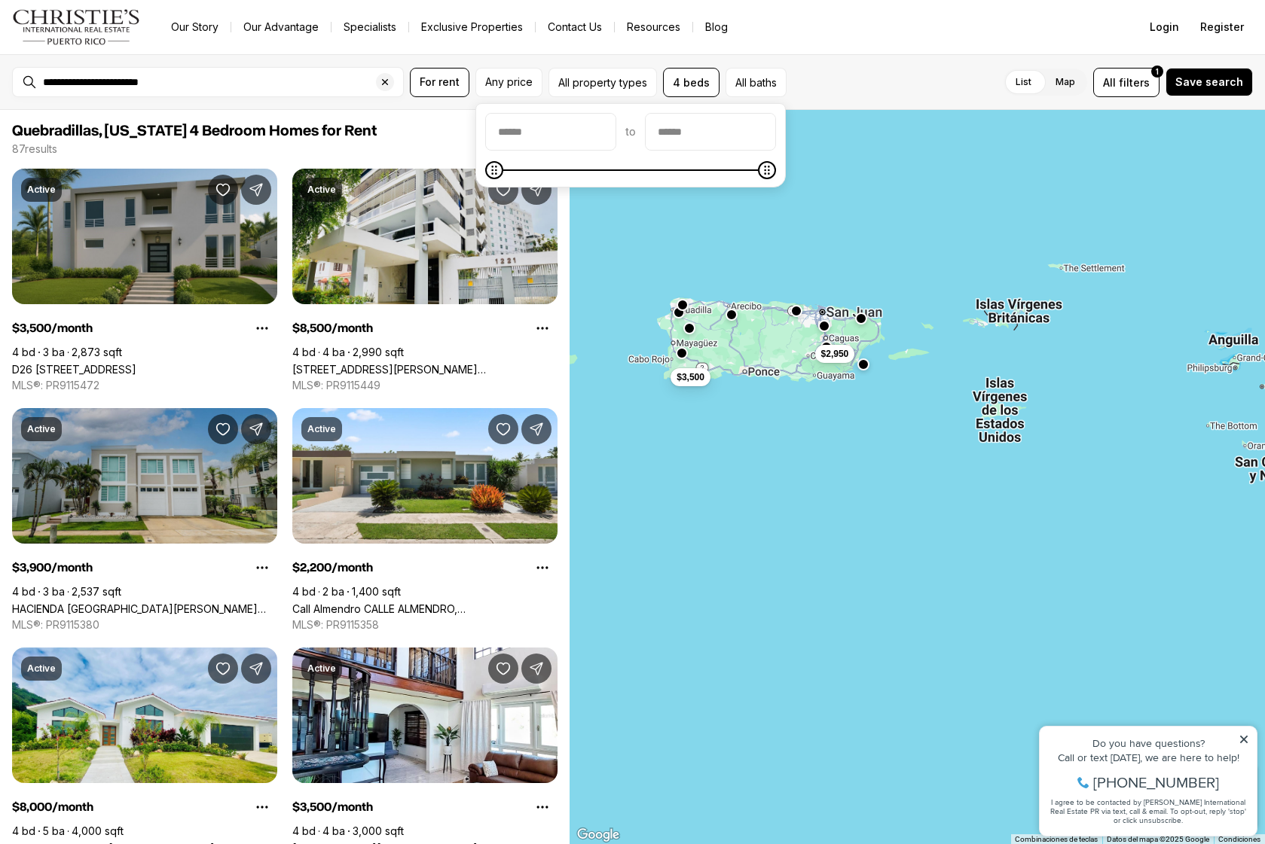
click at [574, 129] on input "priceMin" at bounding box center [551, 132] width 130 height 36
type input "****"
click at [763, 124] on input "priceMax" at bounding box center [711, 132] width 130 height 36
type input "******"
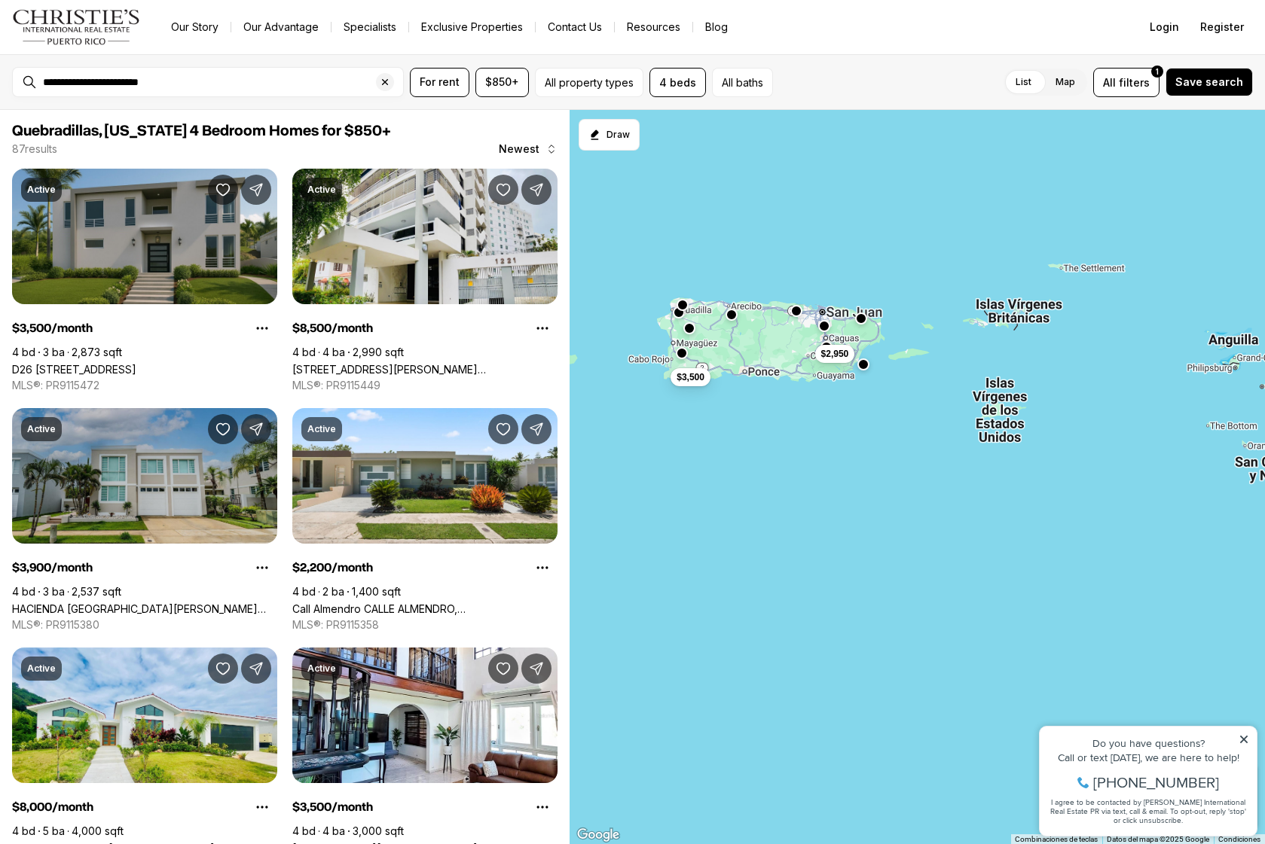
click at [381, 72] on button "Clear search input" at bounding box center [389, 82] width 27 height 29
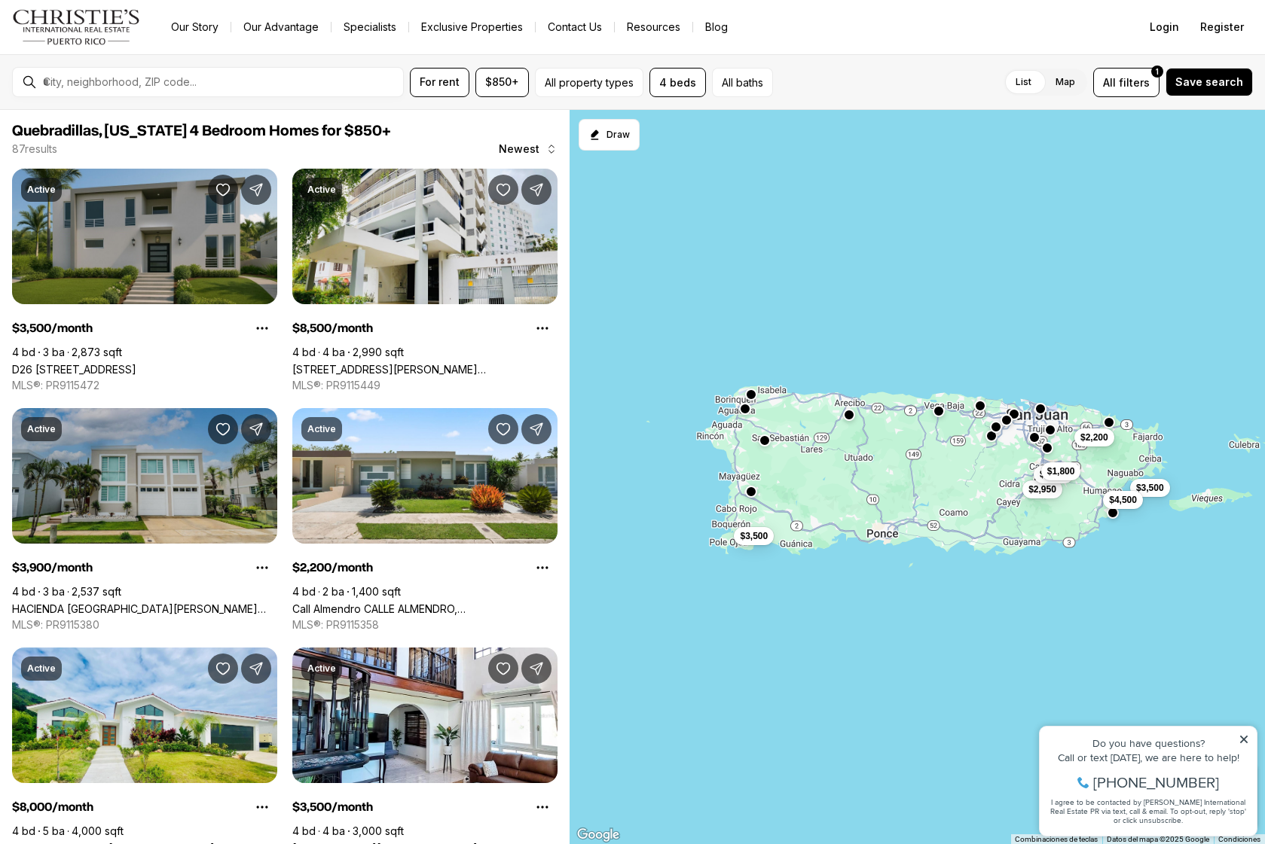
drag, startPoint x: 611, startPoint y: 210, endPoint x: 700, endPoint y: 241, distance: 94.1
click at [700, 241] on div "$3,500 $2,950 $3,500 $3,900 $1,800 $2,200 $4,500" at bounding box center [916, 477] width 695 height 735
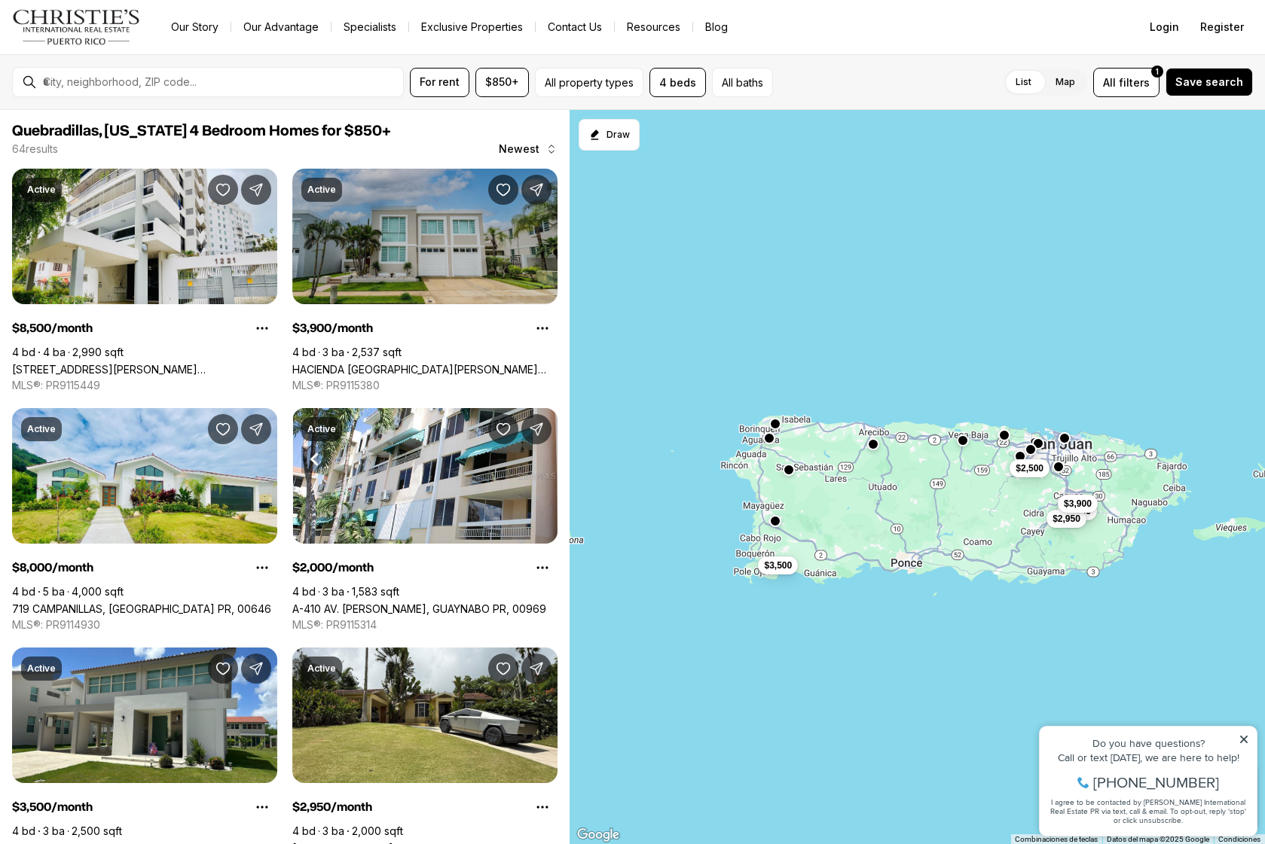
drag, startPoint x: 933, startPoint y: 458, endPoint x: 655, endPoint y: 360, distance: 294.0
click at [661, 365] on div "$3,500 $3,500 $2,950 $3,900 $2,500" at bounding box center [916, 477] width 695 height 735
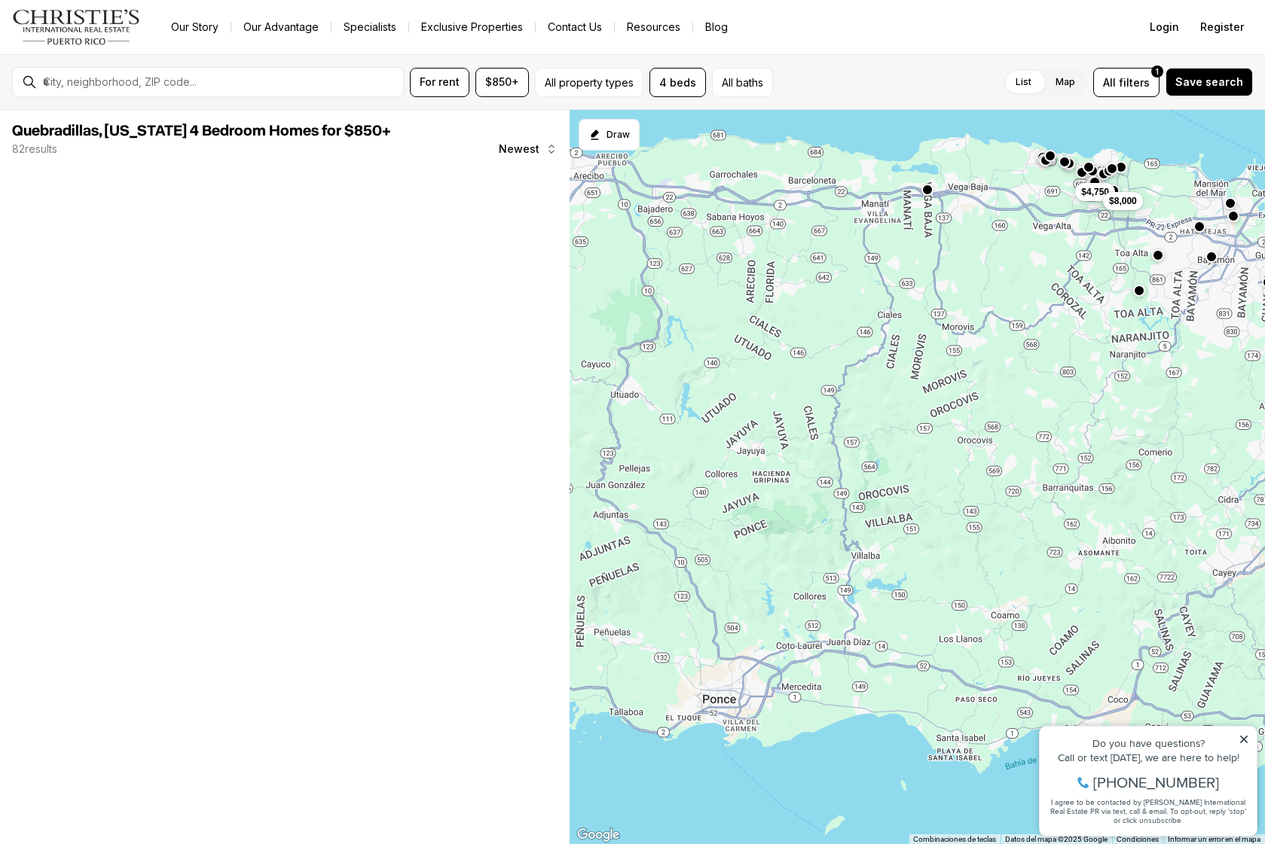
drag, startPoint x: 783, startPoint y: 365, endPoint x: 914, endPoint y: 399, distance: 136.3
click at [913, 399] on div "$2,950 $4,750 $8,000 $2,000" at bounding box center [916, 477] width 695 height 735
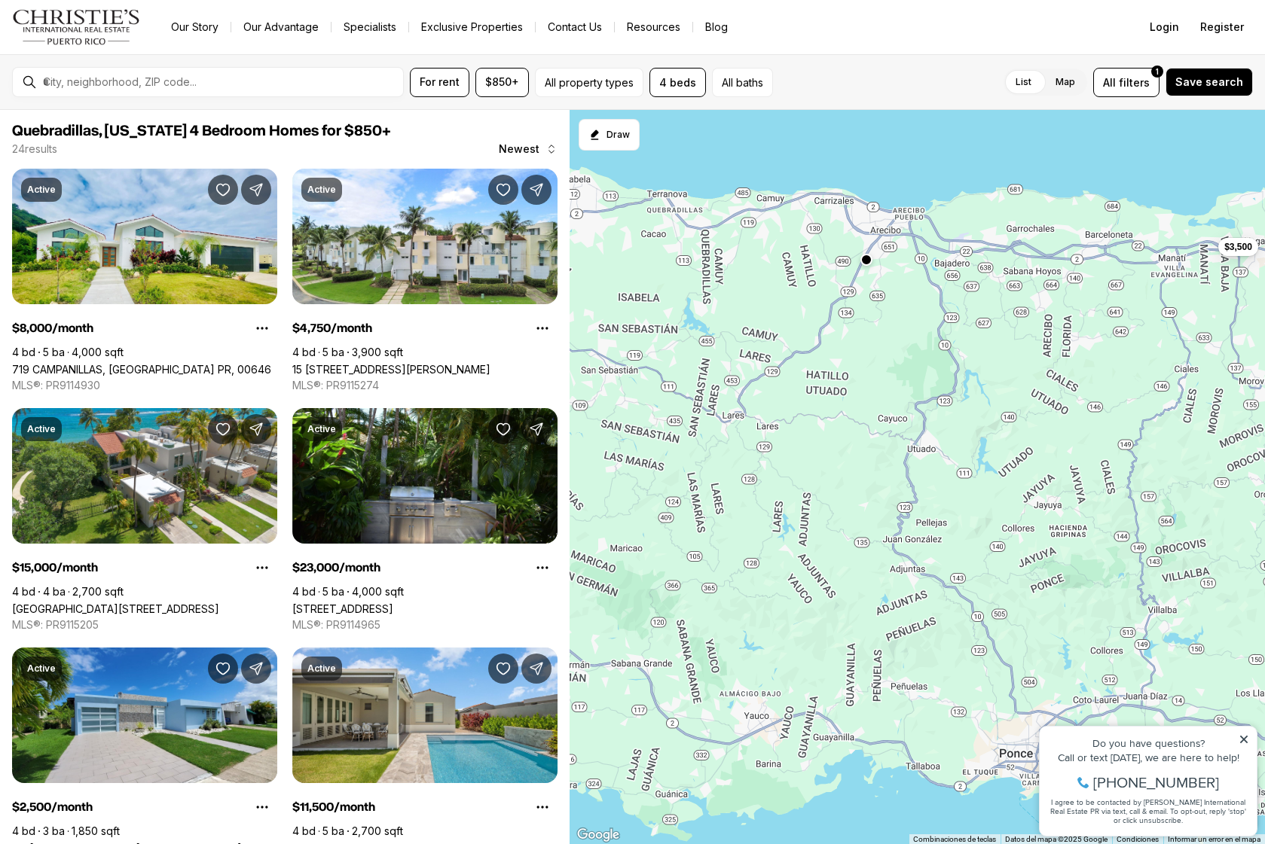
drag, startPoint x: 743, startPoint y: 295, endPoint x: 896, endPoint y: 310, distance: 154.4
click at [896, 310] on div "$3,500 $4,750 $4,500 $23,000 $15,000 $6,000 $4,500 $2,990 $3,300 $2,500 $11,500…" at bounding box center [916, 477] width 695 height 735
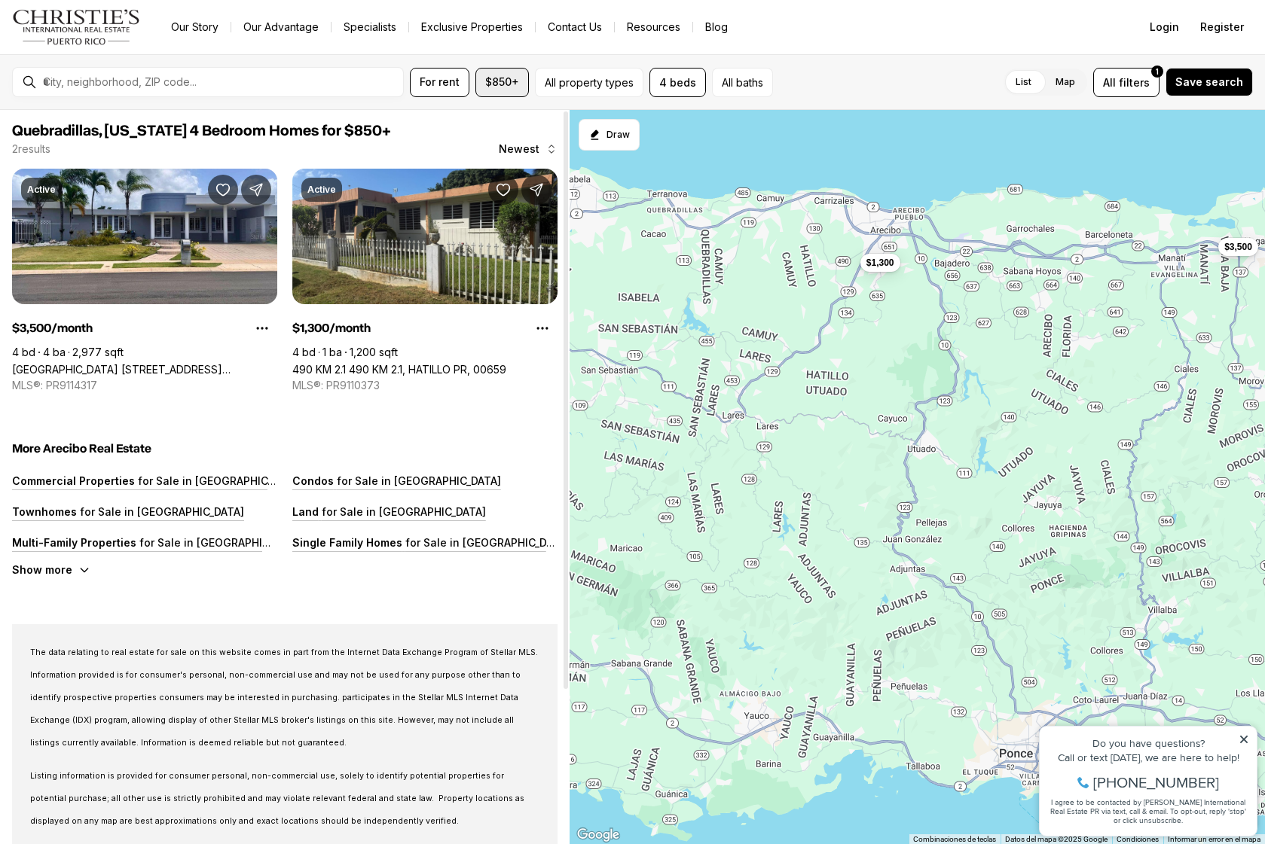
click at [514, 86] on span "$850+" at bounding box center [502, 82] width 34 height 12
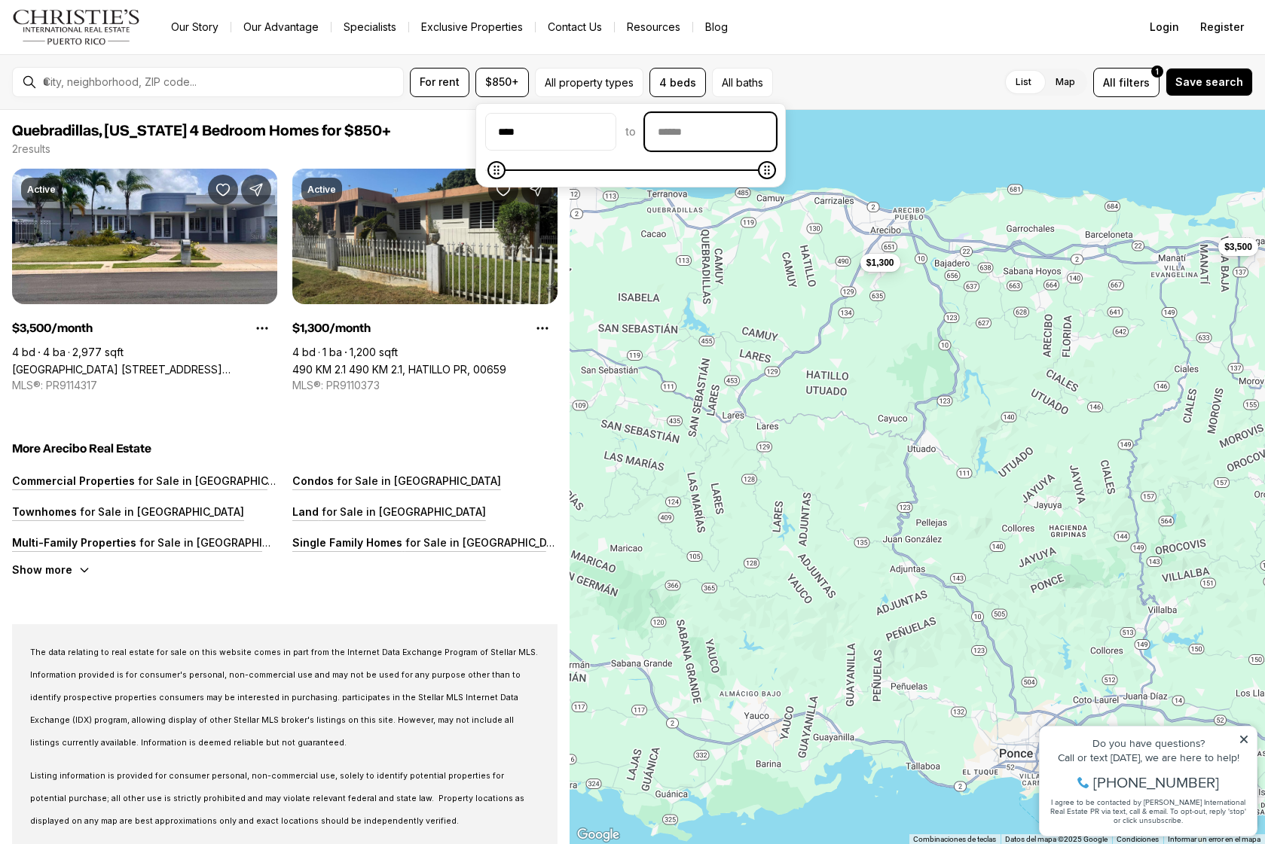
click at [705, 127] on input "priceMax" at bounding box center [711, 132] width 130 height 36
type input "******"
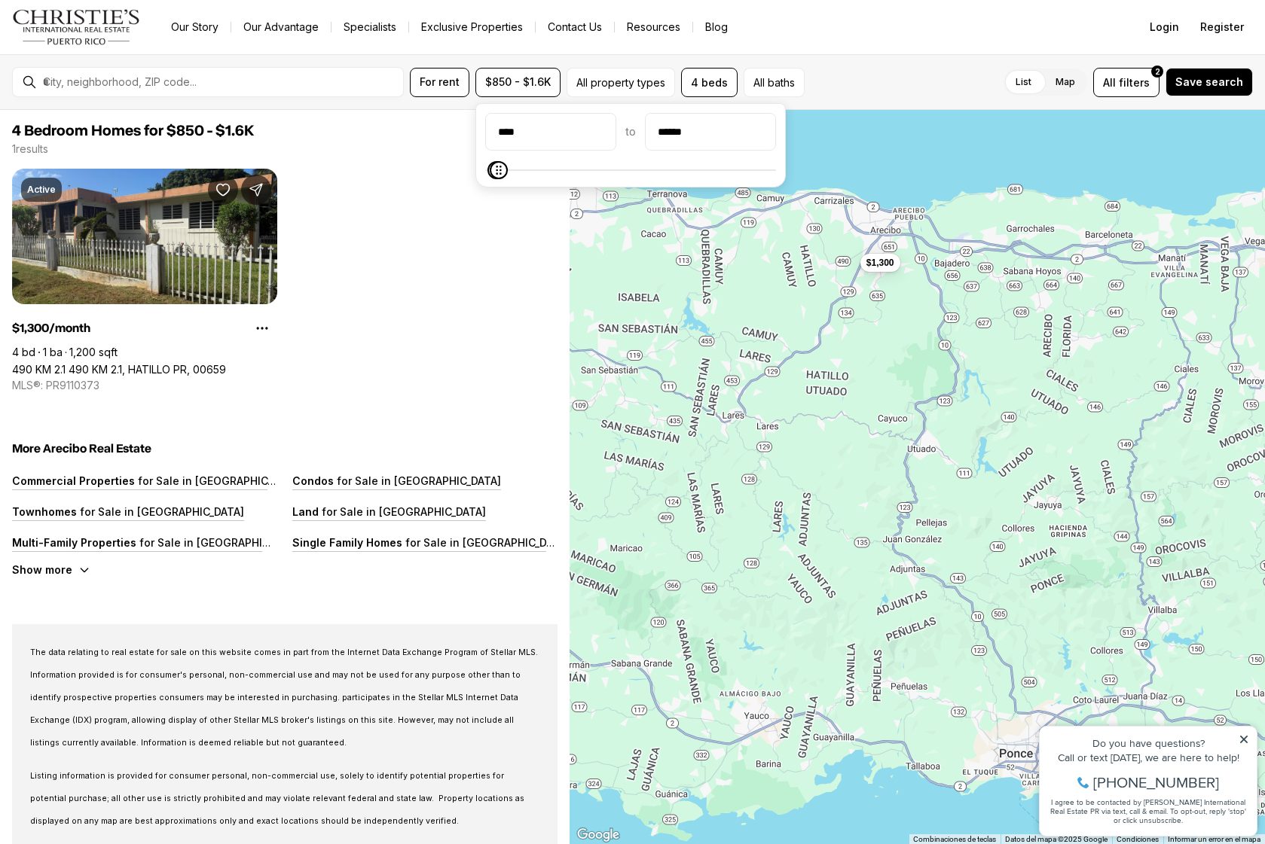
click at [594, 250] on div "$1,300" at bounding box center [916, 477] width 695 height 735
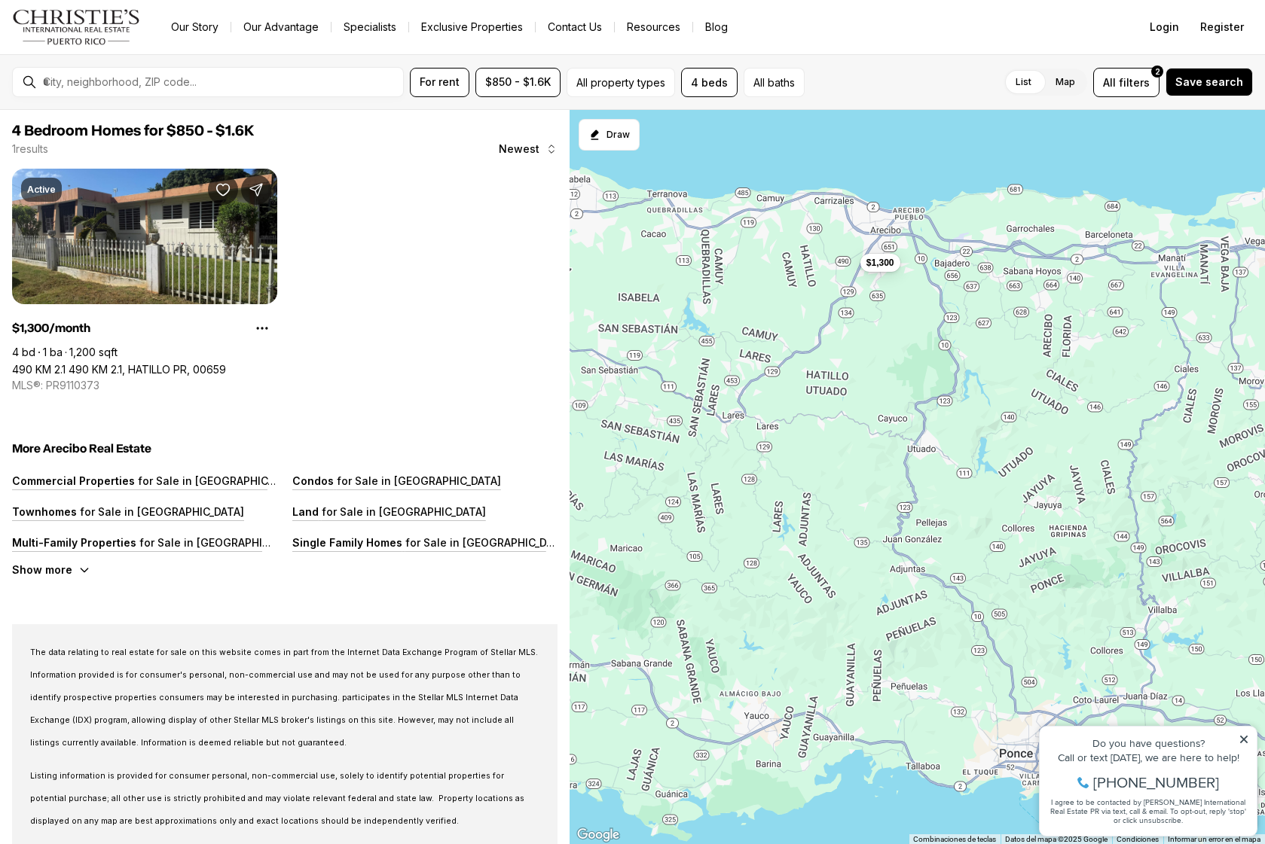
click at [775, 292] on div "$1,300" at bounding box center [916, 477] width 695 height 735
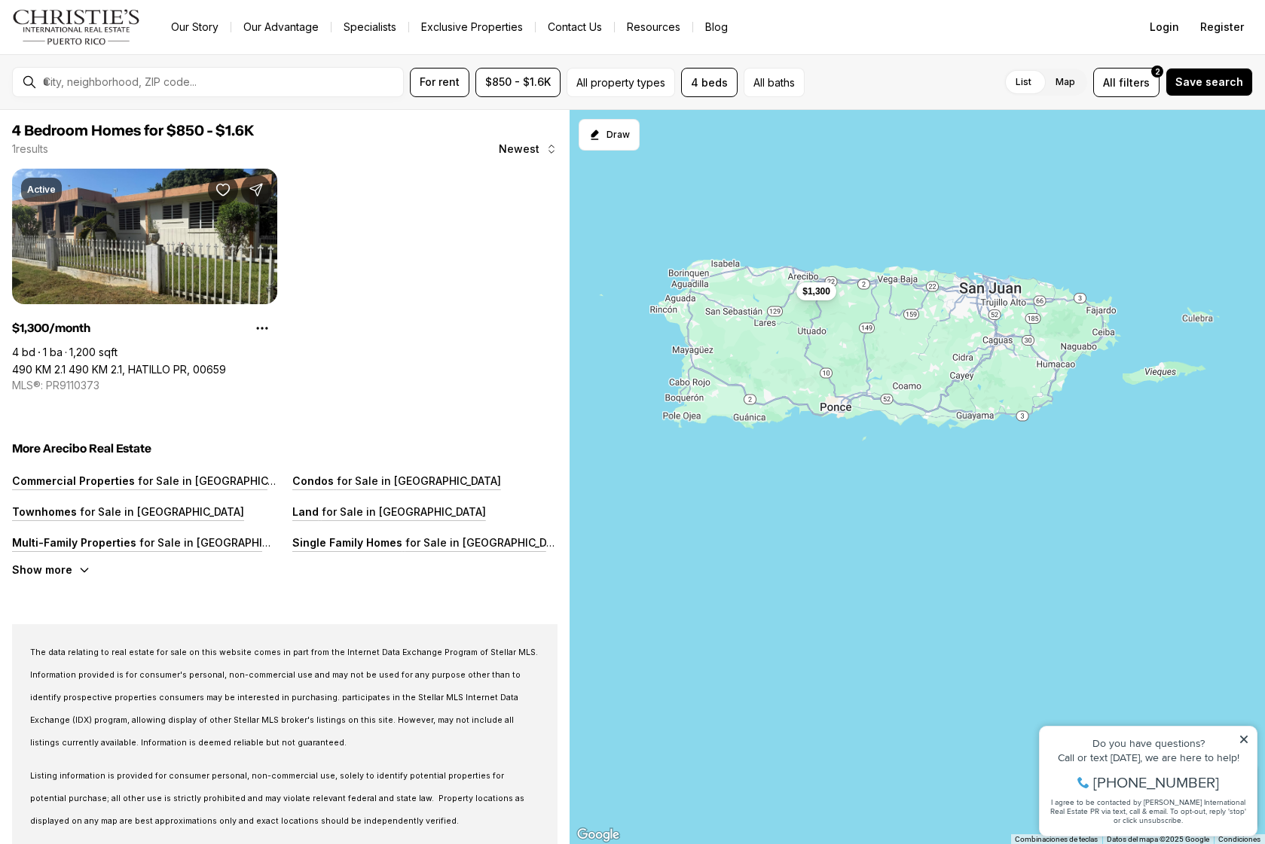
click at [775, 292] on div "$1,300" at bounding box center [916, 477] width 695 height 735
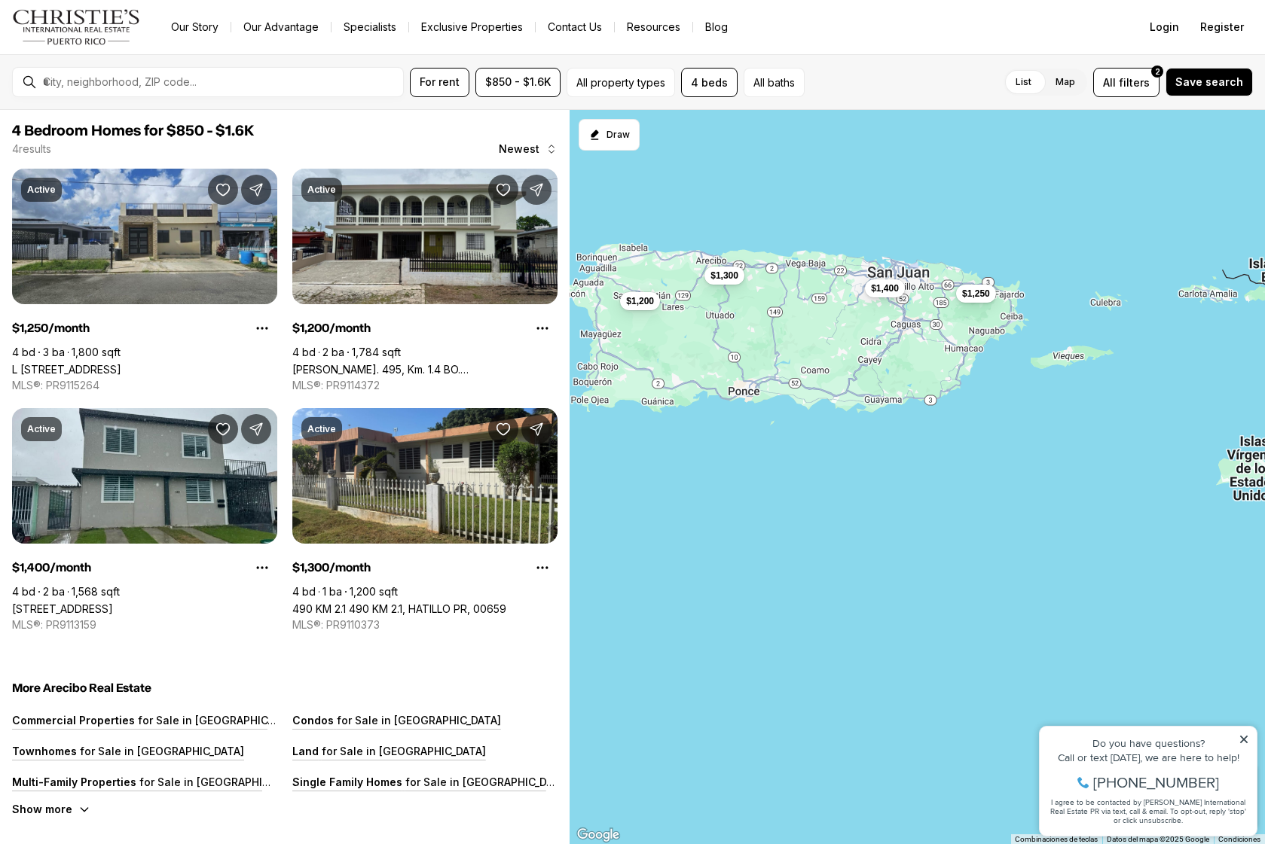
drag, startPoint x: 967, startPoint y: 260, endPoint x: 872, endPoint y: 244, distance: 96.2
click at [872, 244] on div "$1,300 $1,250 $1,200 $1,400" at bounding box center [916, 477] width 695 height 735
click at [652, 304] on span "$1,200" at bounding box center [641, 300] width 28 height 12
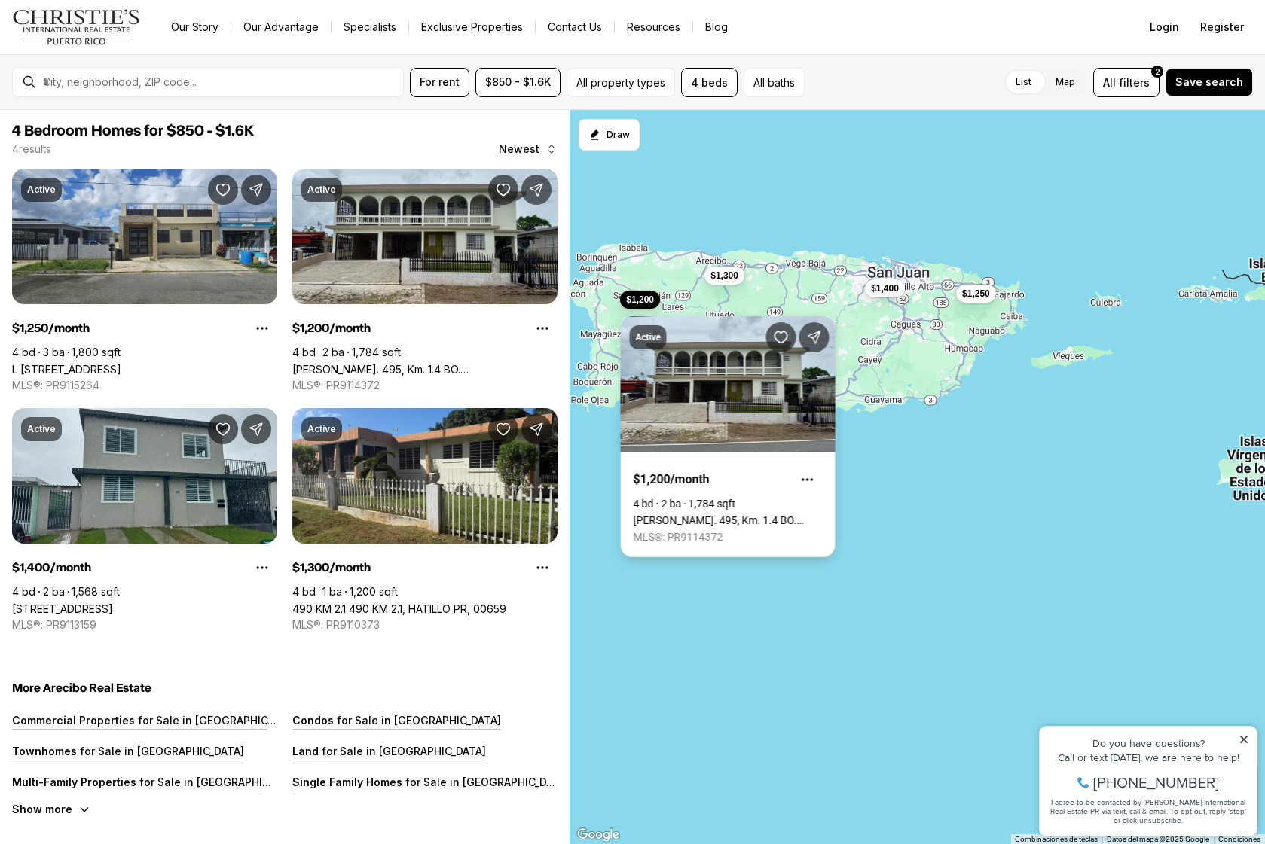
click at [719, 514] on link "Carr. 495, Km. 1.4 BO. CERRO GORDO, SECTOR MEDINA, MOCA PR, 00676" at bounding box center [727, 520] width 189 height 12
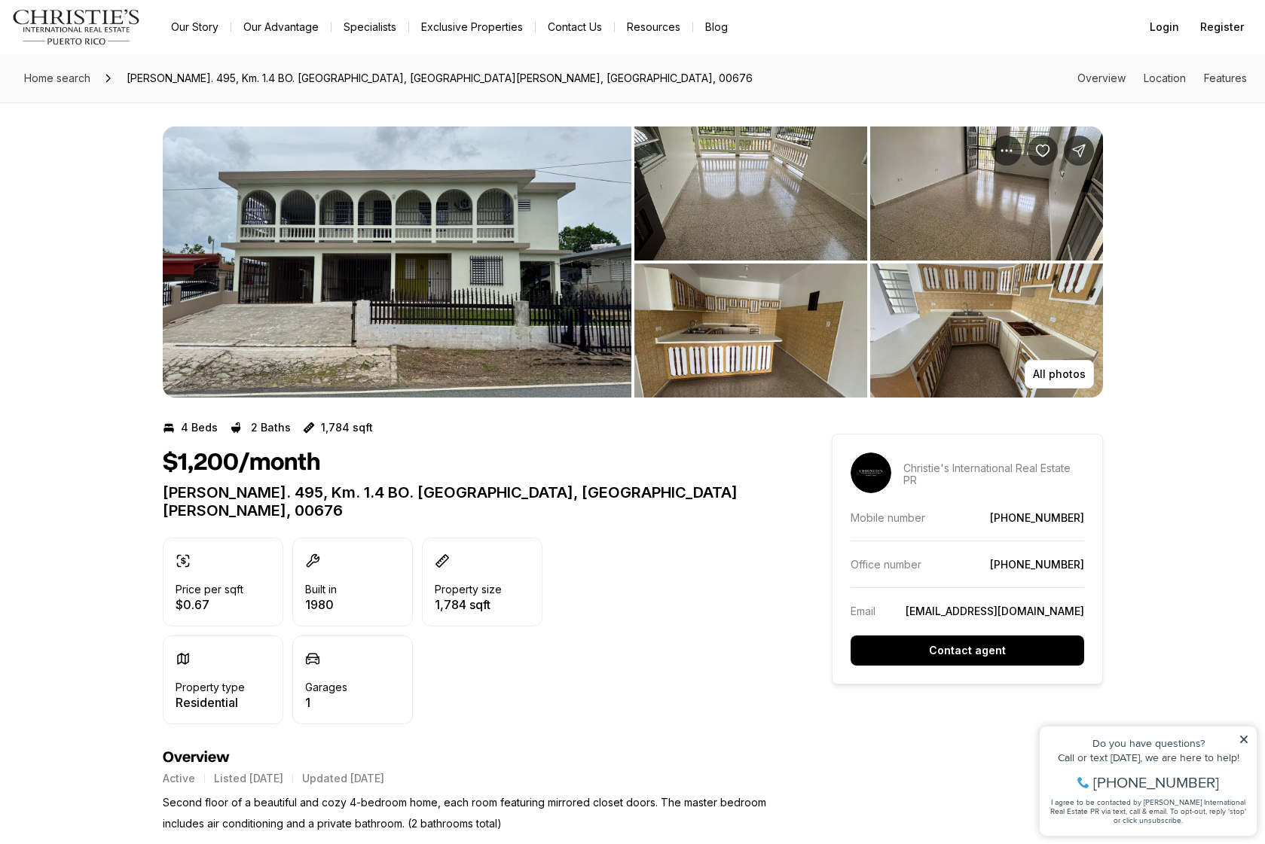
click at [477, 218] on img "View image gallery" at bounding box center [397, 262] width 469 height 271
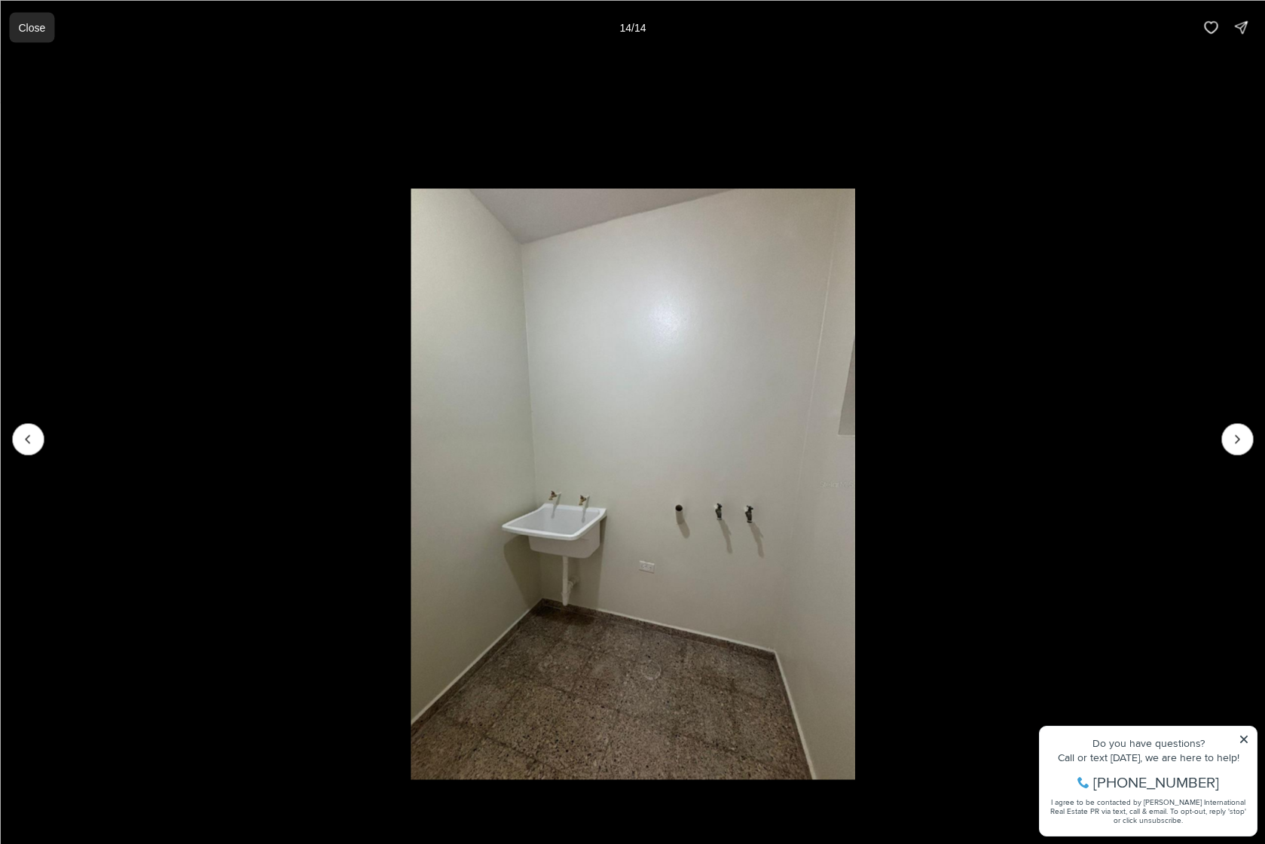
click at [23, 37] on button "Close" at bounding box center [31, 27] width 45 height 30
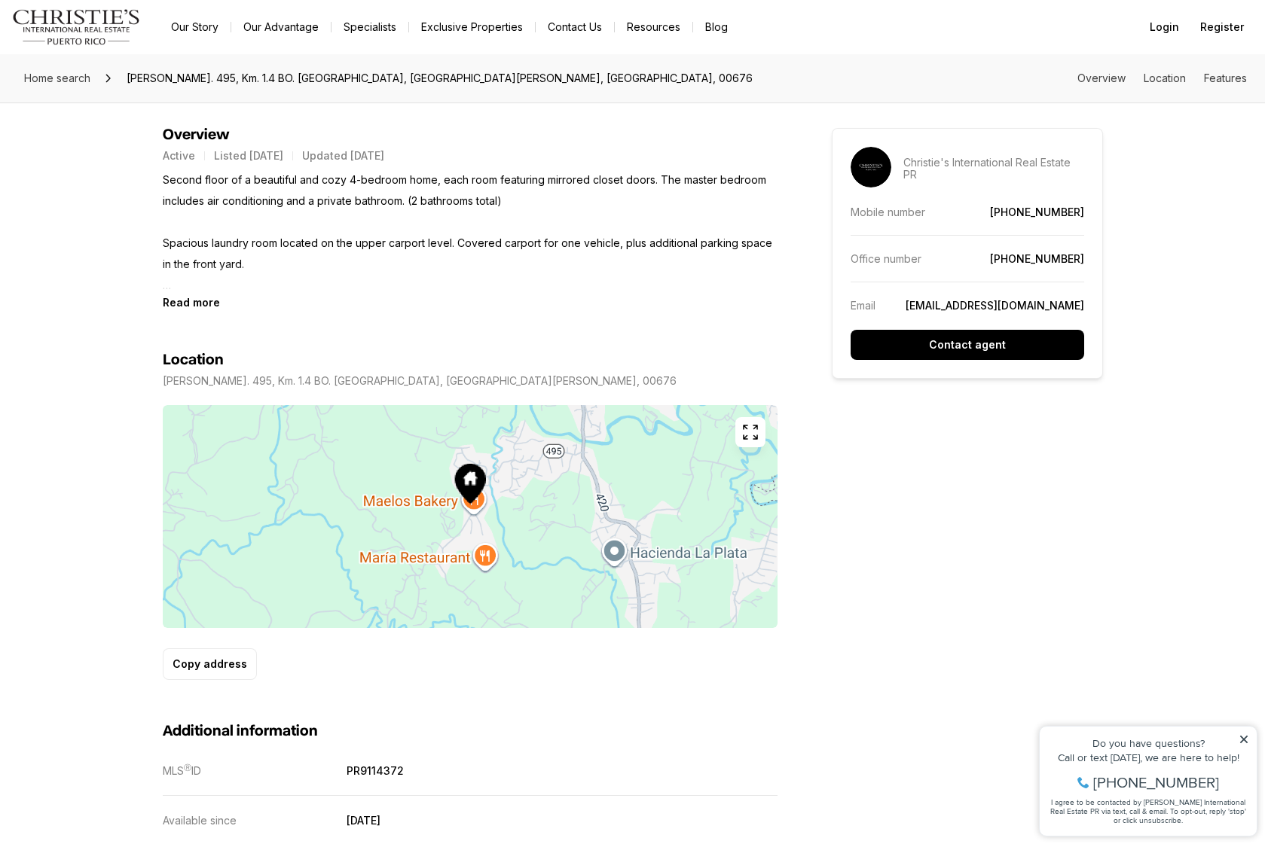
scroll to position [630, 0]
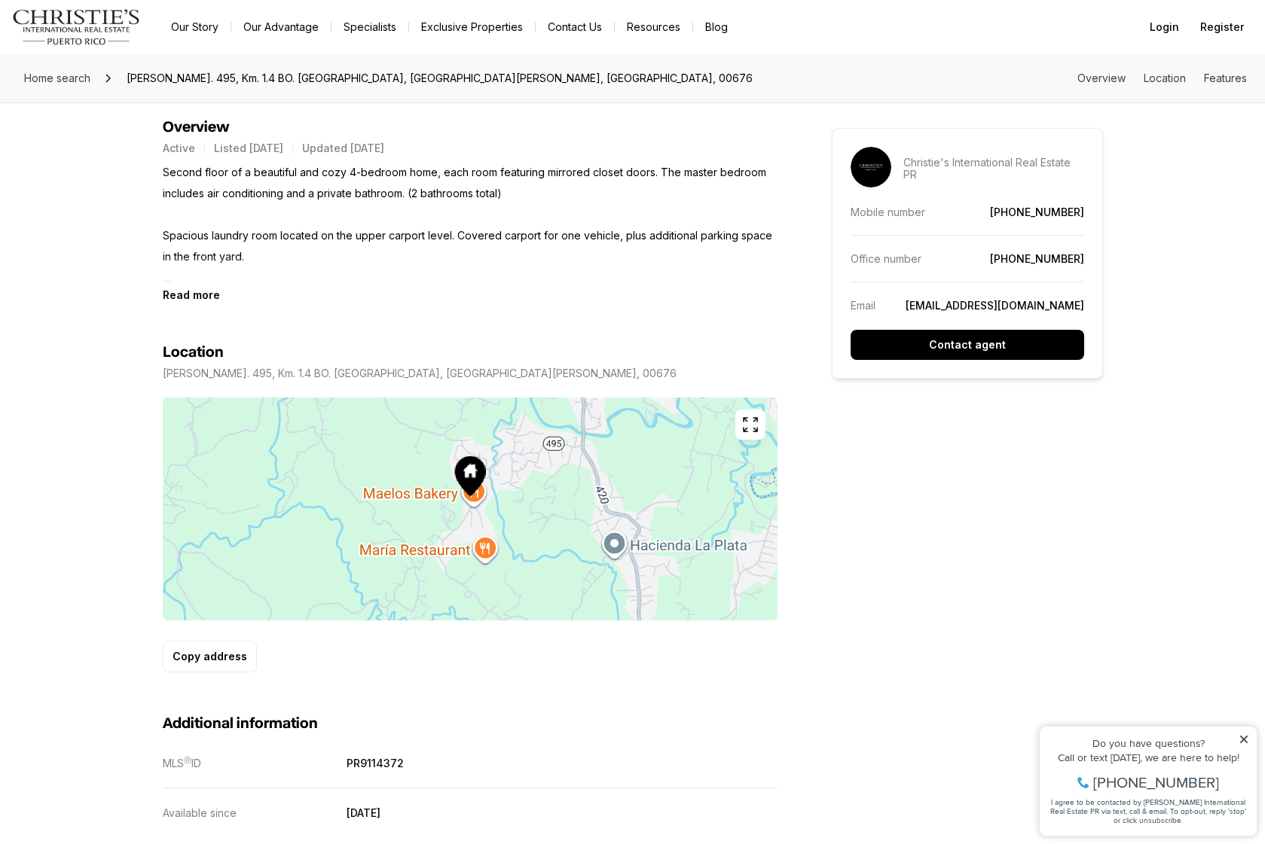
click at [174, 288] on b "Read more" at bounding box center [191, 294] width 57 height 13
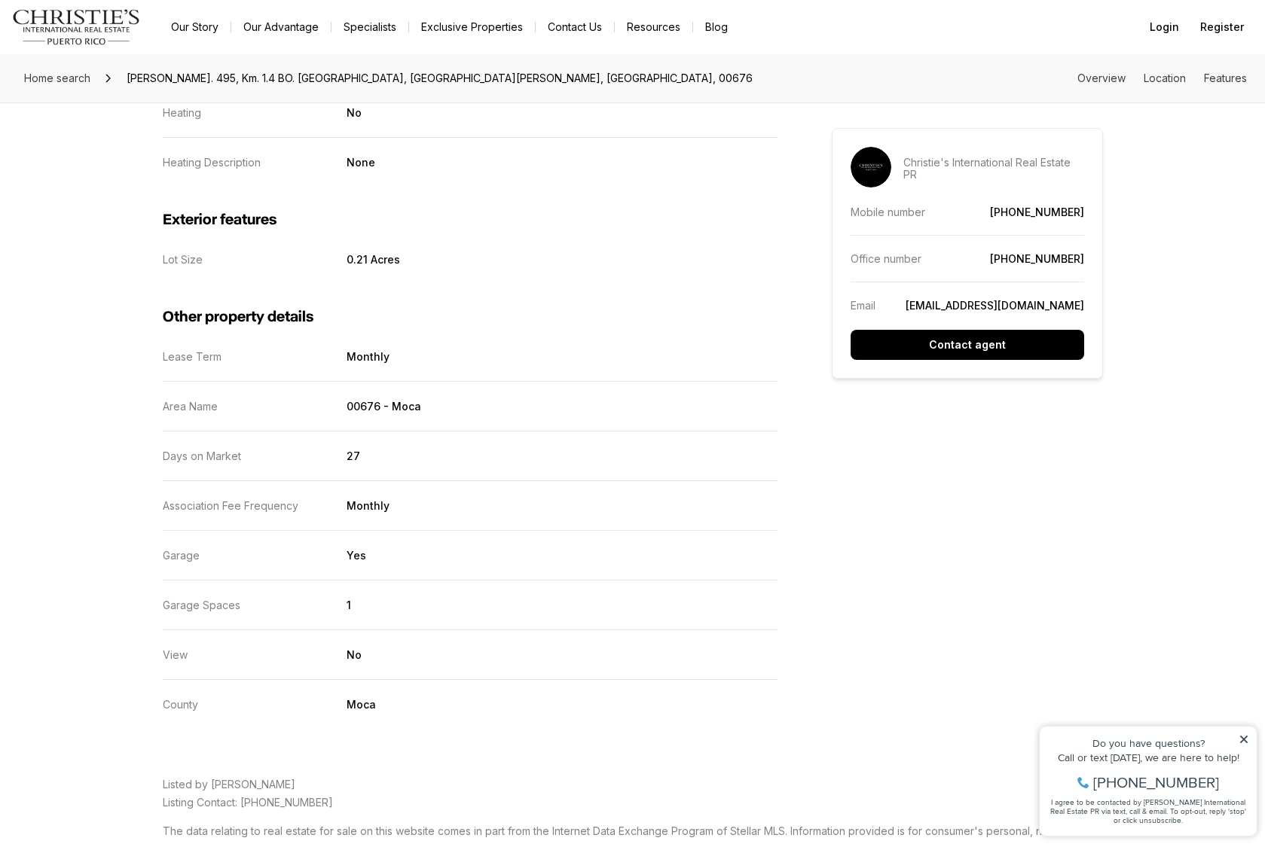
scroll to position [2208, 0]
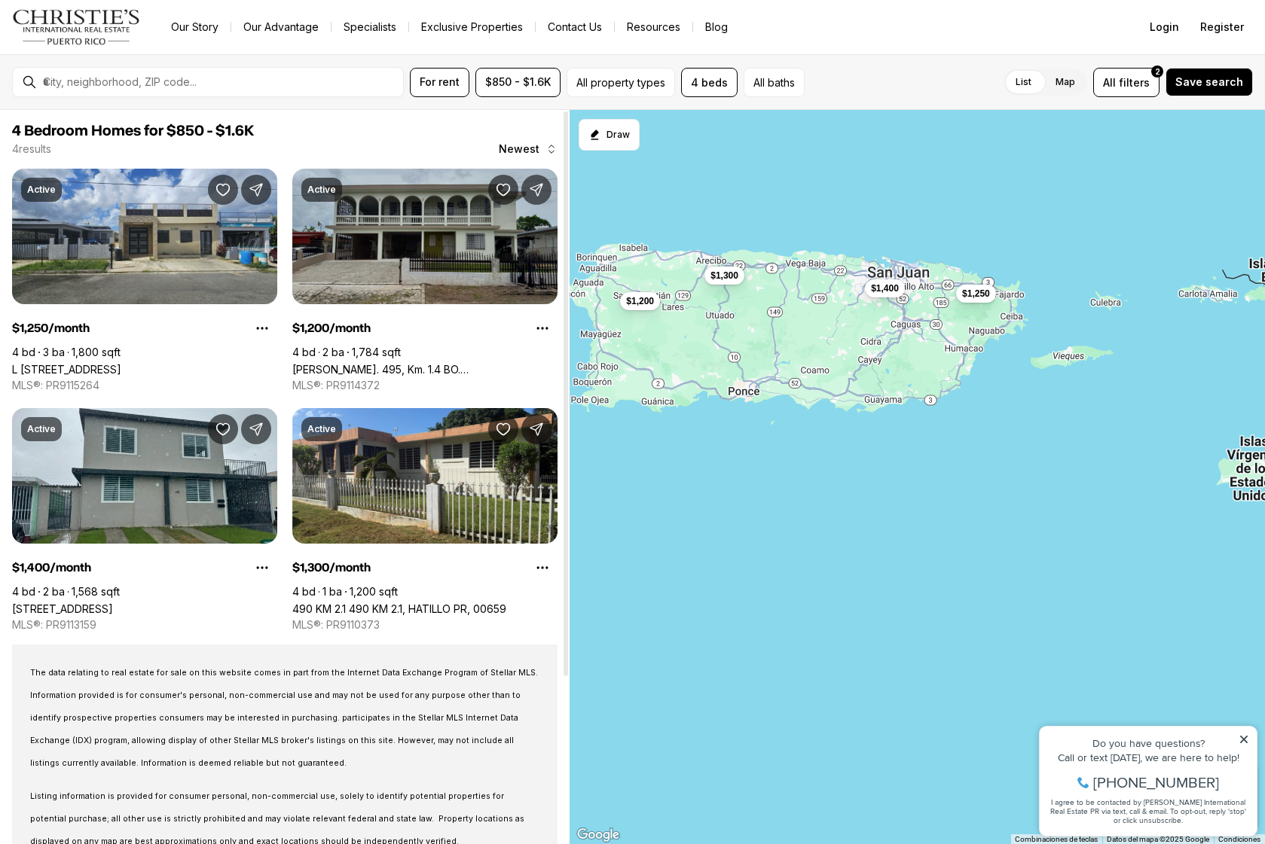
click at [389, 363] on link "[PERSON_NAME]. 495, Km. 1.4 BO. [GEOGRAPHIC_DATA], [GEOGRAPHIC_DATA][PERSON_NAM…" at bounding box center [424, 369] width 265 height 13
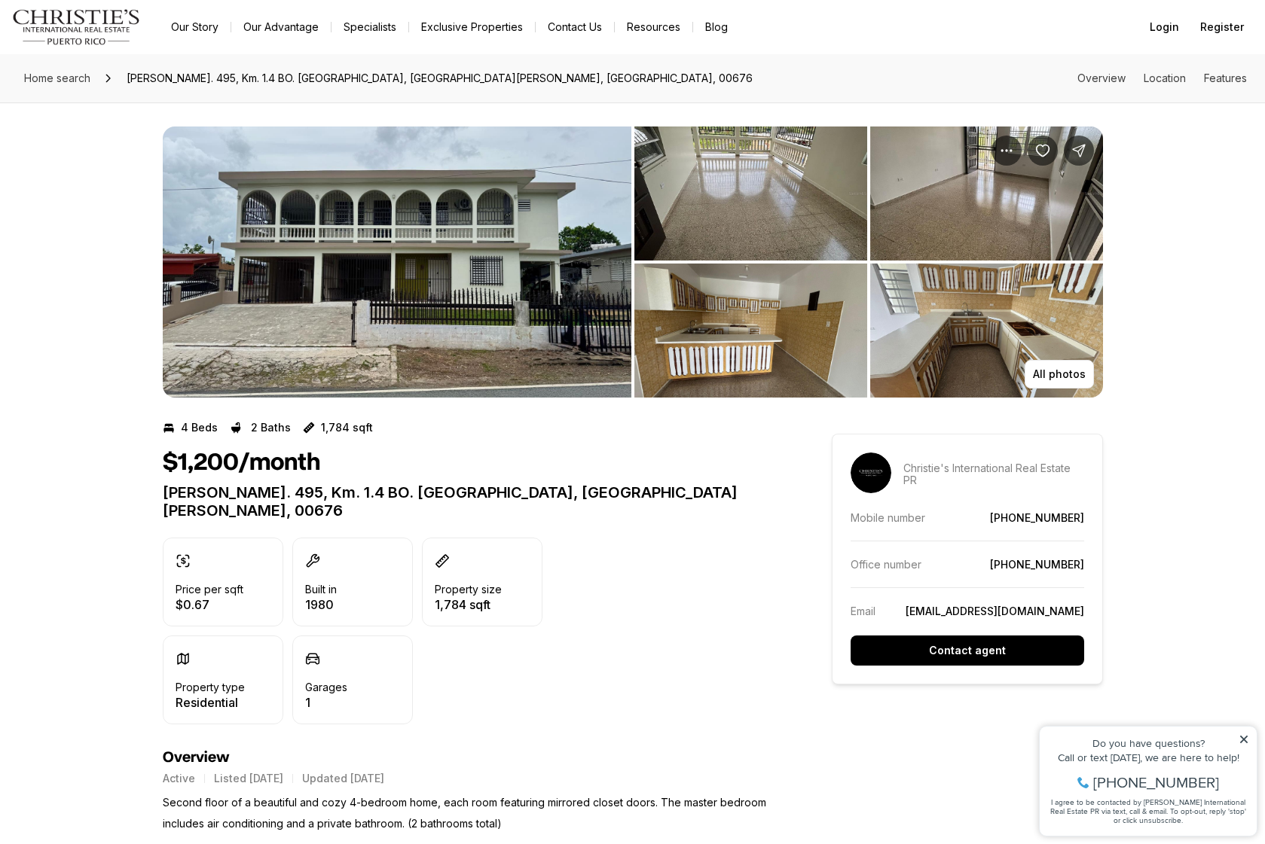
click at [396, 243] on img "View image gallery" at bounding box center [397, 262] width 469 height 271
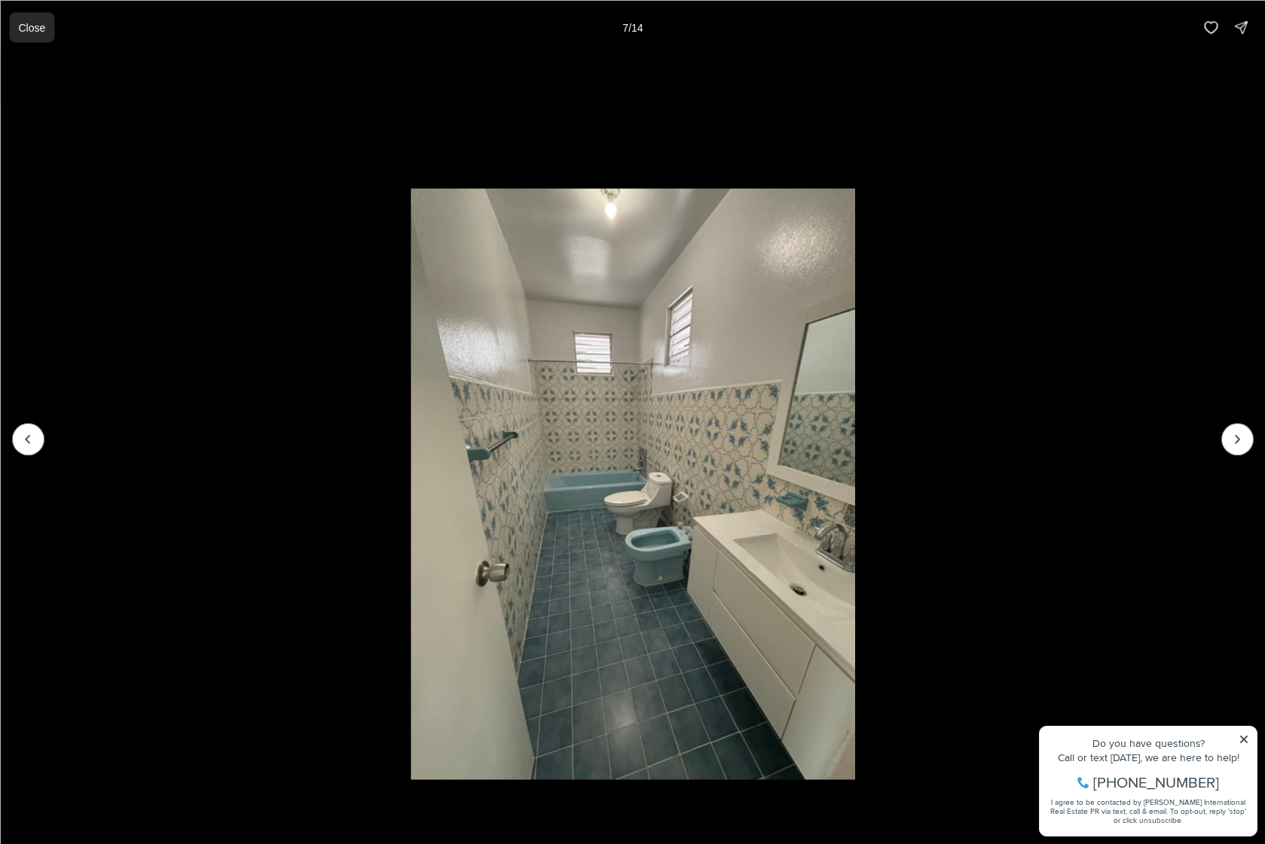
click at [17, 17] on button "Close" at bounding box center [31, 27] width 45 height 30
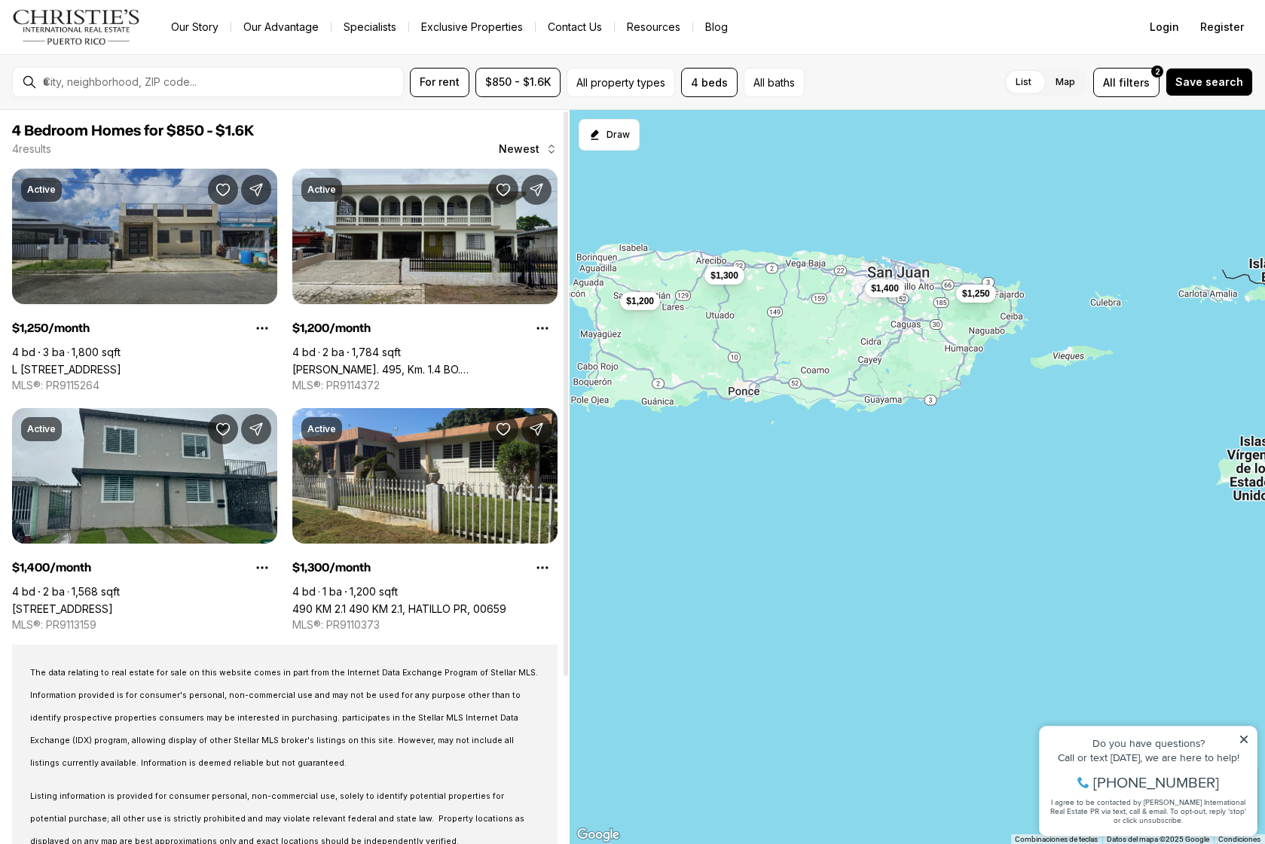
click at [121, 363] on link "L [STREET_ADDRESS]" at bounding box center [66, 369] width 109 height 13
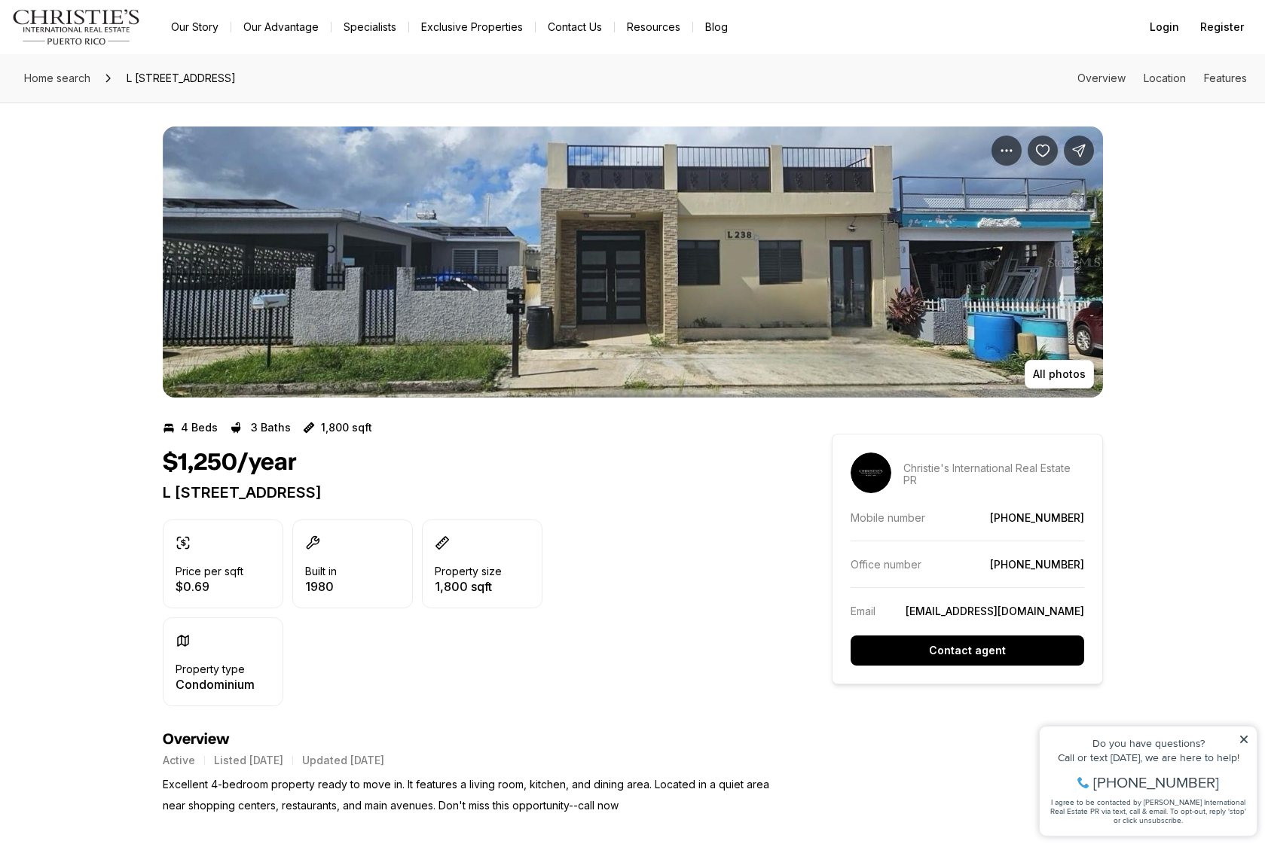
click at [256, 301] on img "View image gallery" at bounding box center [633, 262] width 940 height 271
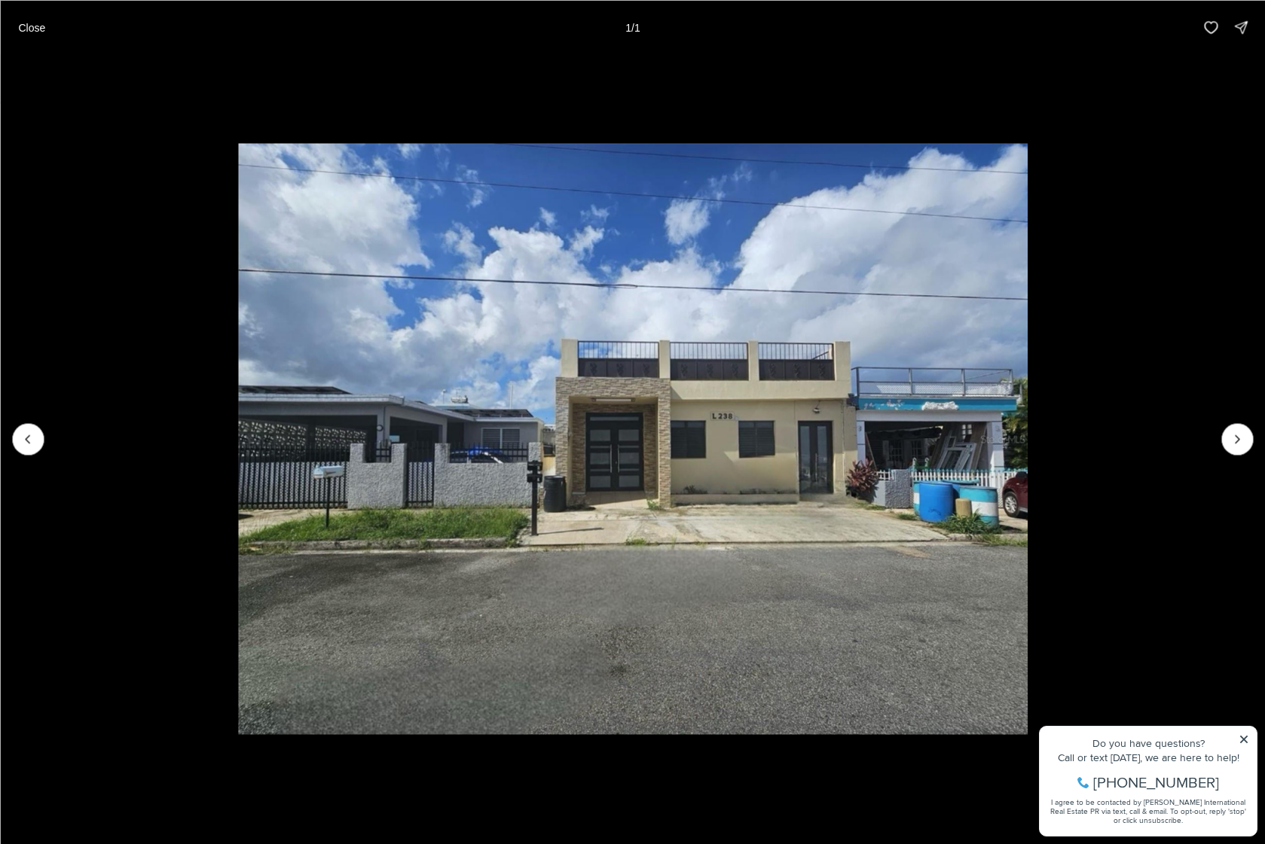
click at [1233, 441] on div at bounding box center [1237, 439] width 32 height 32
click at [1229, 450] on div at bounding box center [1237, 439] width 32 height 32
click at [42, 37] on button "Close" at bounding box center [31, 27] width 45 height 30
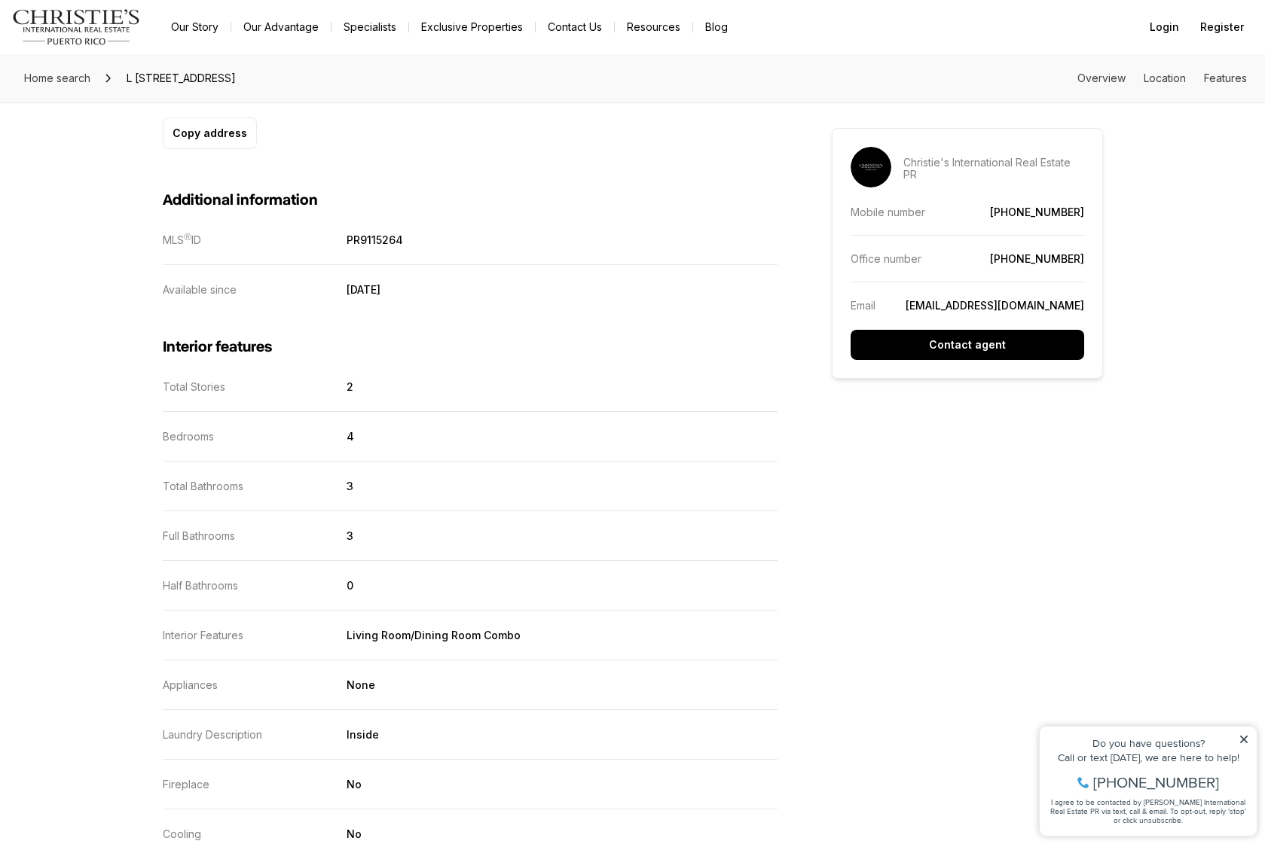
scroll to position [1036, 0]
